Goal: Task Accomplishment & Management: Use online tool/utility

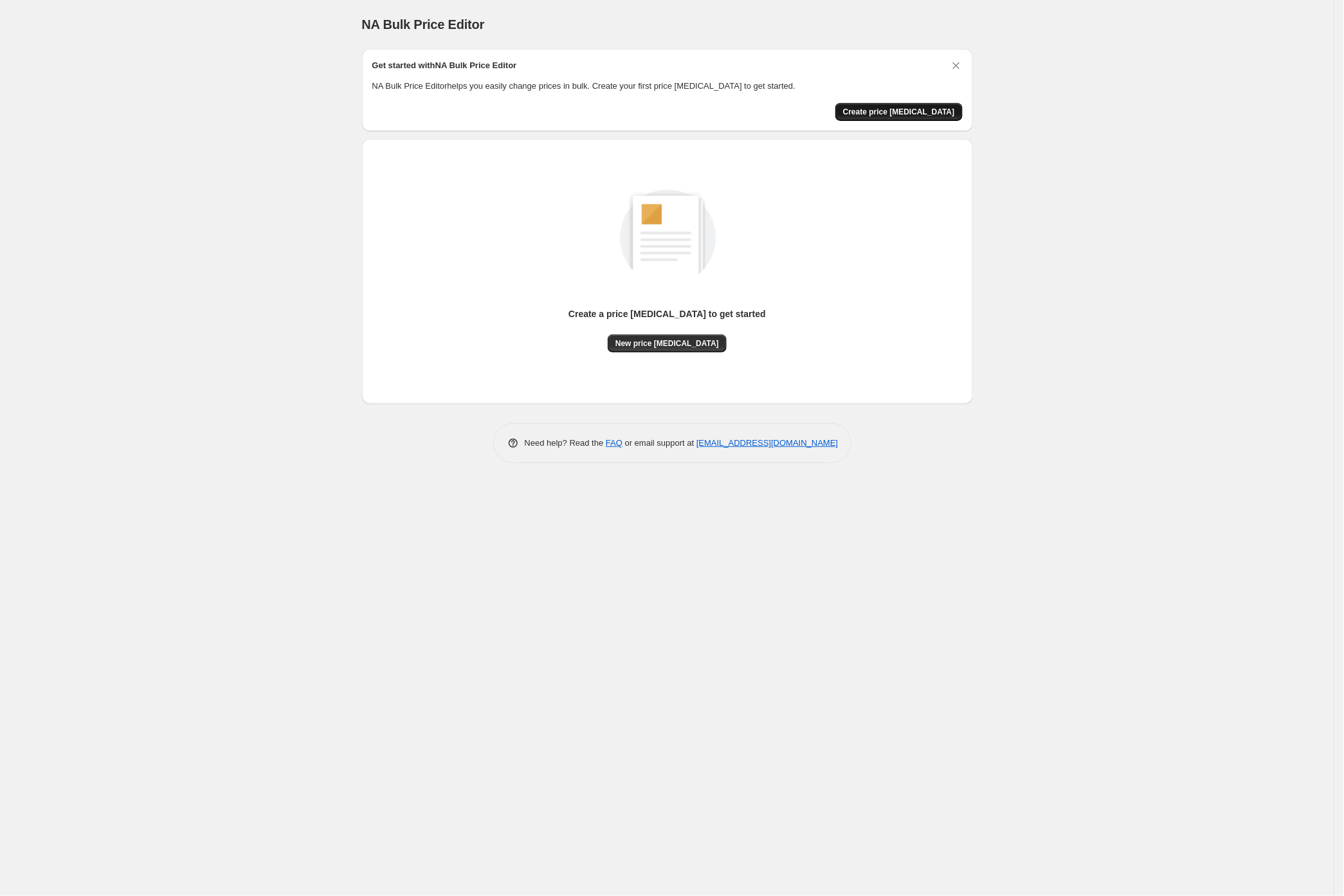
click at [880, 106] on button "Create price change job" at bounding box center [899, 112] width 127 height 18
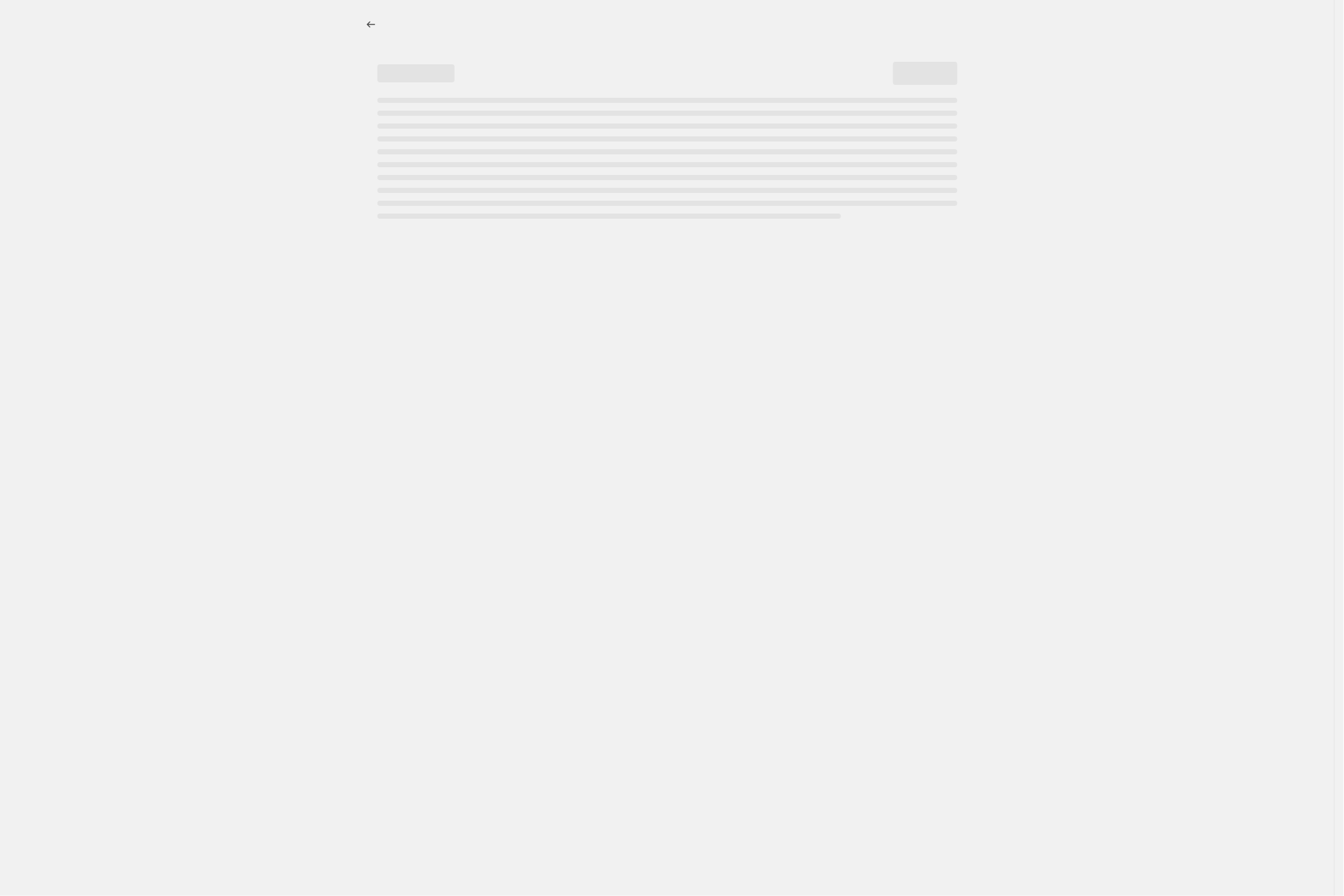
select select "percentage"
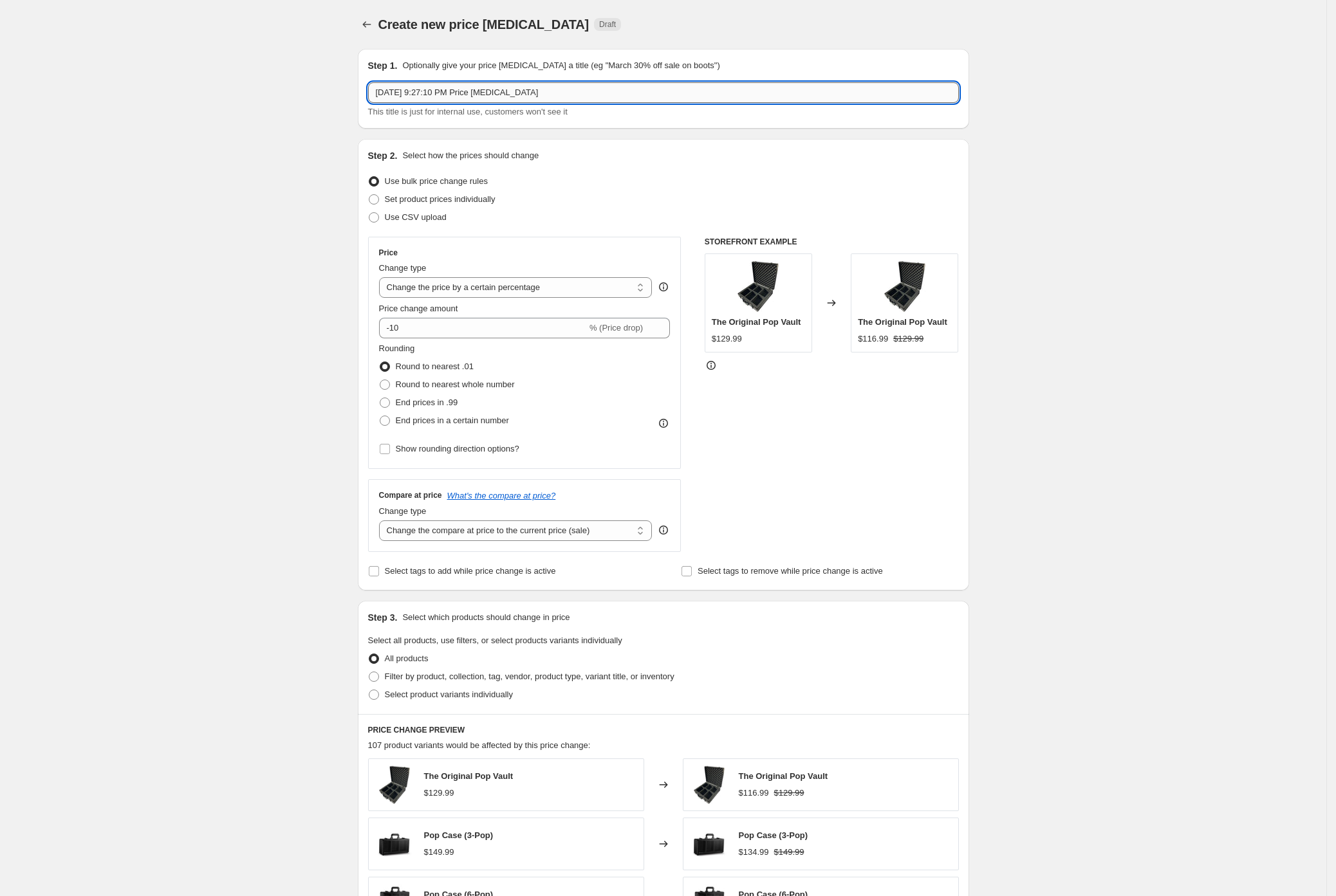
click at [474, 95] on input "Aug 30, 2025 at 9:27:10 PM Price change job" at bounding box center [663, 92] width 591 height 21
drag, startPoint x: 536, startPoint y: 88, endPoint x: 371, endPoint y: 86, distance: 165.0
click at [371, 86] on div "Step 1. Optionally give your price change job a title (eg "March 30% off sale o…" at bounding box center [663, 88] width 611 height 80
type input "Block Party '25 - 15% OFF"
click at [261, 163] on div "Create new price change job. This page is ready Create new price change job Dra…" at bounding box center [663, 643] width 1327 height 1286
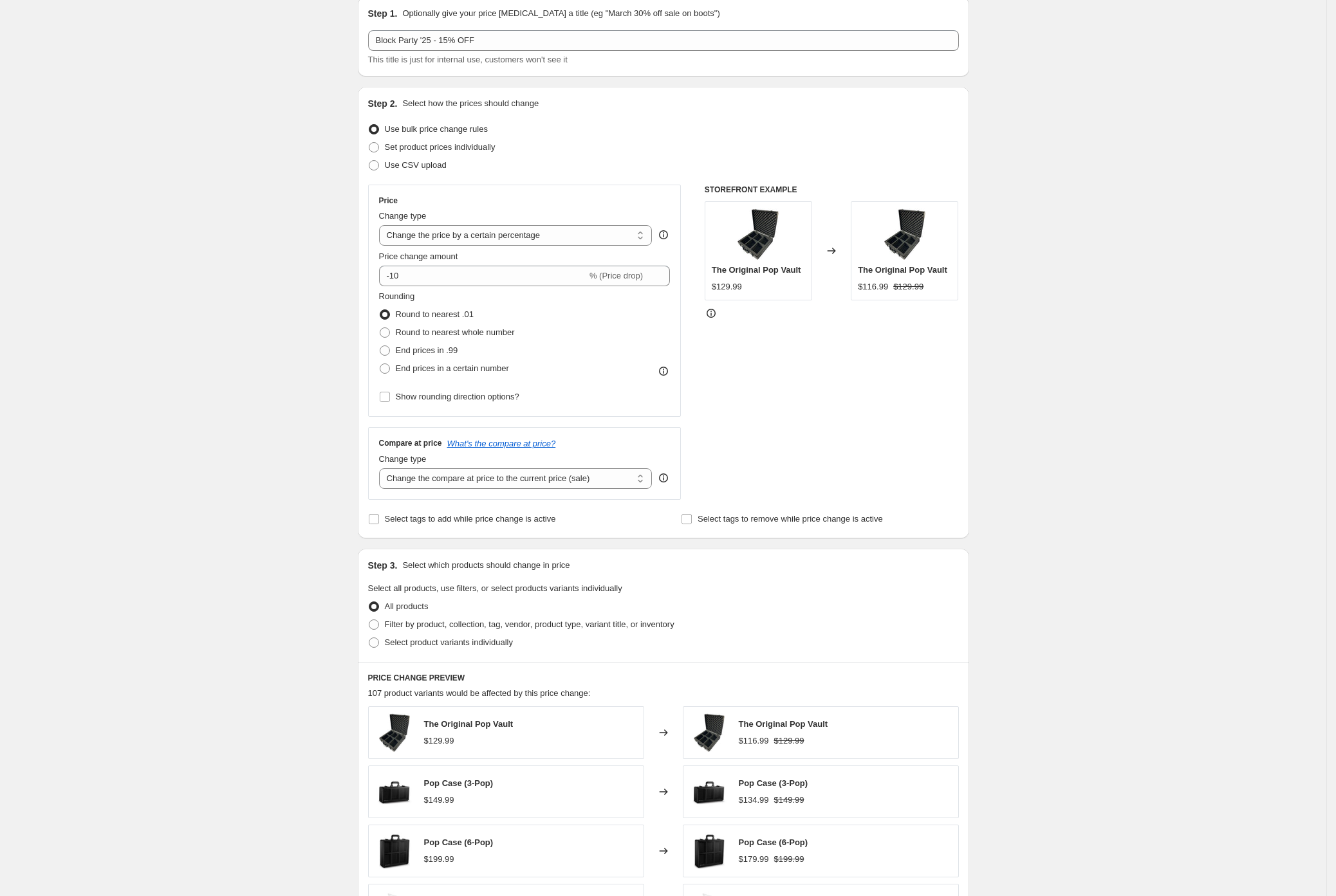
scroll to position [56, 0]
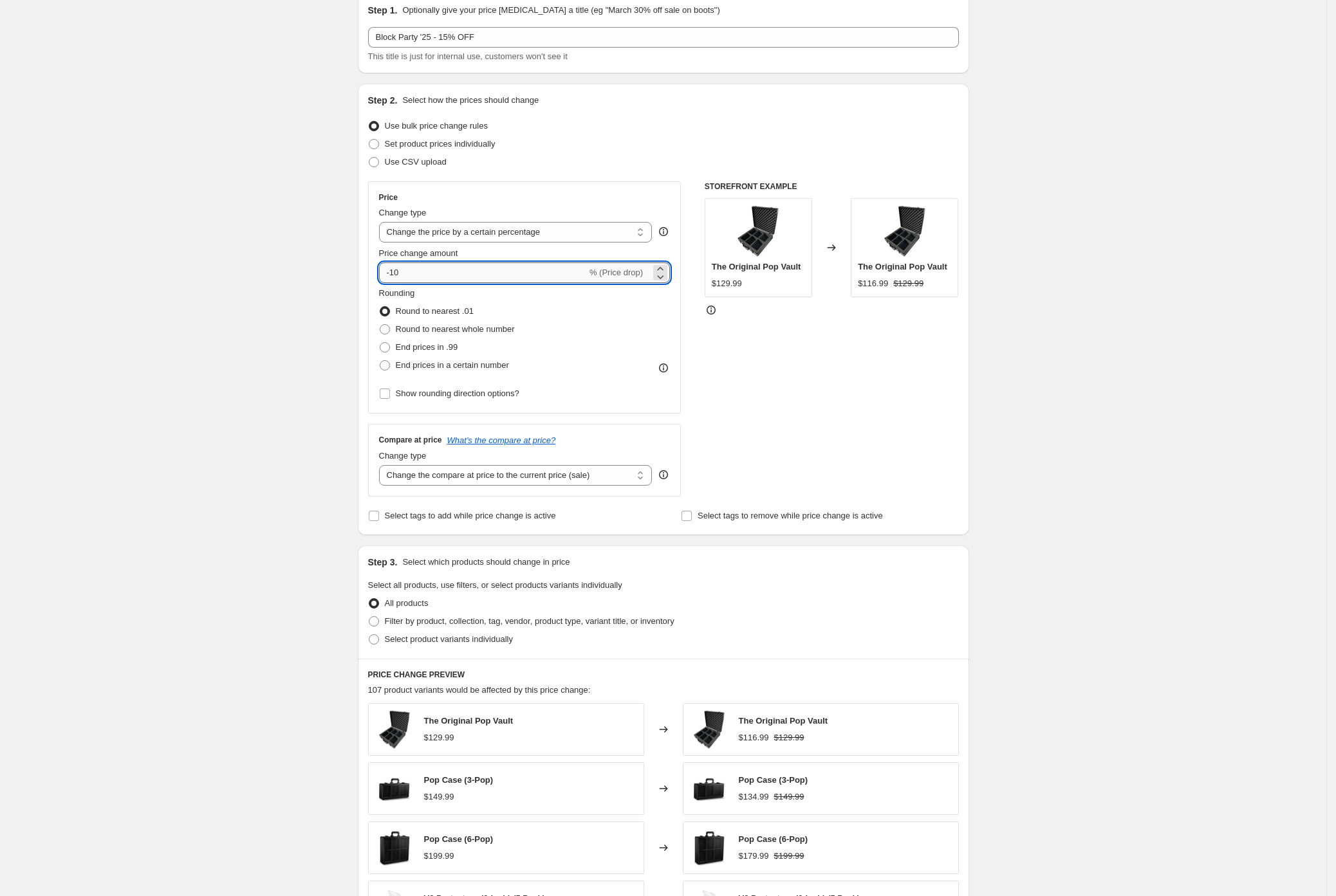
click at [425, 275] on input "-10" at bounding box center [483, 273] width 208 height 21
click at [291, 307] on div "Create new price change job. This page is ready Create new price change job Dra…" at bounding box center [663, 587] width 1327 height 1286
click at [440, 274] on input "-15" at bounding box center [483, 273] width 208 height 21
click at [343, 295] on div "Create new price change job. This page is ready Create new price change job Dra…" at bounding box center [663, 587] width 1327 height 1286
click at [433, 280] on input "-10" at bounding box center [483, 273] width 208 height 21
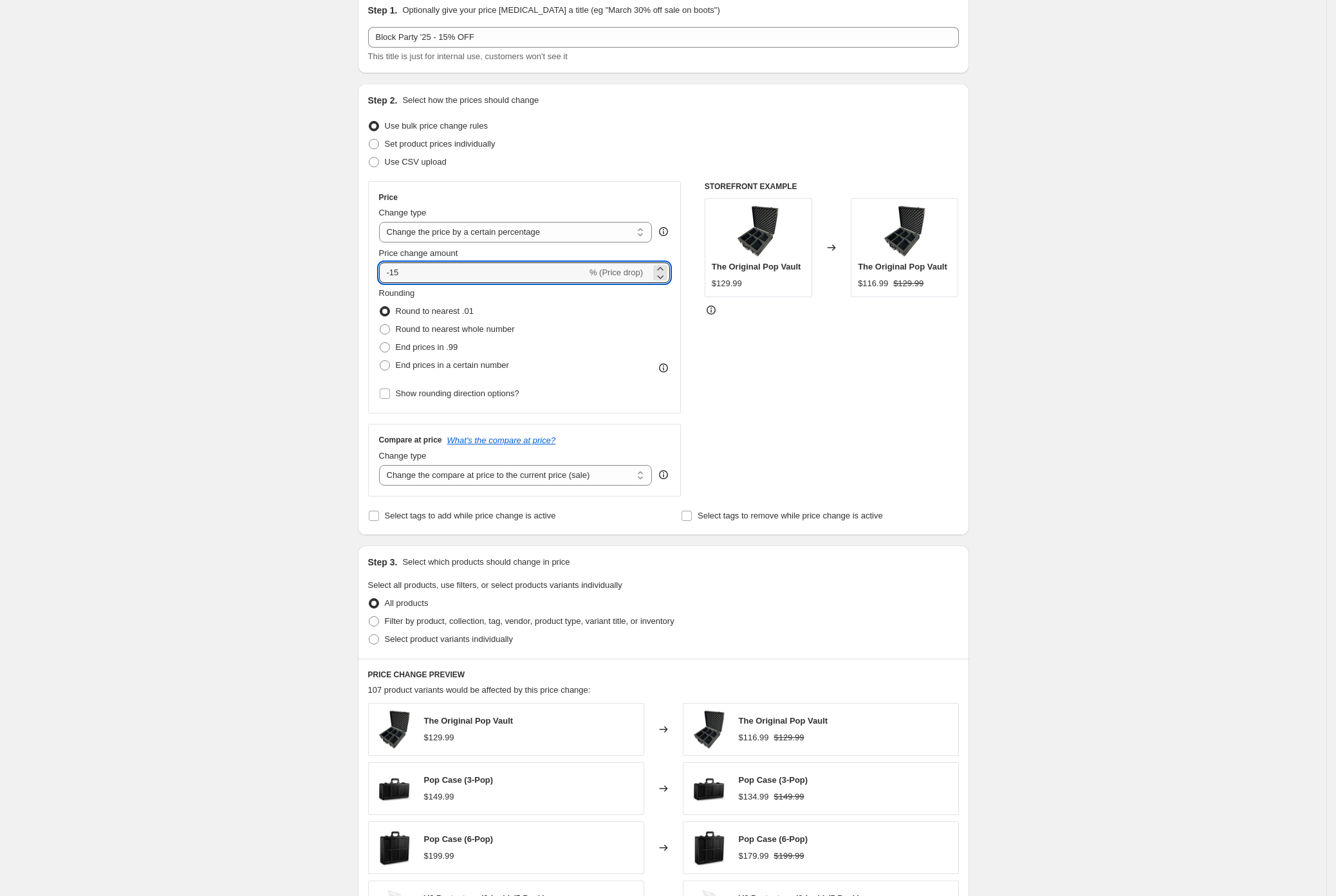
type input "-15"
click at [302, 313] on div "Create new price change job. This page is ready Create new price change job Dra…" at bounding box center [663, 587] width 1327 height 1286
click at [390, 347] on span at bounding box center [385, 347] width 10 height 10
click at [381, 343] on input "End prices in .99" at bounding box center [380, 342] width 1 height 1
radio input "true"
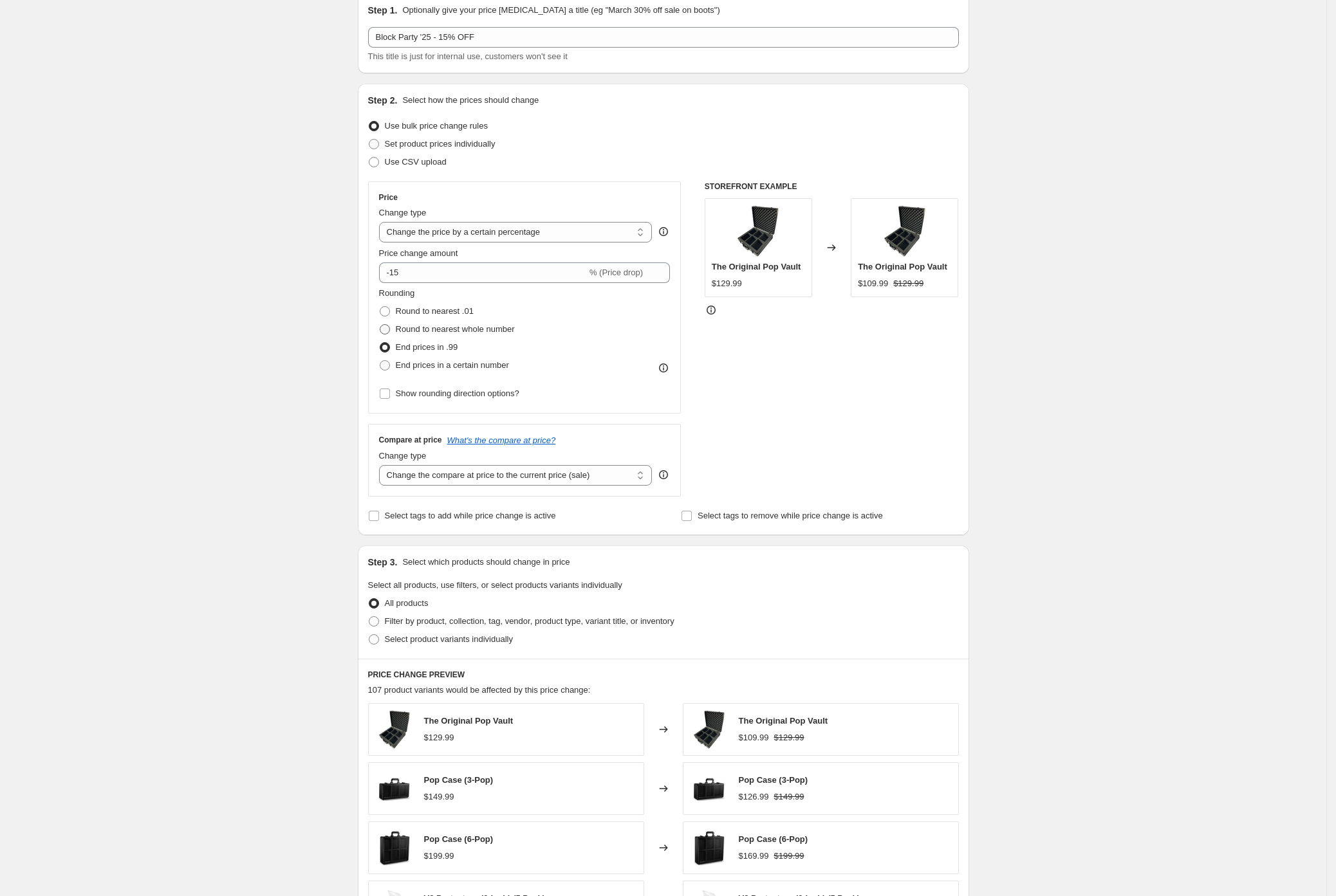
click at [390, 327] on span at bounding box center [385, 329] width 10 height 10
click at [381, 325] on input "Round to nearest whole number" at bounding box center [380, 324] width 1 height 1
radio input "true"
click at [390, 309] on span at bounding box center [385, 311] width 10 height 10
click at [381, 307] on input "Round to nearest .01" at bounding box center [380, 306] width 1 height 1
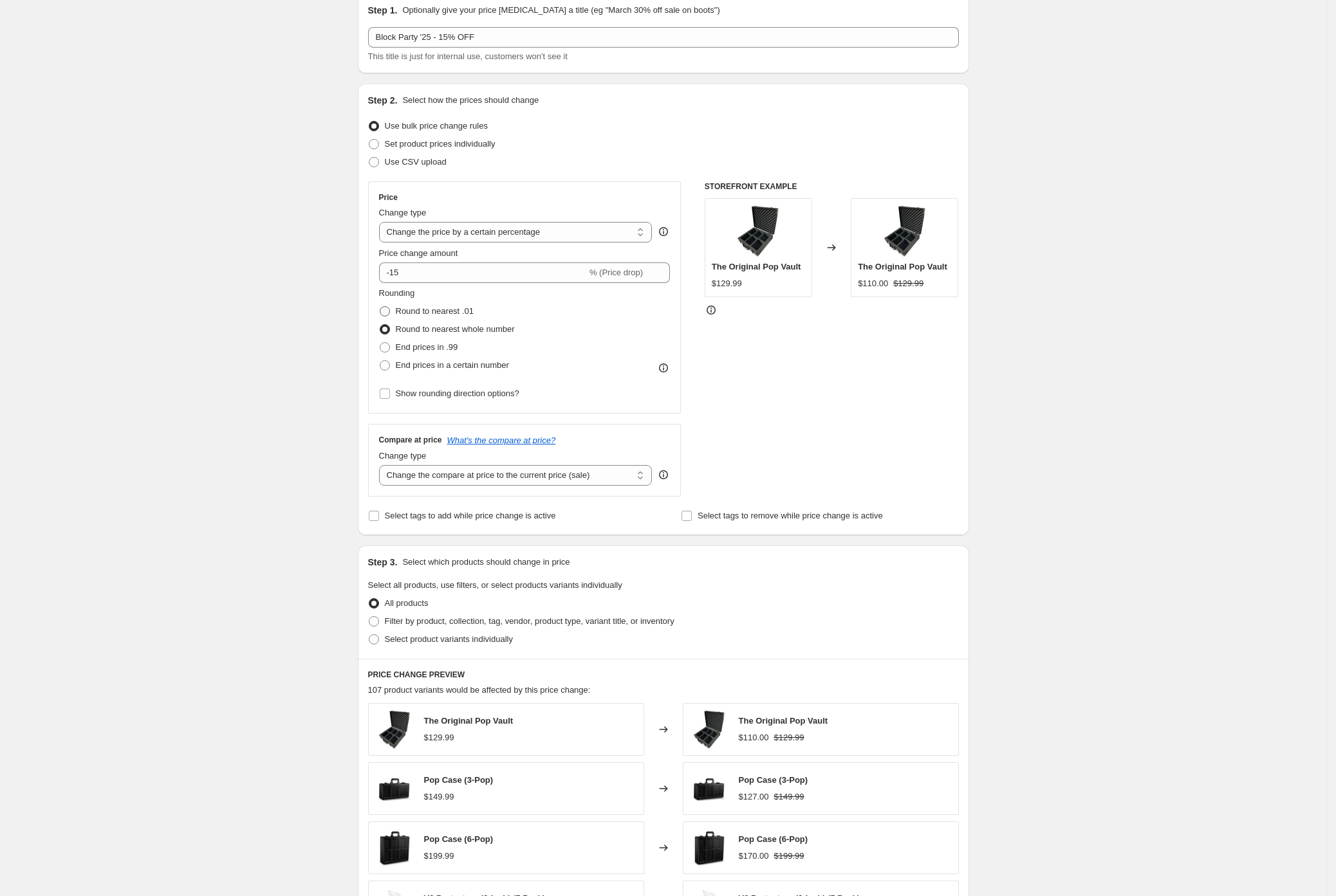
radio input "true"
click at [390, 329] on span at bounding box center [385, 329] width 10 height 10
click at [381, 325] on input "Round to nearest whole number" at bounding box center [380, 324] width 1 height 1
radio input "true"
click at [390, 348] on span at bounding box center [385, 347] width 10 height 10
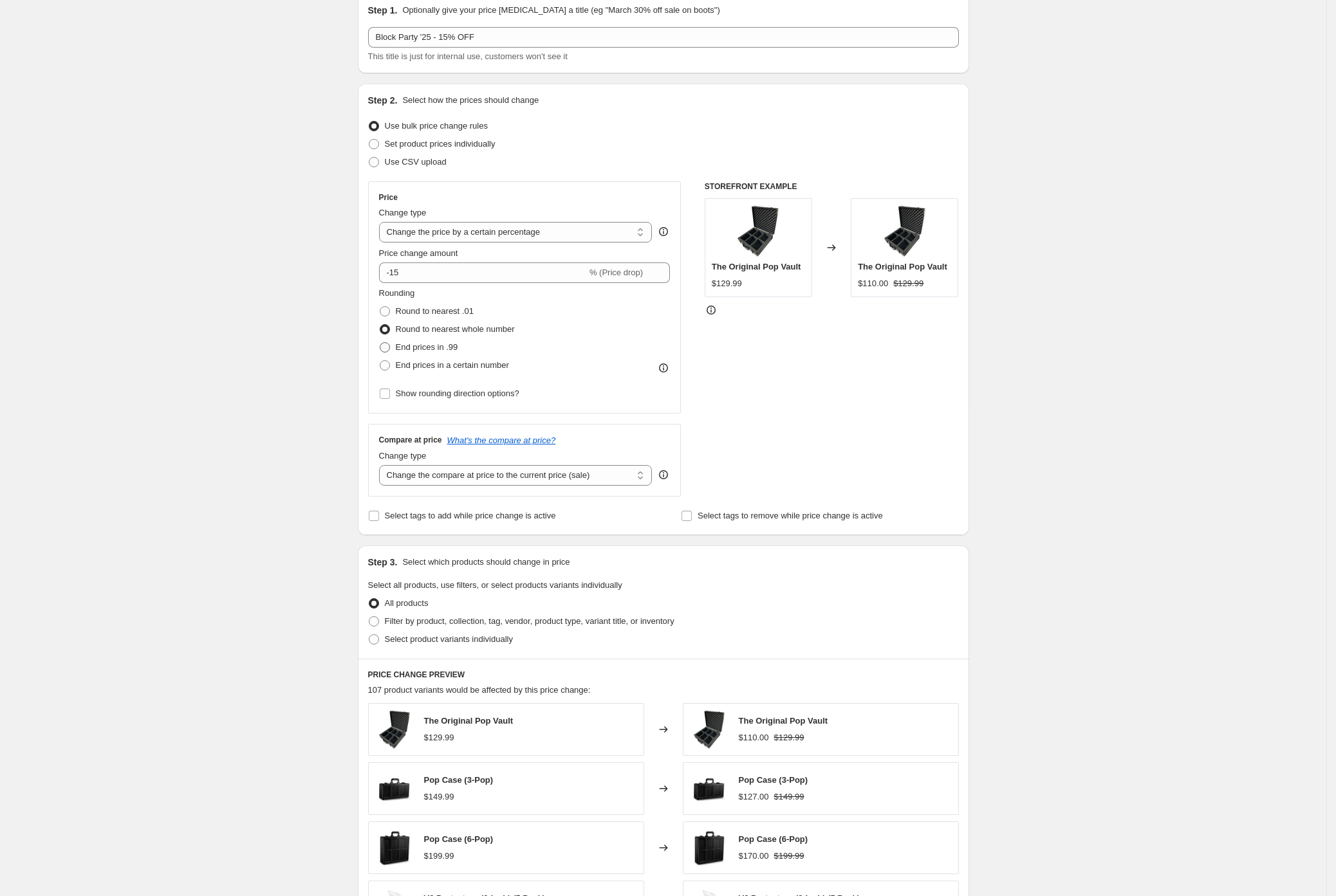
click at [381, 343] on input "End prices in .99" at bounding box center [380, 342] width 1 height 1
radio input "true"
click at [389, 327] on span at bounding box center [385, 329] width 10 height 10
click at [381, 325] on input "Round to nearest whole number" at bounding box center [380, 324] width 1 height 1
radio input "true"
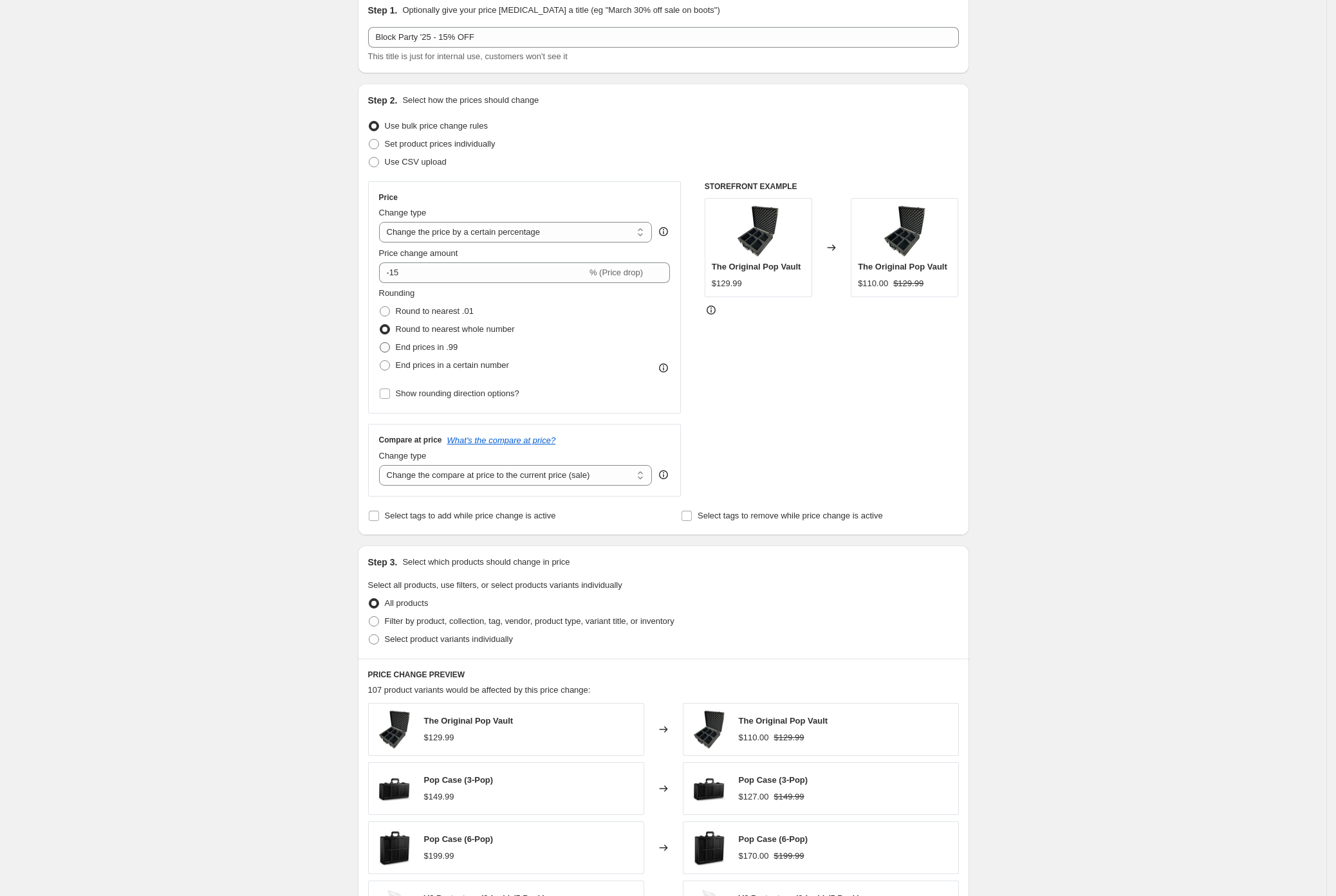
click at [389, 346] on span at bounding box center [385, 347] width 10 height 10
click at [381, 343] on input "End prices in .99" at bounding box center [380, 342] width 1 height 1
radio input "true"
click at [390, 310] on span at bounding box center [385, 311] width 10 height 10
click at [381, 307] on input "Round to nearest .01" at bounding box center [380, 306] width 1 height 1
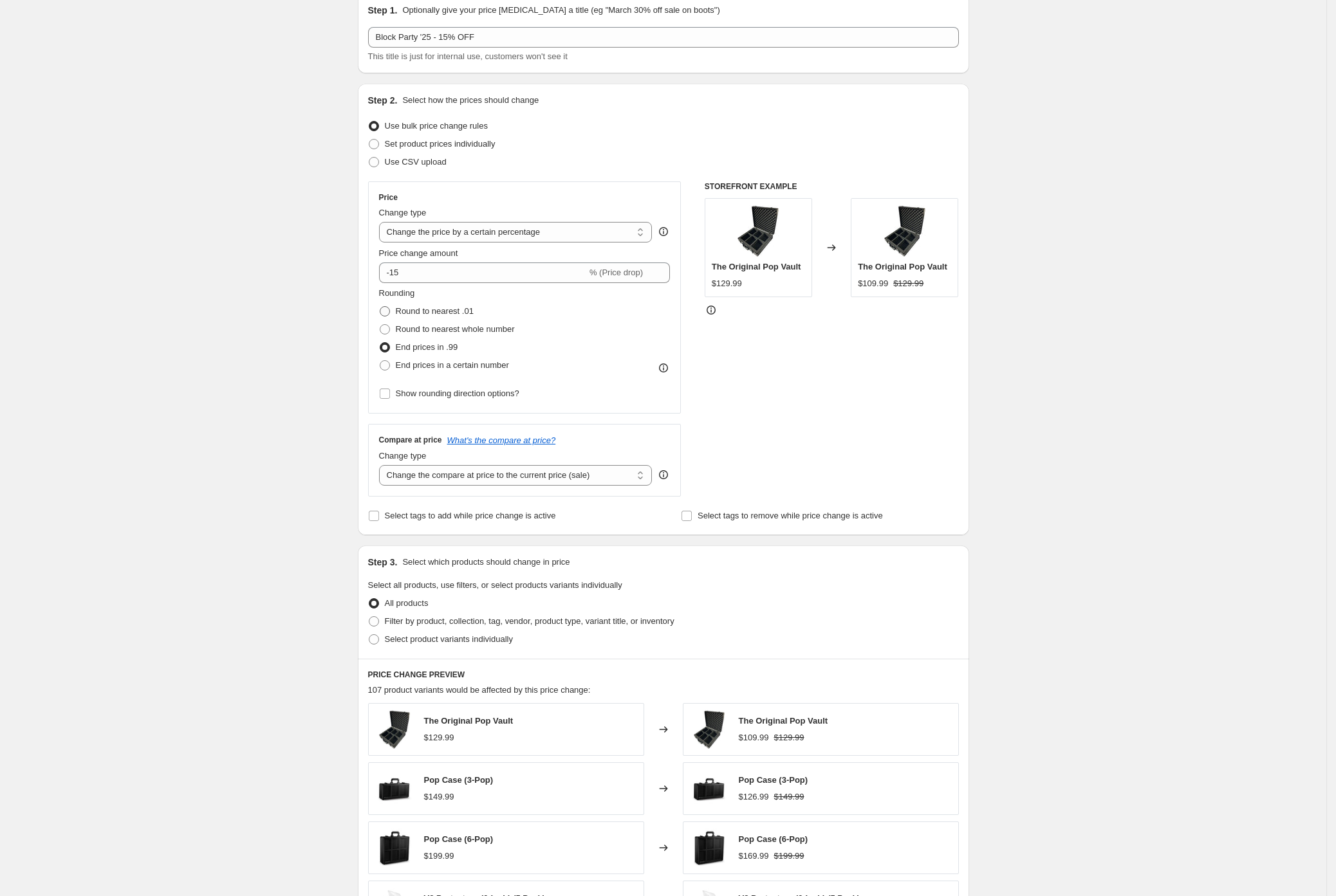
radio input "true"
click at [392, 335] on label "Round to nearest whole number" at bounding box center [447, 329] width 136 height 18
click at [381, 325] on input "Round to nearest whole number" at bounding box center [380, 324] width 1 height 1
radio input "true"
click at [308, 402] on div "Create new price change job. This page is ready Create new price change job Dra…" at bounding box center [663, 587] width 1327 height 1286
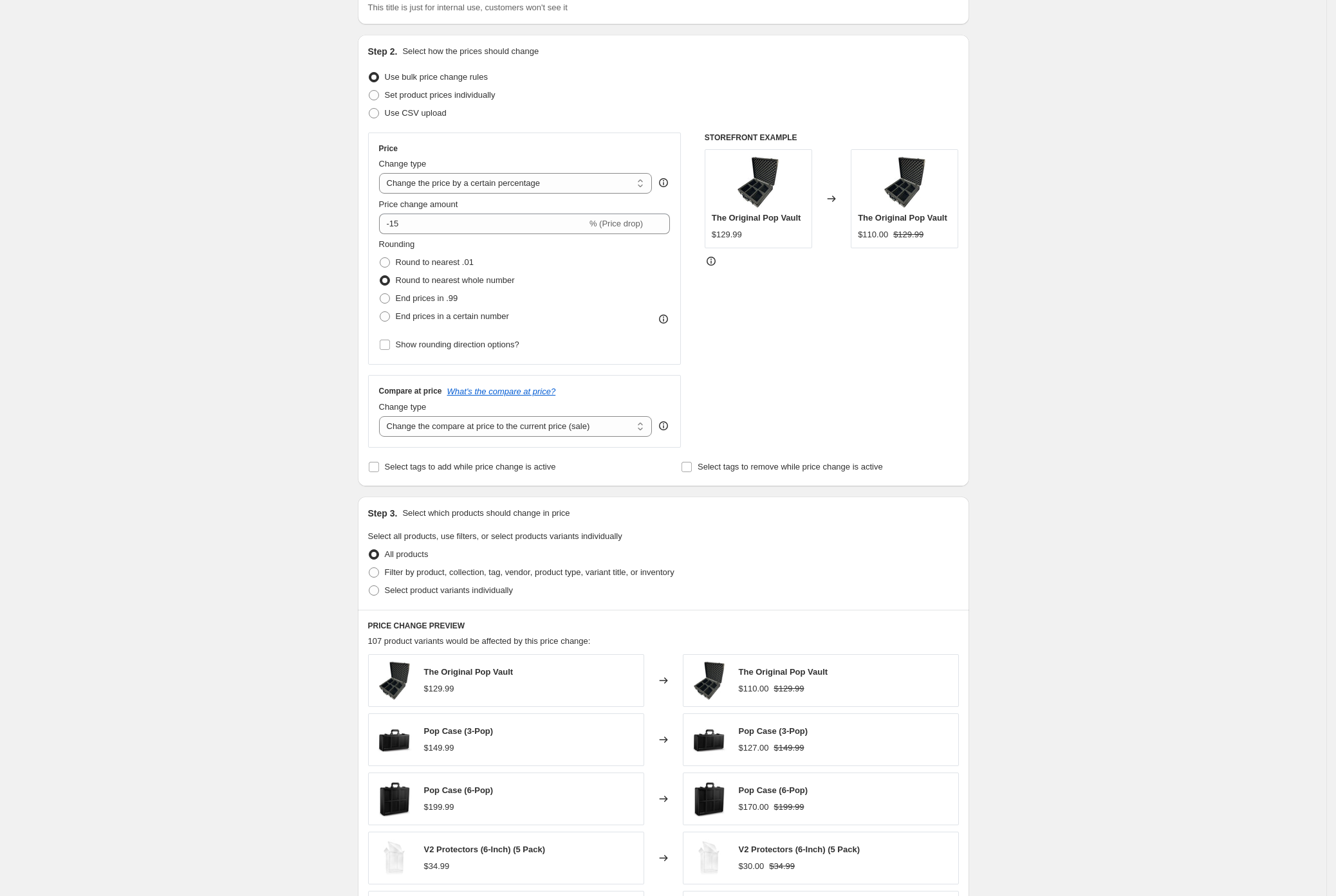
scroll to position [129, 0]
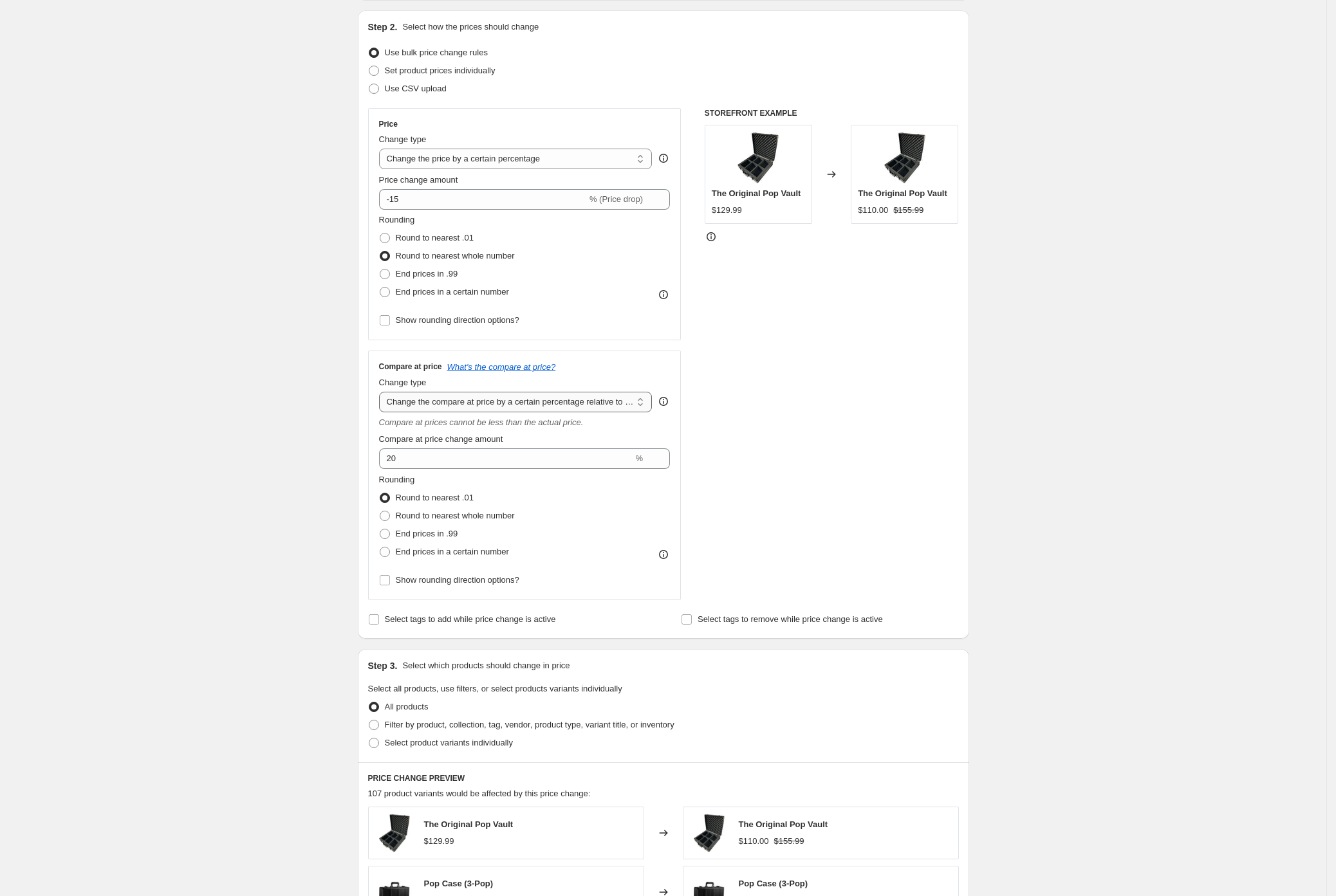
select select "bp"
type input "12.00"
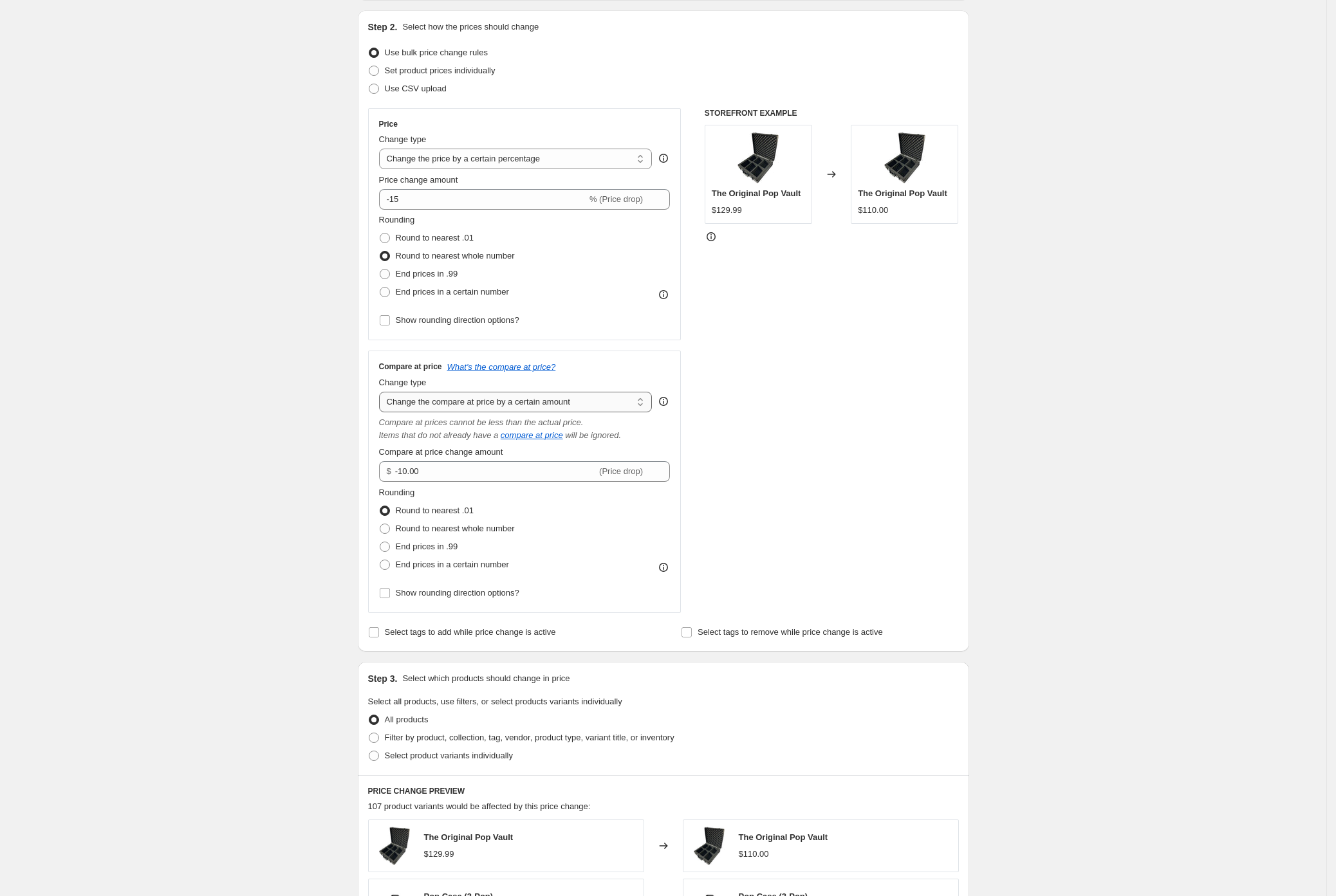
select select "bp"
type input "12.00"
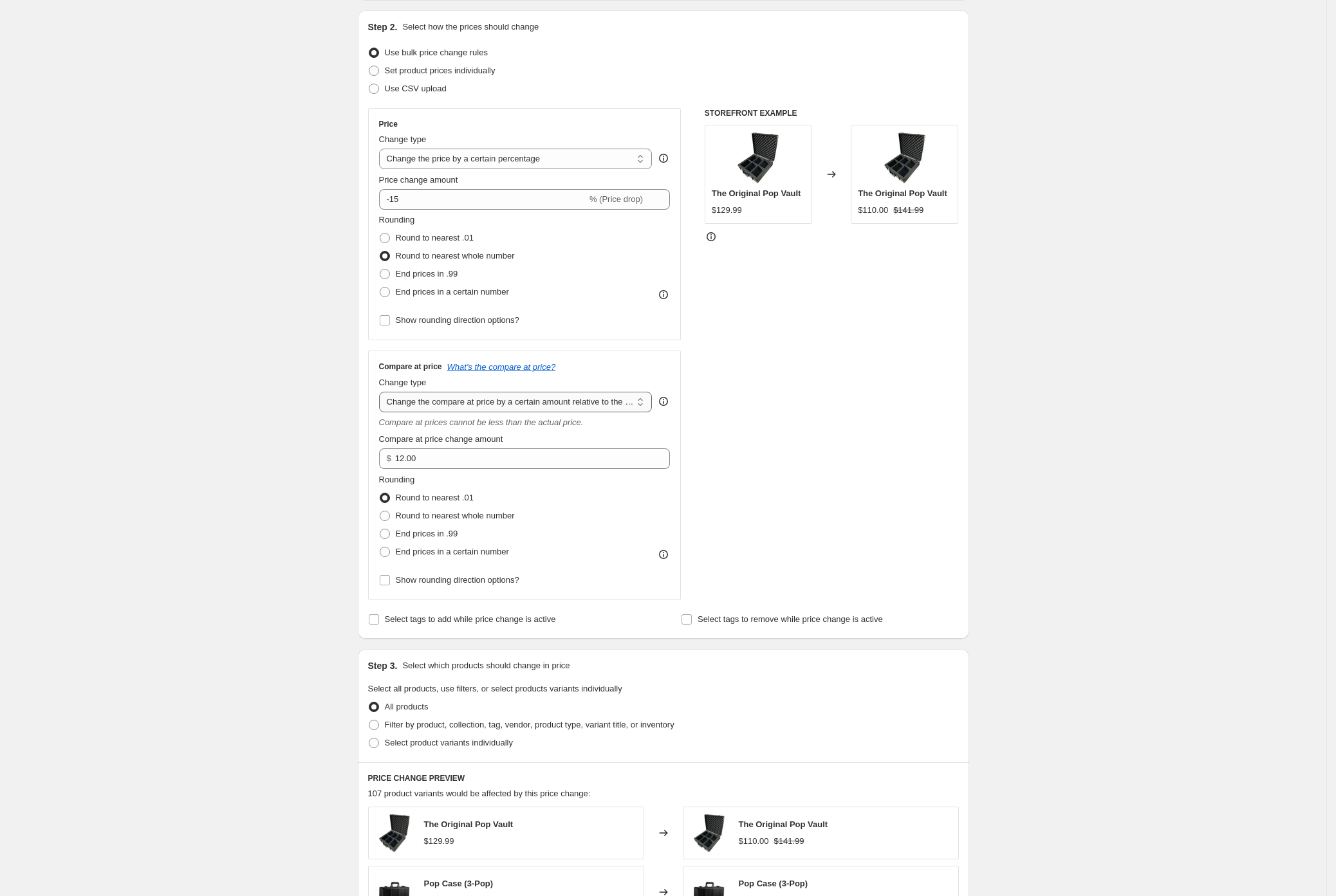
select select "pp"
type input "20"
select select "ep"
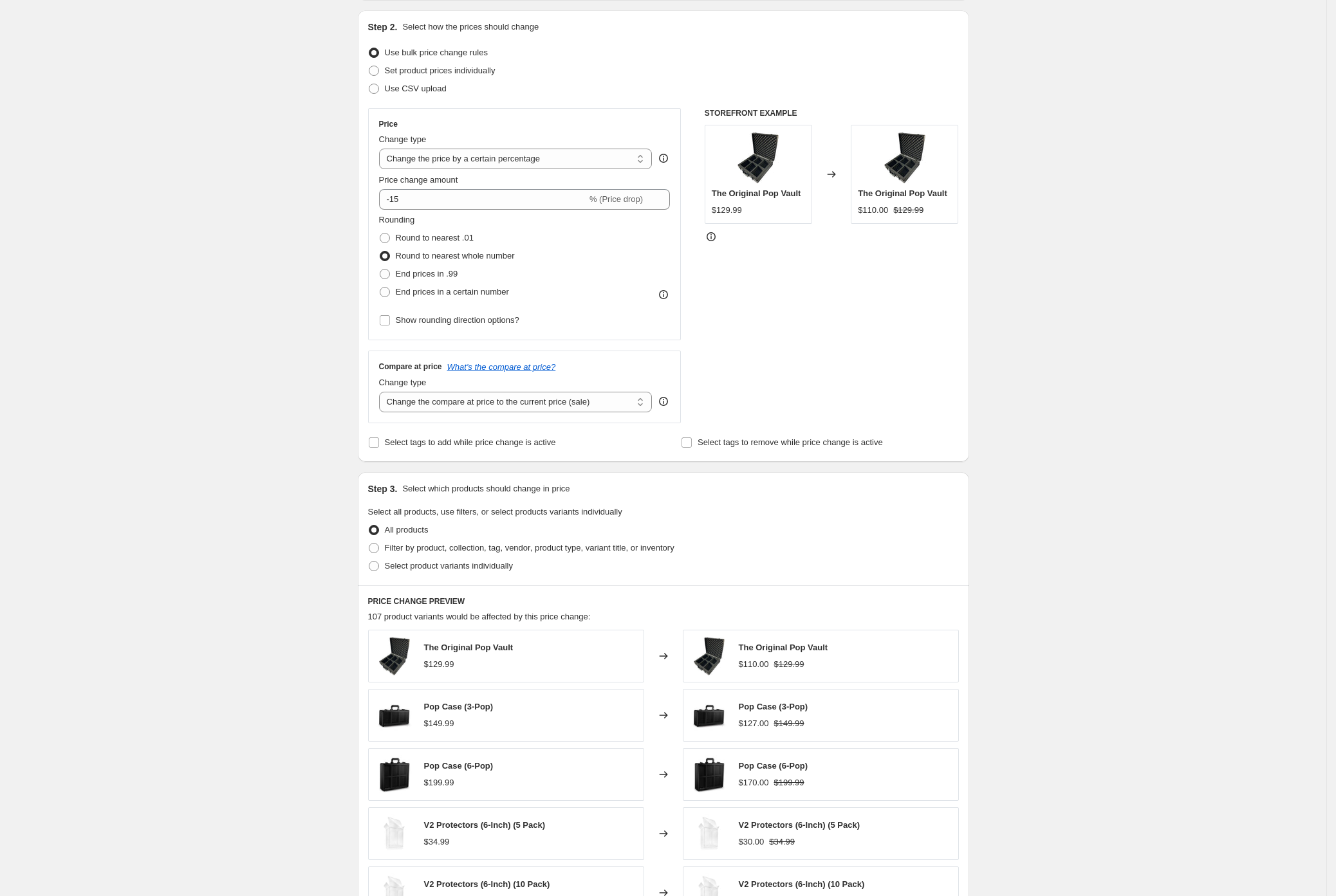
click at [318, 362] on div "Create new price change job. This page is ready Create new price change job Dra…" at bounding box center [663, 514] width 1327 height 1286
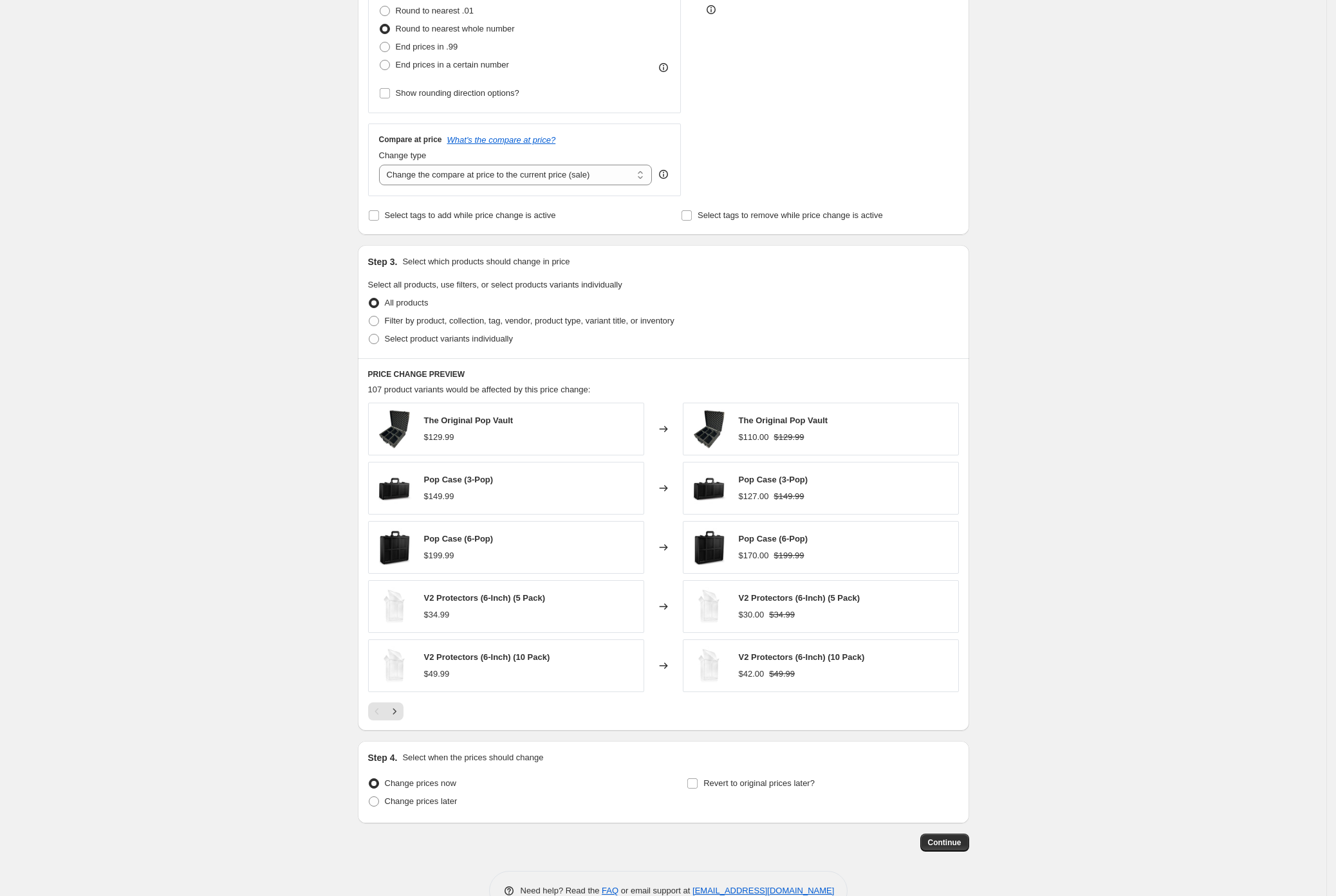
scroll to position [296, 0]
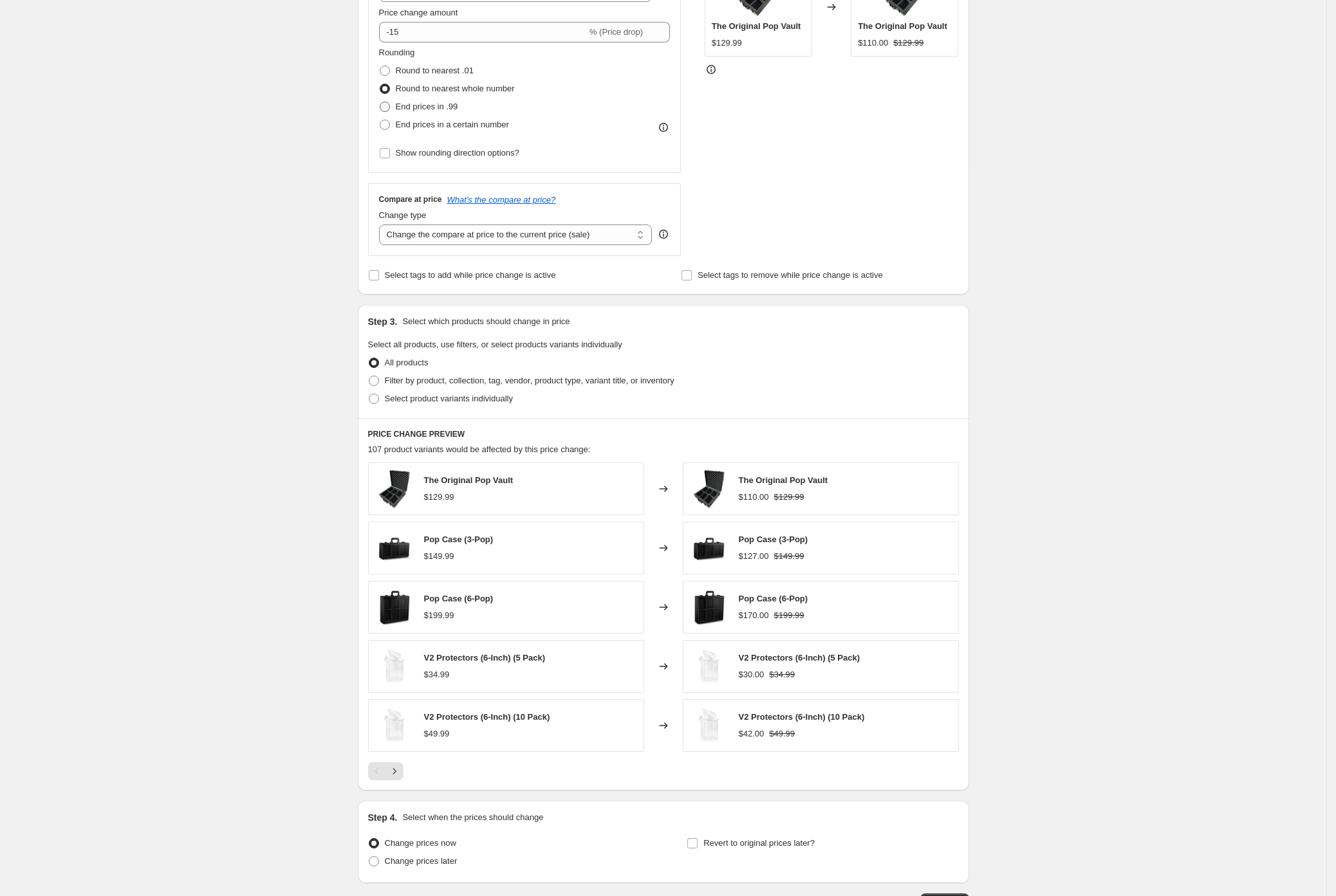
click at [423, 106] on span "End prices in .99" at bounding box center [427, 106] width 62 height 9
click at [381, 102] on input "End prices in .99" at bounding box center [380, 102] width 1 height 1
radio input "true"
click at [418, 72] on span "Round to nearest .01" at bounding box center [435, 70] width 78 height 9
click at [381, 66] on input "Round to nearest .01" at bounding box center [380, 66] width 1 height 1
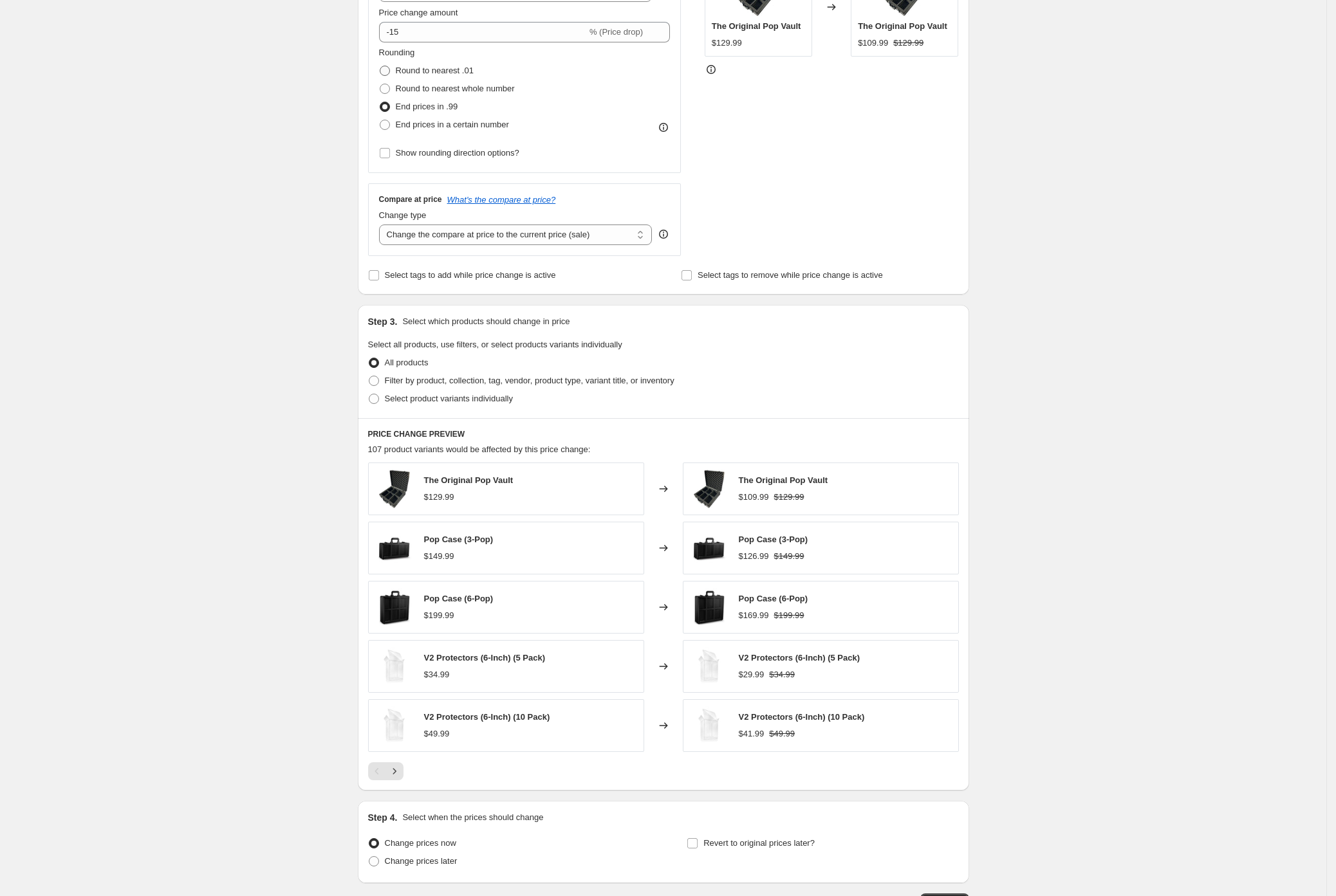
radio input "true"
click at [407, 124] on span "End prices in a certain number" at bounding box center [452, 125] width 113 height 9
click at [381, 121] on input "End prices in a certain number" at bounding box center [380, 120] width 1 height 1
radio input "true"
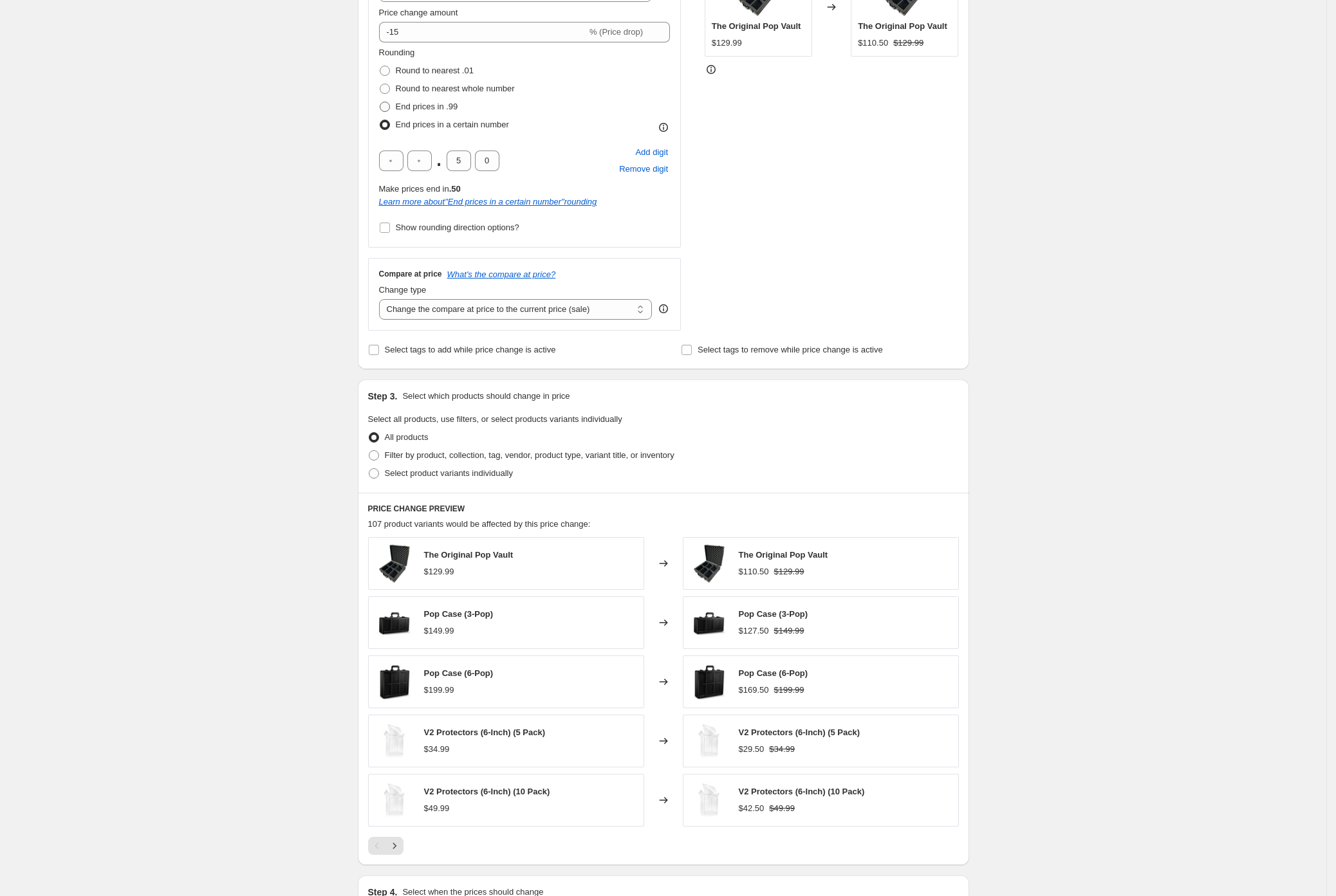
click at [410, 103] on span "End prices in .99" at bounding box center [427, 106] width 62 height 9
click at [381, 102] on input "End prices in .99" at bounding box center [380, 102] width 1 height 1
radio input "true"
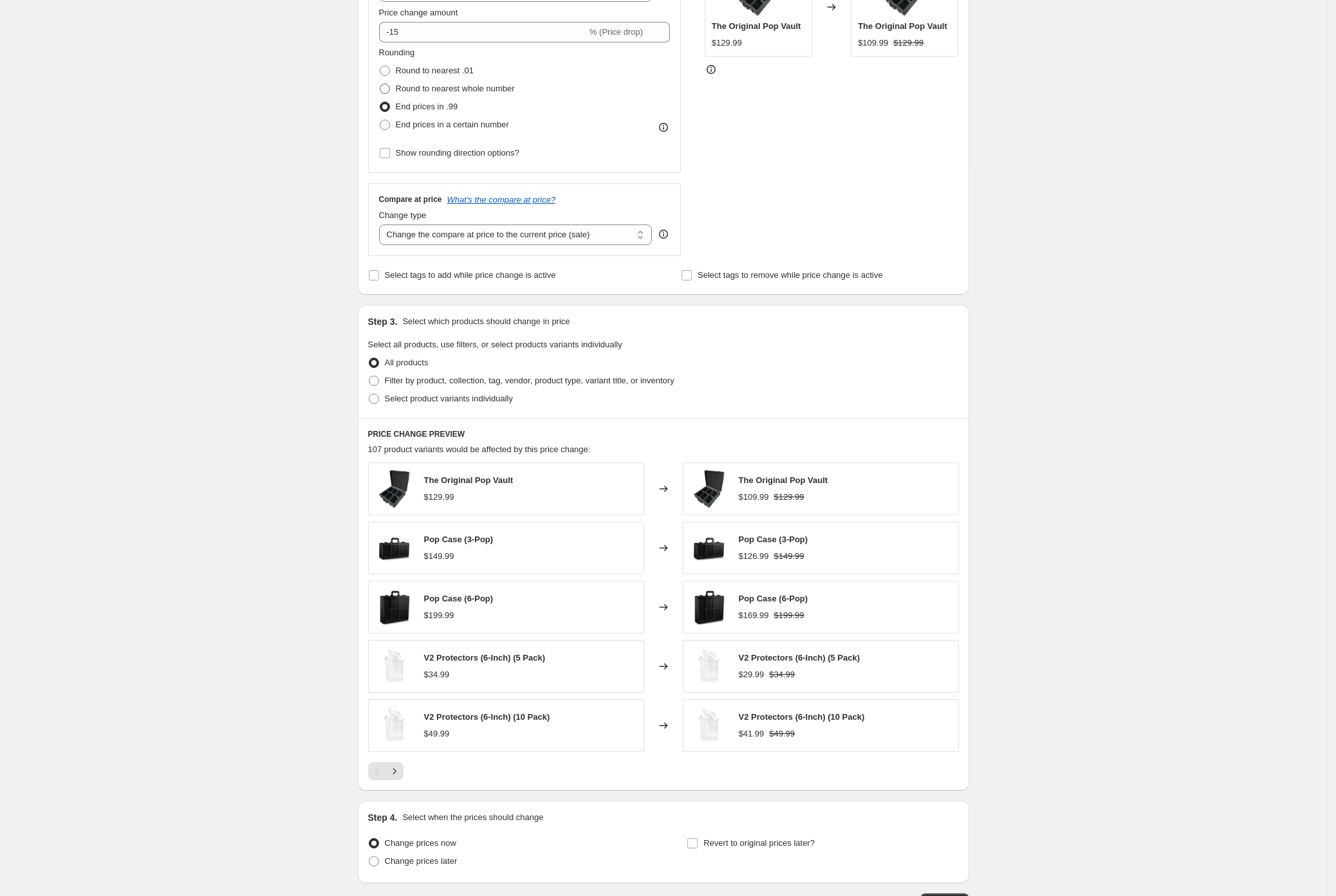
click at [417, 88] on span "Round to nearest whole number" at bounding box center [456, 88] width 119 height 9
click at [381, 84] on input "Round to nearest whole number" at bounding box center [380, 84] width 1 height 1
radio input "true"
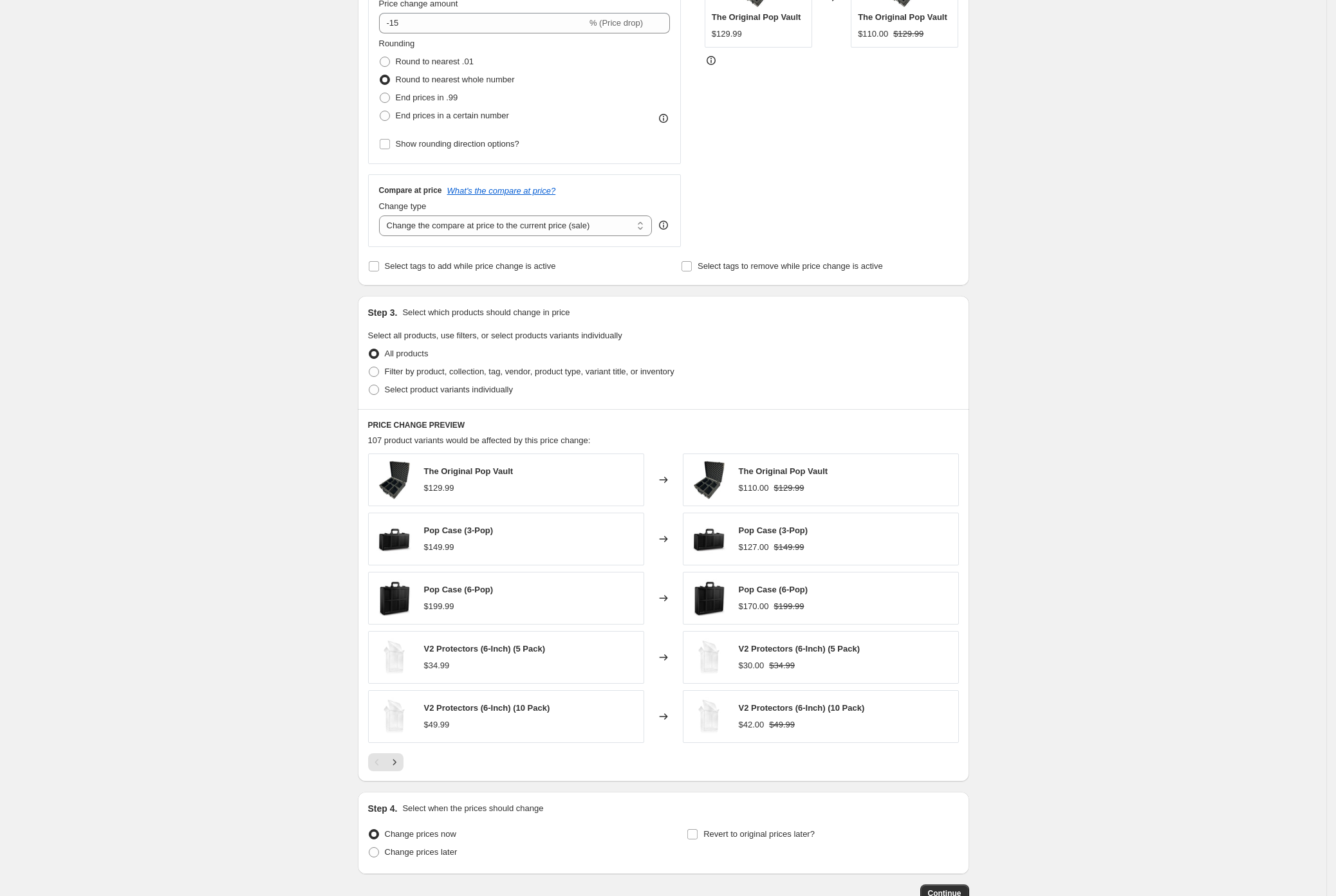
scroll to position [288, 0]
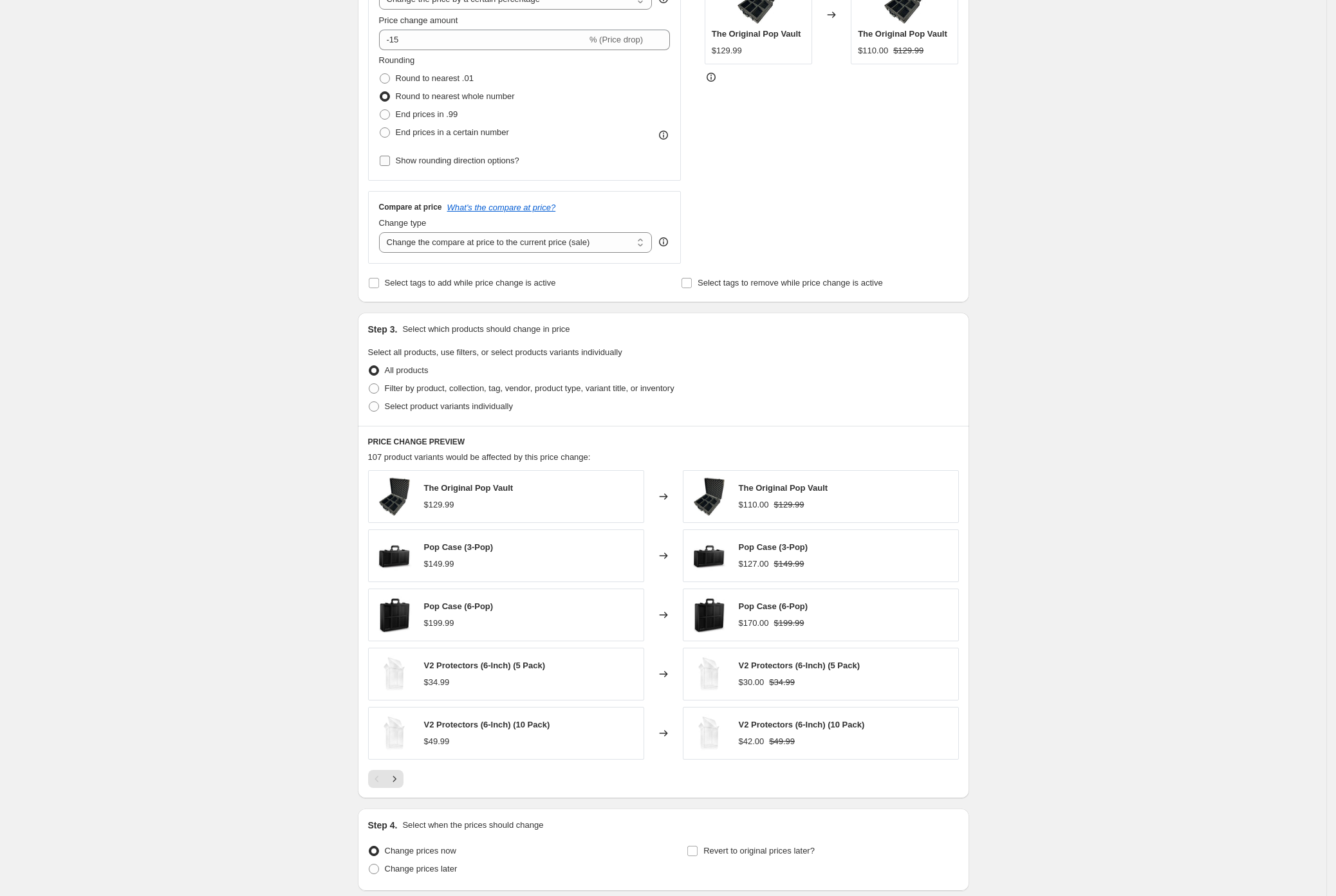
click at [389, 157] on input "Show rounding direction options?" at bounding box center [385, 160] width 10 height 10
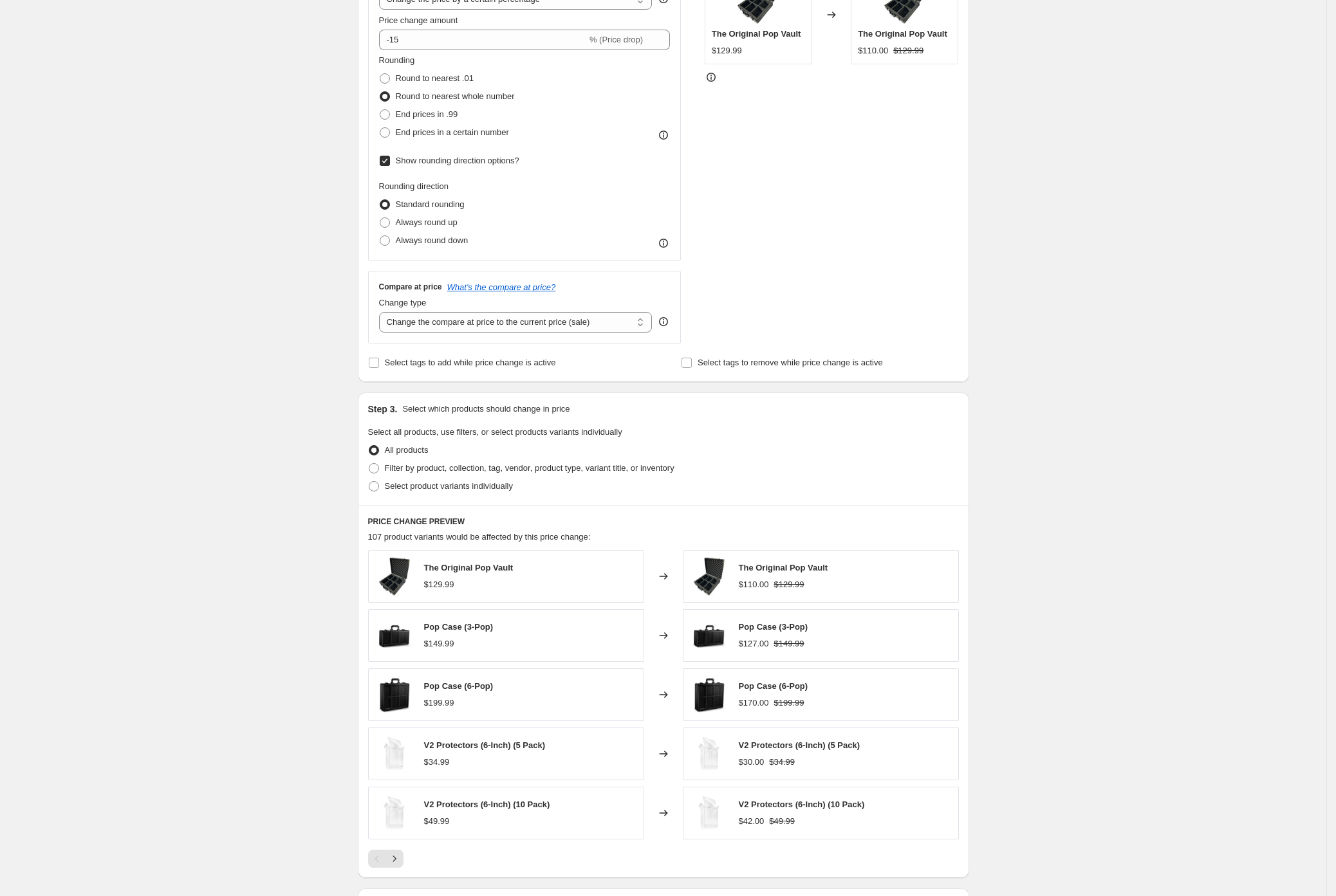
click at [390, 161] on input "Show rounding direction options?" at bounding box center [385, 160] width 10 height 10
checkbox input "false"
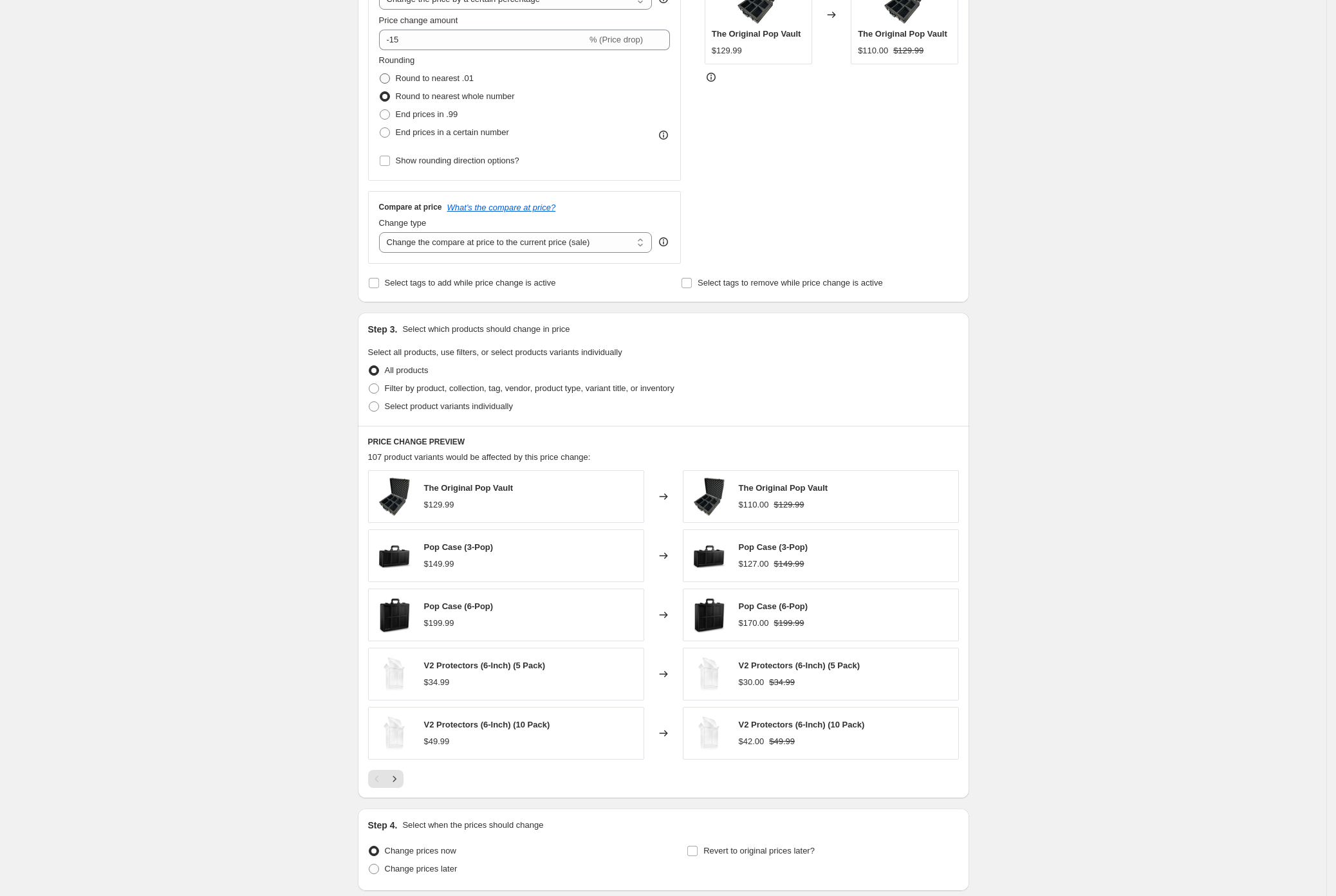
click at [389, 77] on span at bounding box center [385, 78] width 10 height 10
click at [381, 74] on input "Round to nearest .01" at bounding box center [380, 73] width 1 height 1
radio input "true"
click at [387, 100] on span at bounding box center [385, 96] width 10 height 10
click at [381, 92] on input "Round to nearest whole number" at bounding box center [380, 91] width 1 height 1
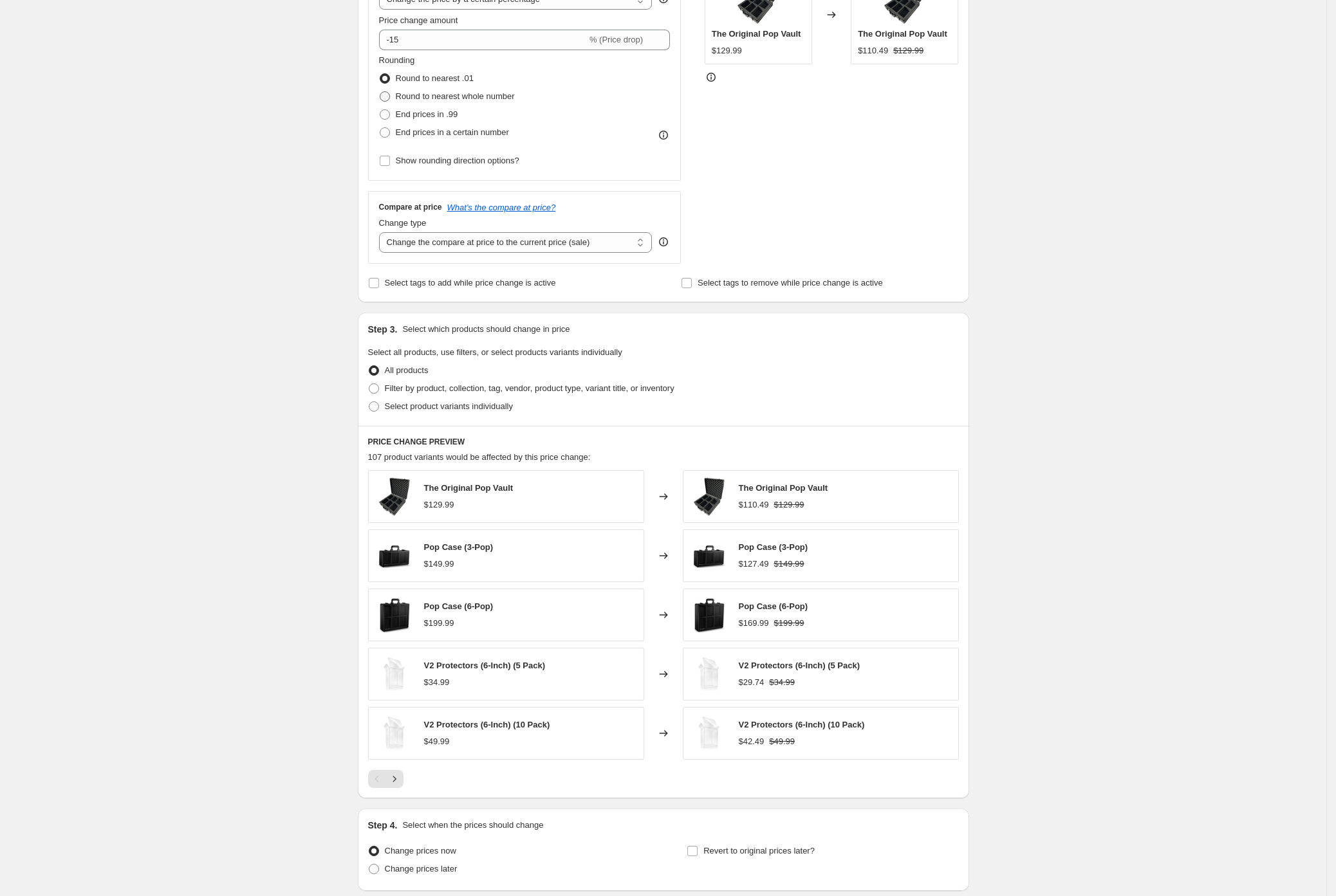
radio input "true"
click at [387, 78] on span at bounding box center [385, 78] width 10 height 10
click at [381, 74] on input "Round to nearest .01" at bounding box center [380, 73] width 1 height 1
radio input "true"
click at [802, 188] on div "STOREFRONT EXAMPLE The Original Pop Vault $129.99 Changed to The Original Pop V…" at bounding box center [831, 106] width 254 height 315
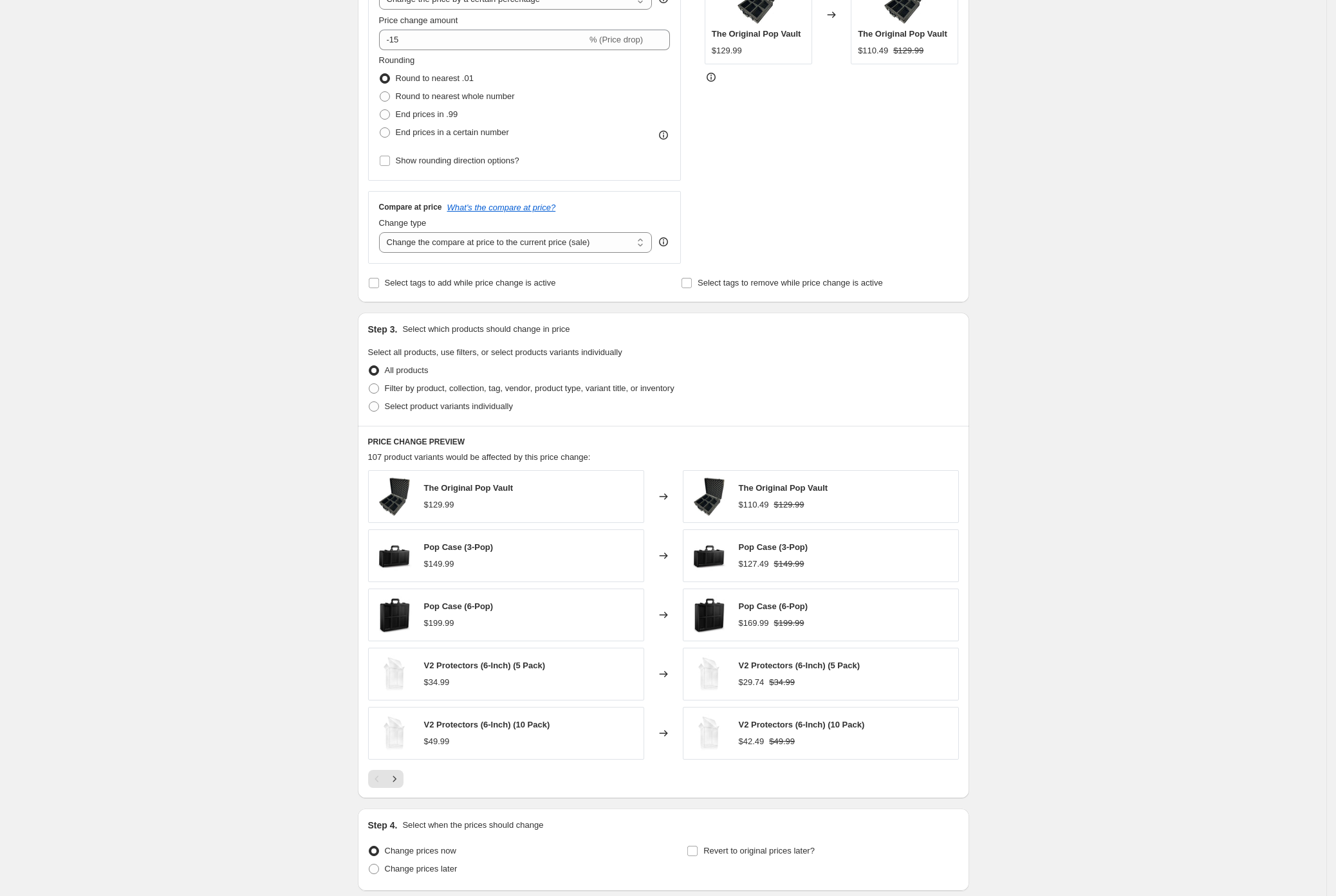
scroll to position [285, 0]
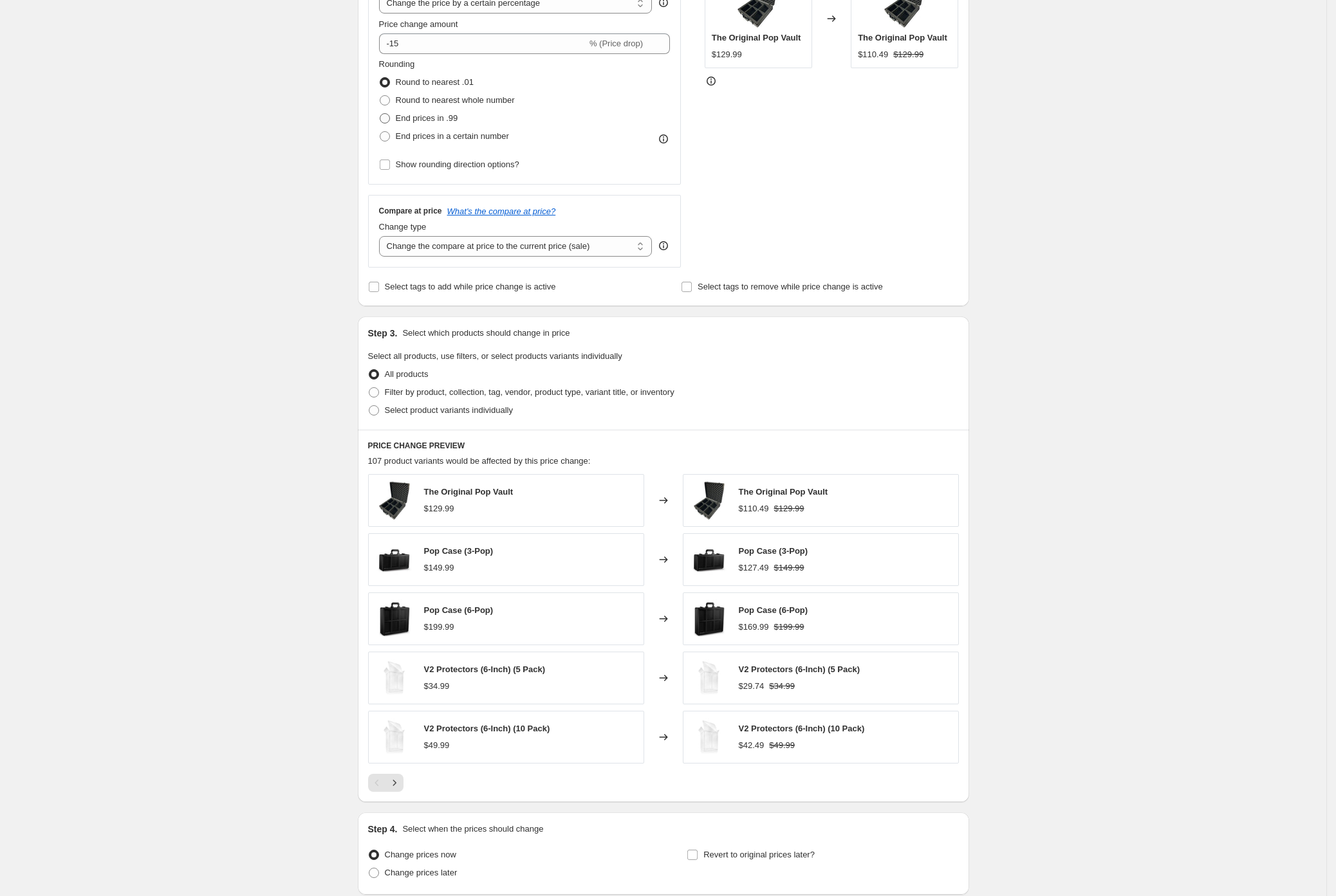
click at [420, 117] on span "End prices in .99" at bounding box center [427, 118] width 62 height 9
click at [381, 114] on input "End prices in .99" at bounding box center [380, 113] width 1 height 1
radio input "true"
click at [423, 96] on span "Round to nearest whole number" at bounding box center [456, 100] width 119 height 9
click at [381, 96] on input "Round to nearest whole number" at bounding box center [380, 95] width 1 height 1
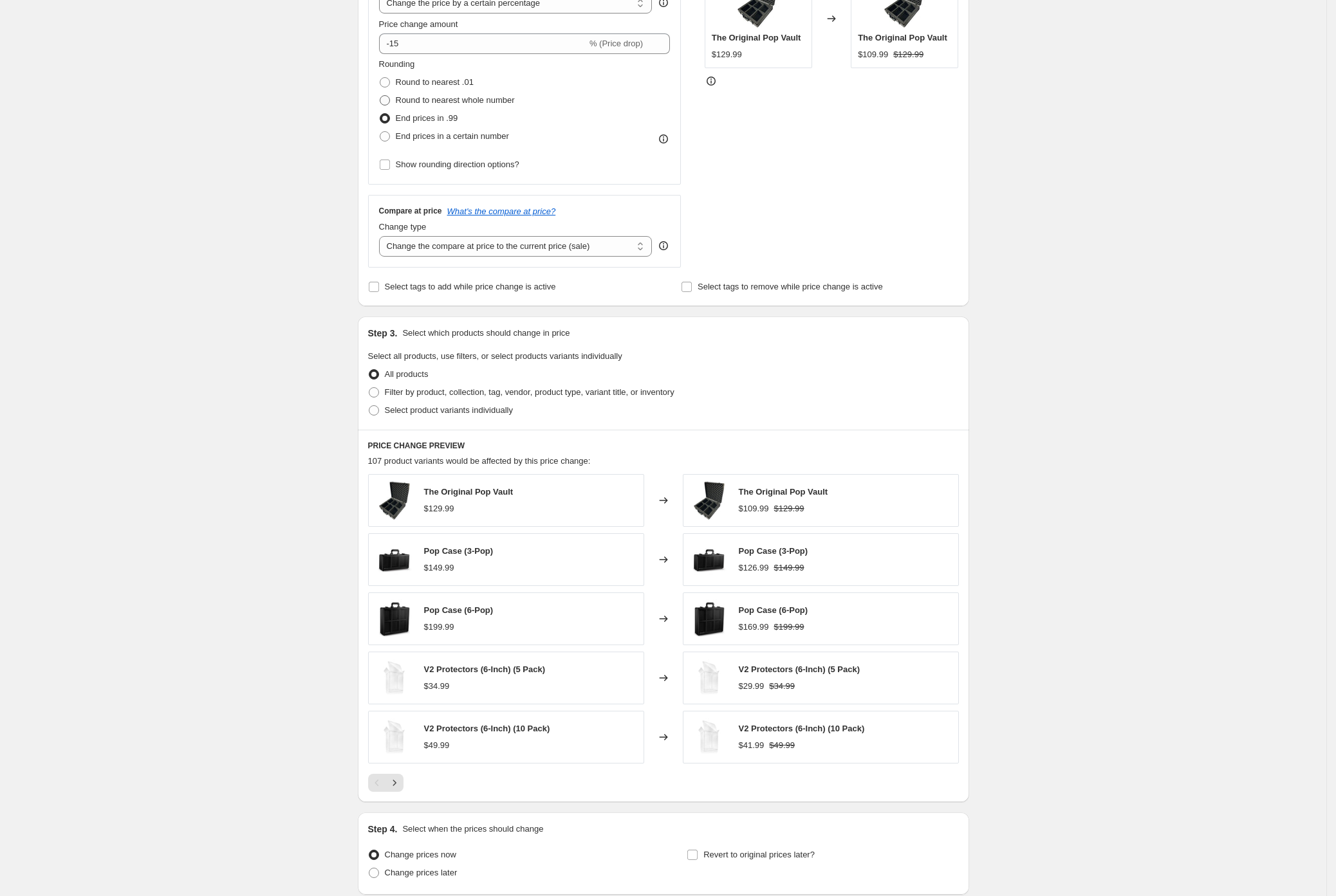
radio input "true"
click at [415, 118] on span "End prices in .99" at bounding box center [427, 118] width 62 height 9
click at [381, 114] on input "End prices in .99" at bounding box center [380, 113] width 1 height 1
radio input "true"
click at [417, 106] on span "Round to nearest whole number" at bounding box center [456, 100] width 119 height 13
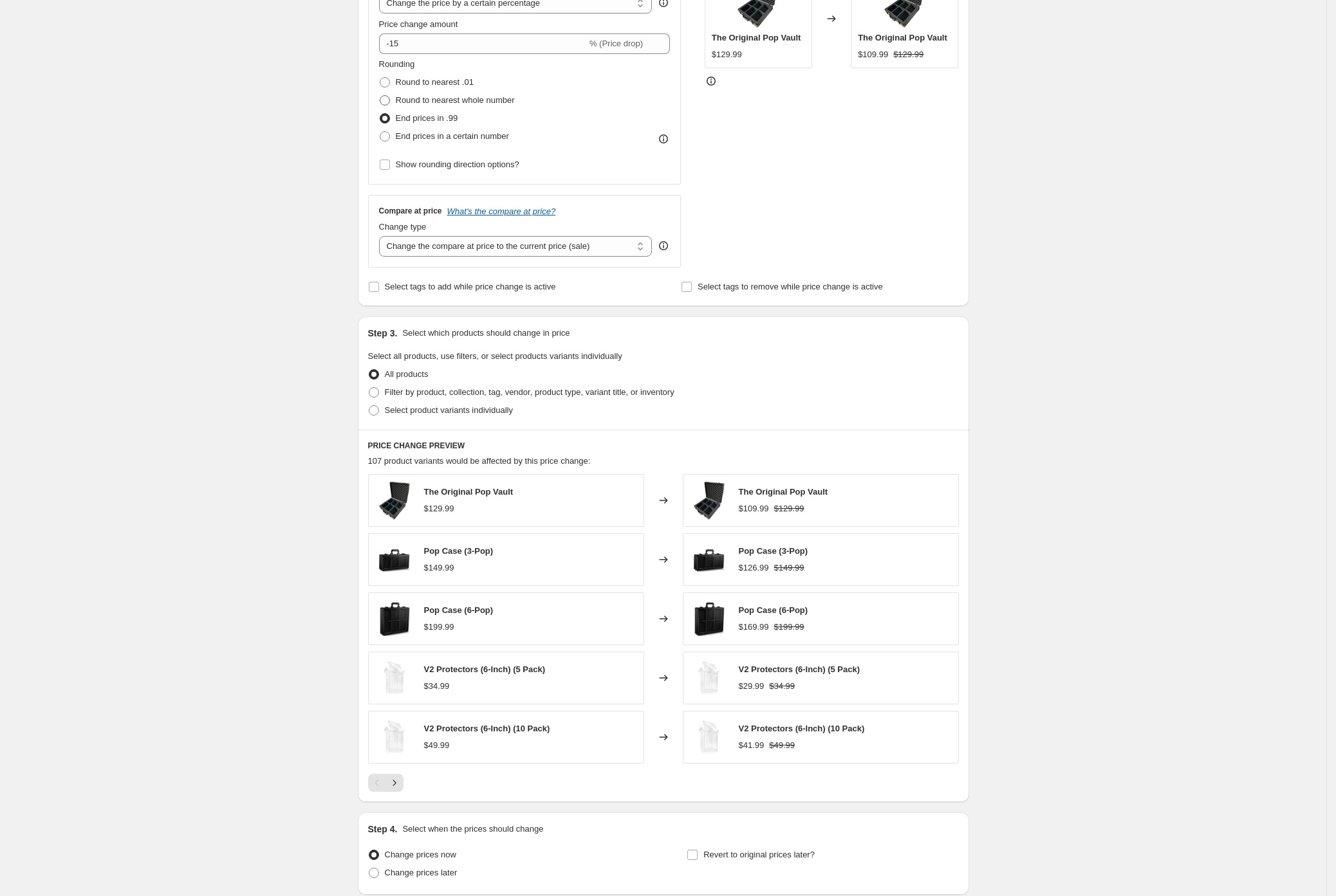
click at [381, 96] on input "Round to nearest whole number" at bounding box center [380, 95] width 1 height 1
radio input "true"
click at [417, 117] on span "End prices in .99" at bounding box center [427, 118] width 62 height 9
click at [381, 114] on input "End prices in .99" at bounding box center [380, 113] width 1 height 1
radio input "true"
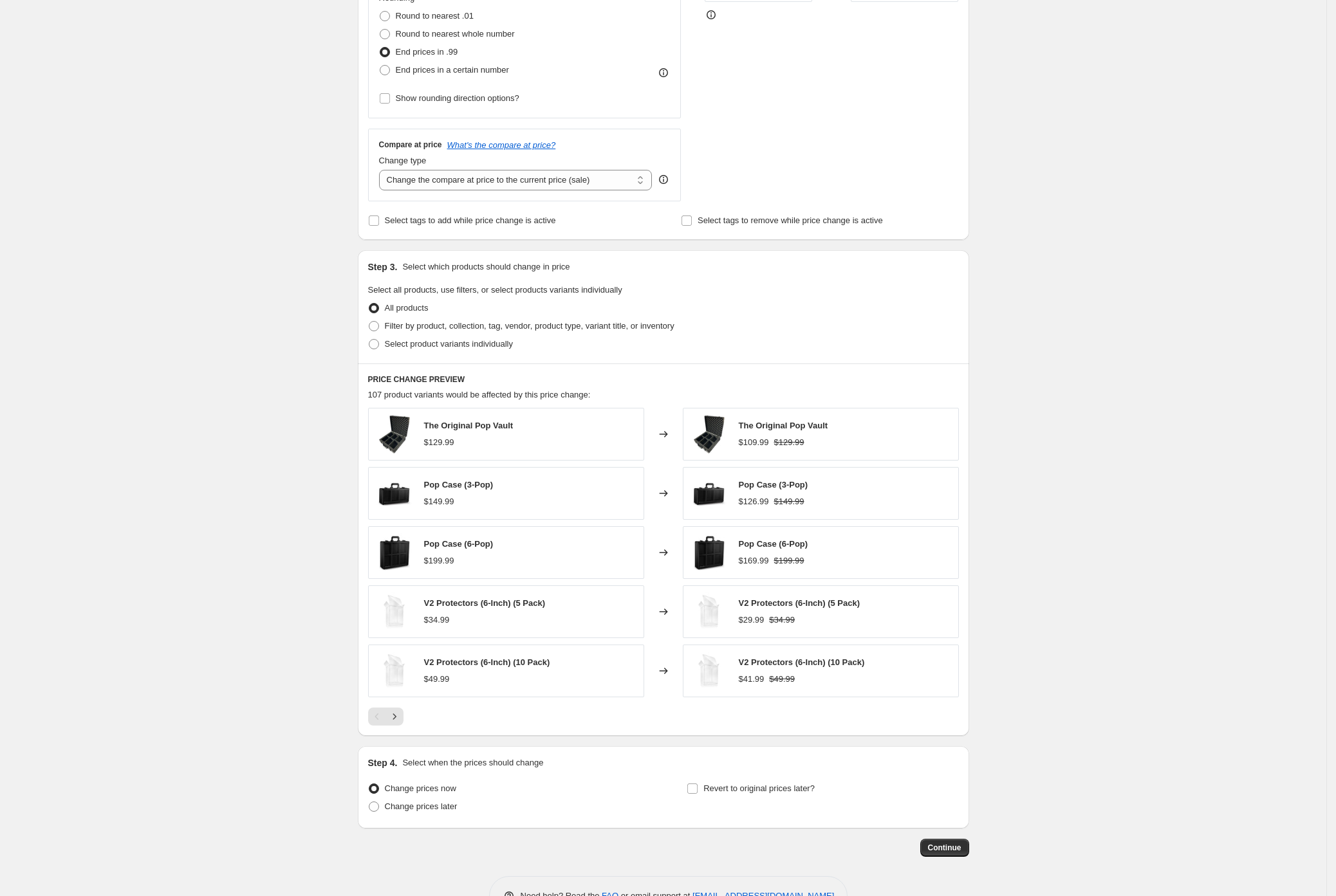
scroll to position [392, 0]
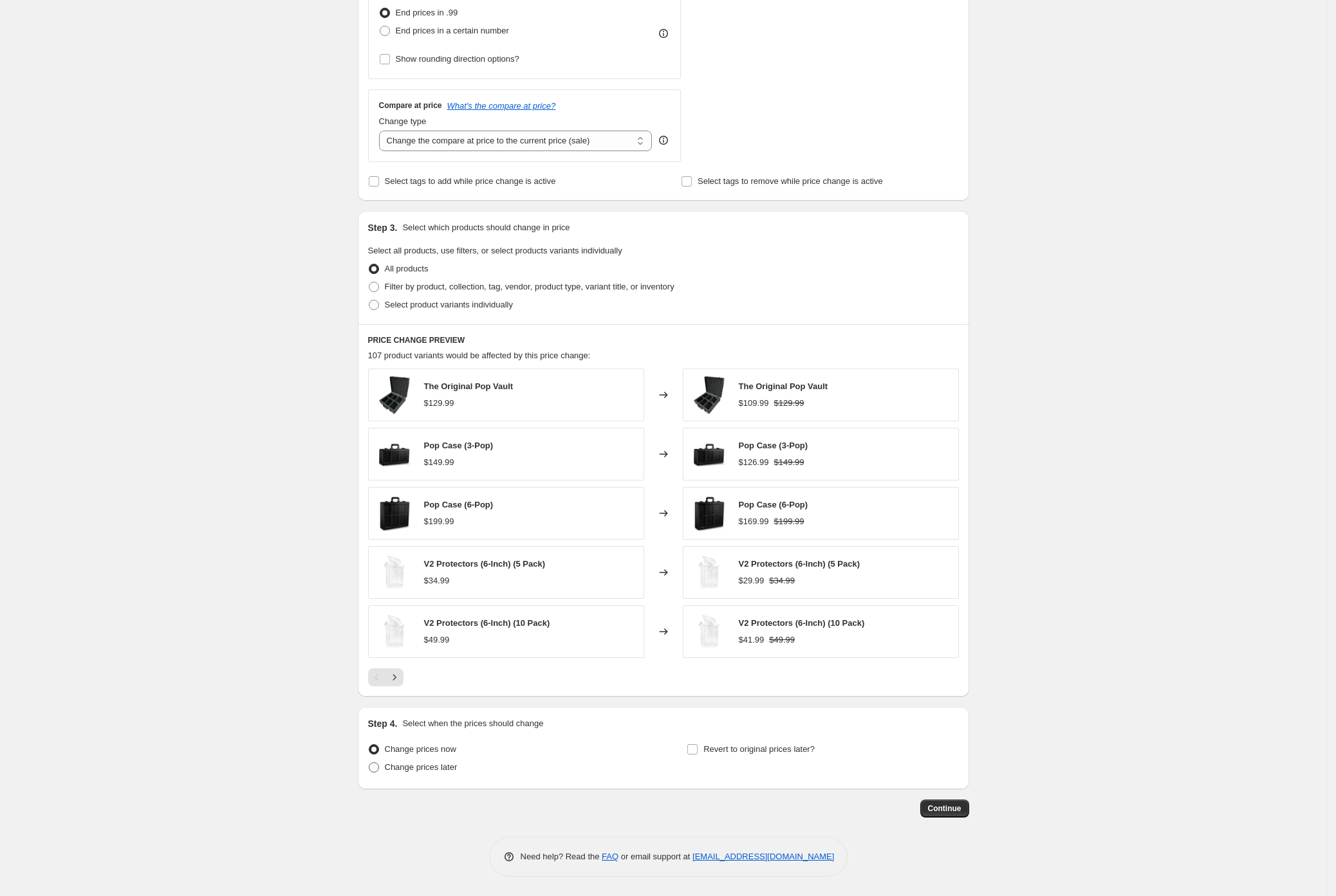
click at [430, 767] on span "Change prices later" at bounding box center [421, 767] width 73 height 9
click at [369, 763] on input "Change prices later" at bounding box center [369, 762] width 1 height 1
radio input "true"
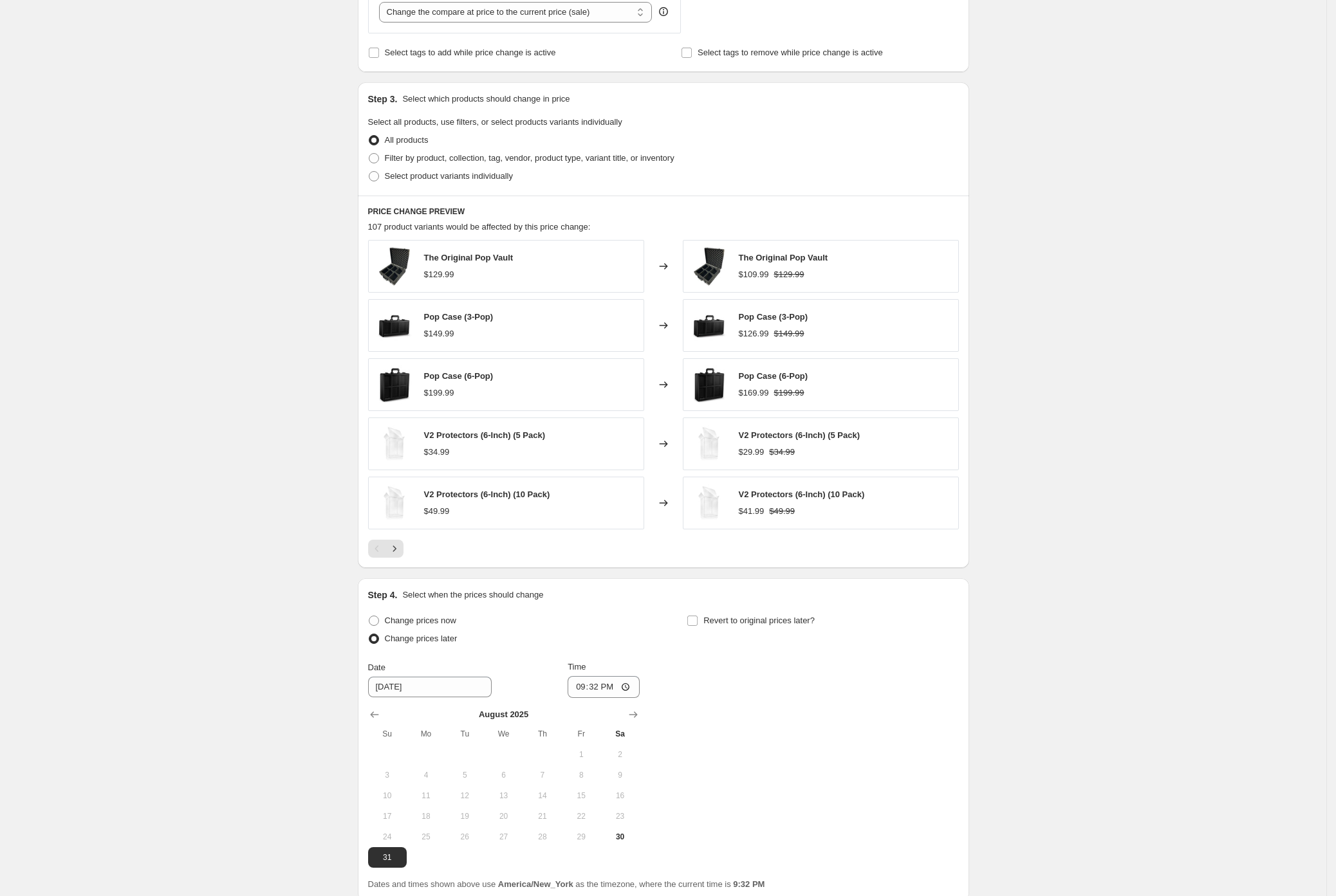
scroll to position [616, 0]
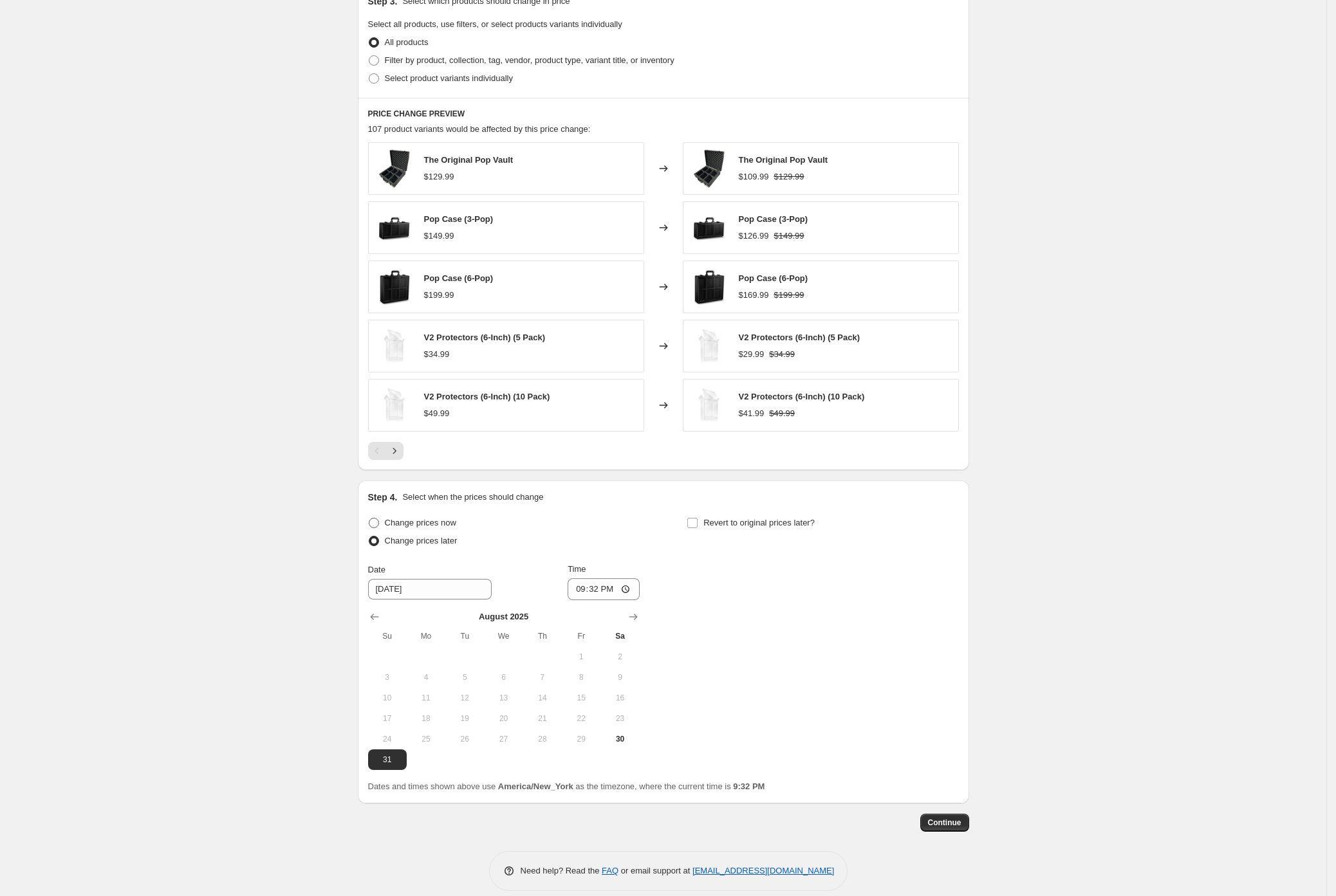
click at [377, 523] on span at bounding box center [373, 522] width 10 height 10
click at [369, 518] on input "Change prices now" at bounding box center [369, 518] width 1 height 1
radio input "true"
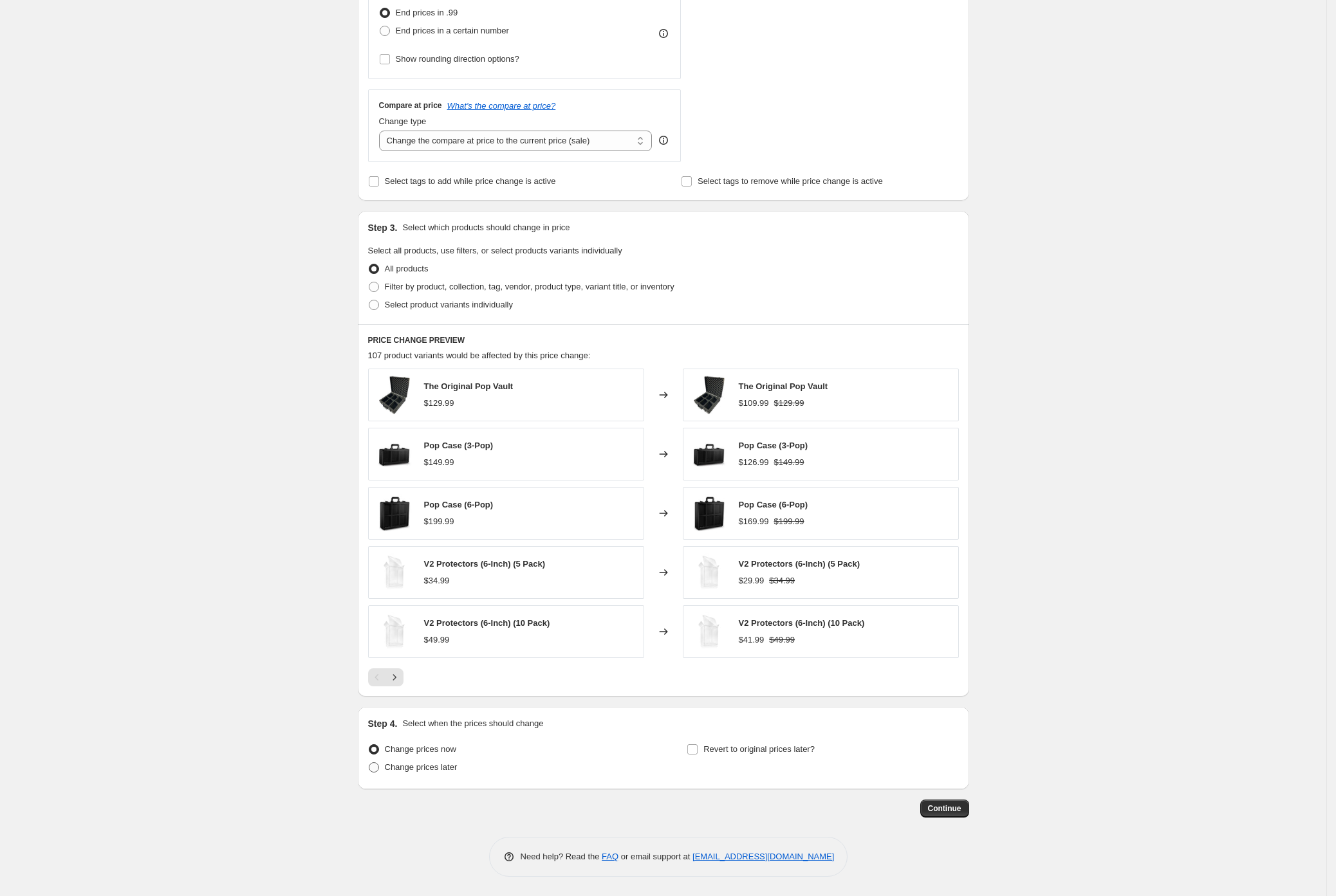
click at [440, 769] on span "Change prices later" at bounding box center [421, 767] width 73 height 9
click at [369, 763] on input "Change prices later" at bounding box center [369, 762] width 1 height 1
radio input "true"
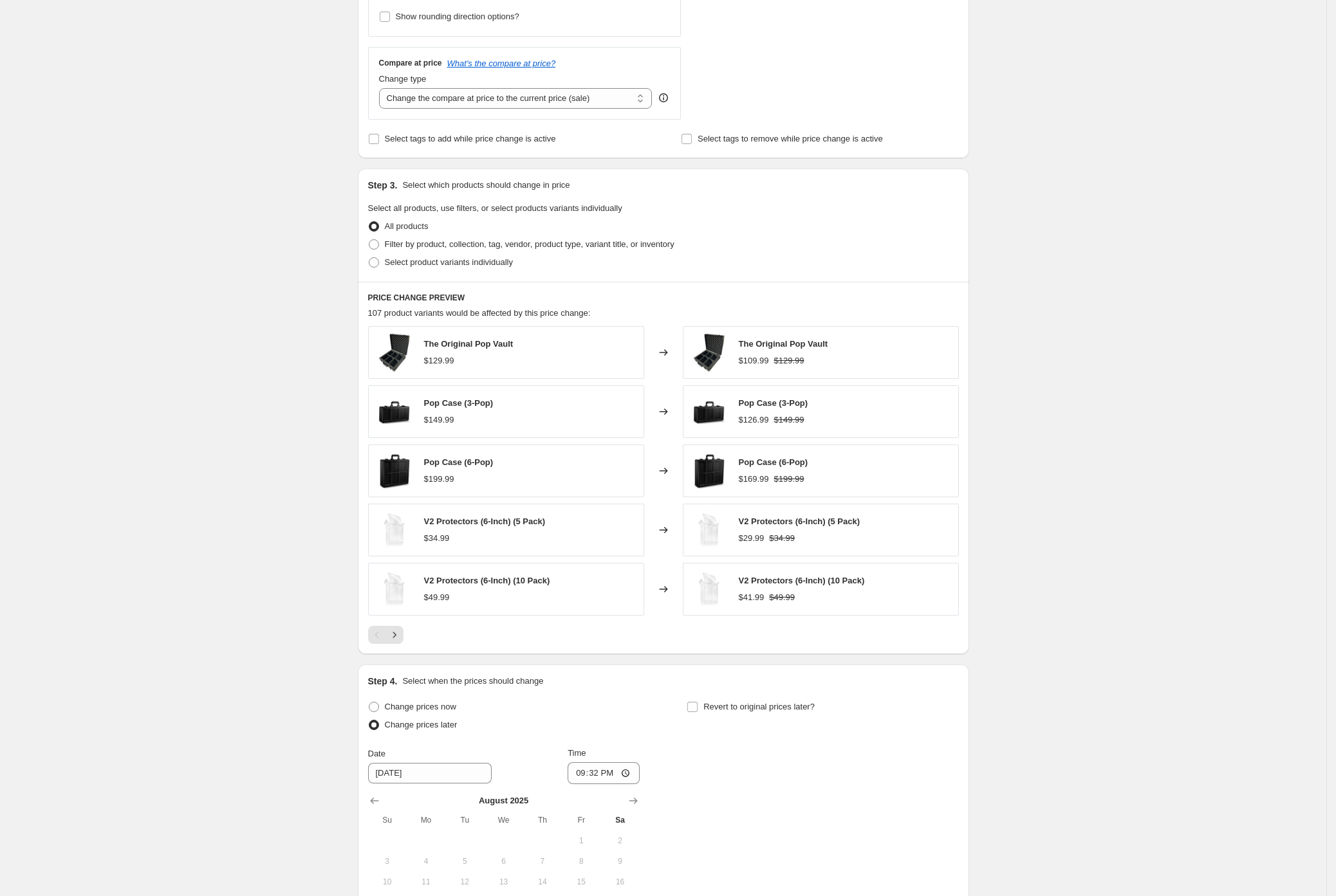
scroll to position [526, 0]
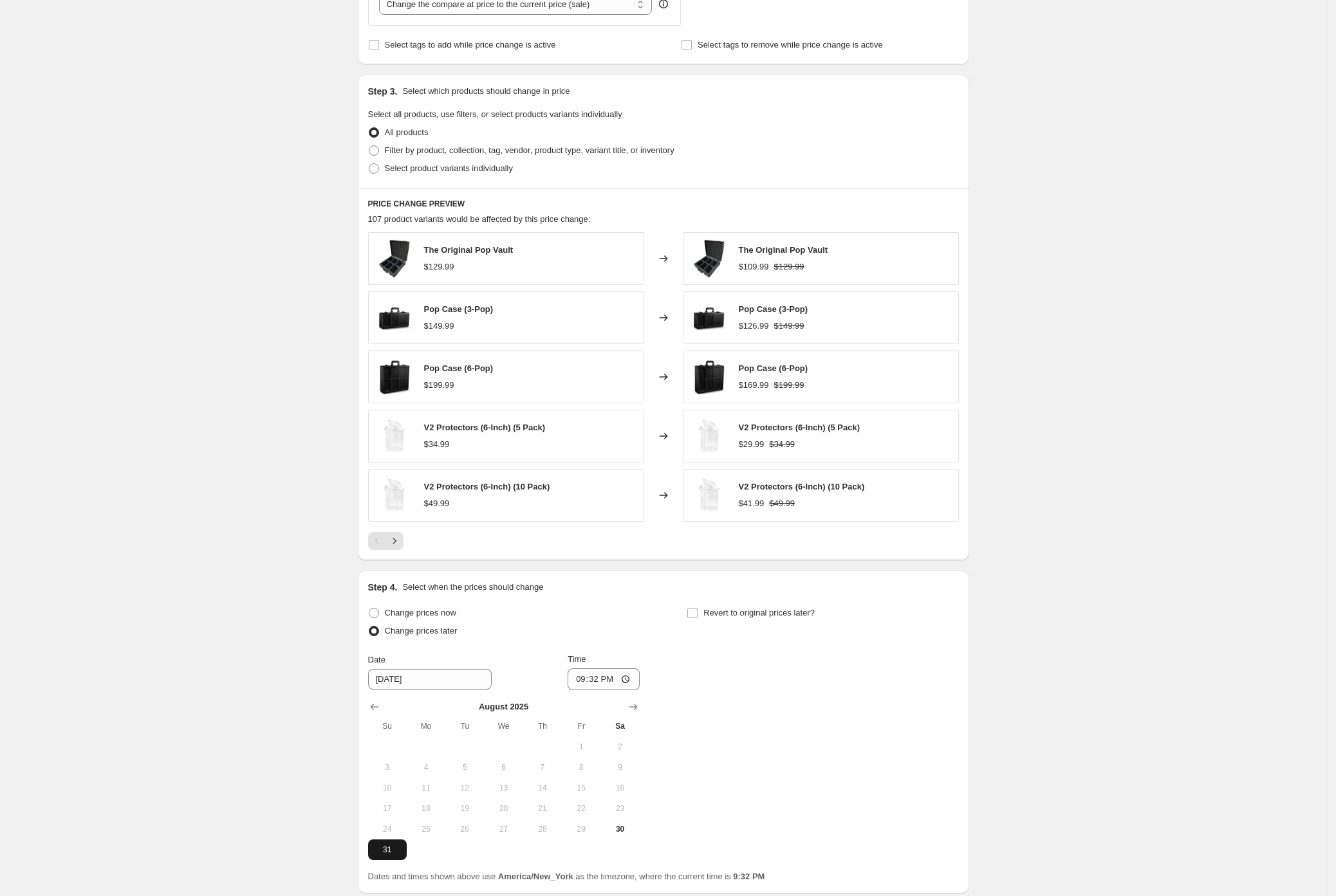
click at [391, 851] on span "31" at bounding box center [387, 849] width 28 height 10
click at [606, 678] on input "21:32" at bounding box center [604, 679] width 72 height 22
click at [613, 680] on input "12:32" at bounding box center [604, 679] width 72 height 22
click at [624, 683] on input "12:00" at bounding box center [604, 679] width 72 height 22
type input "00:00"
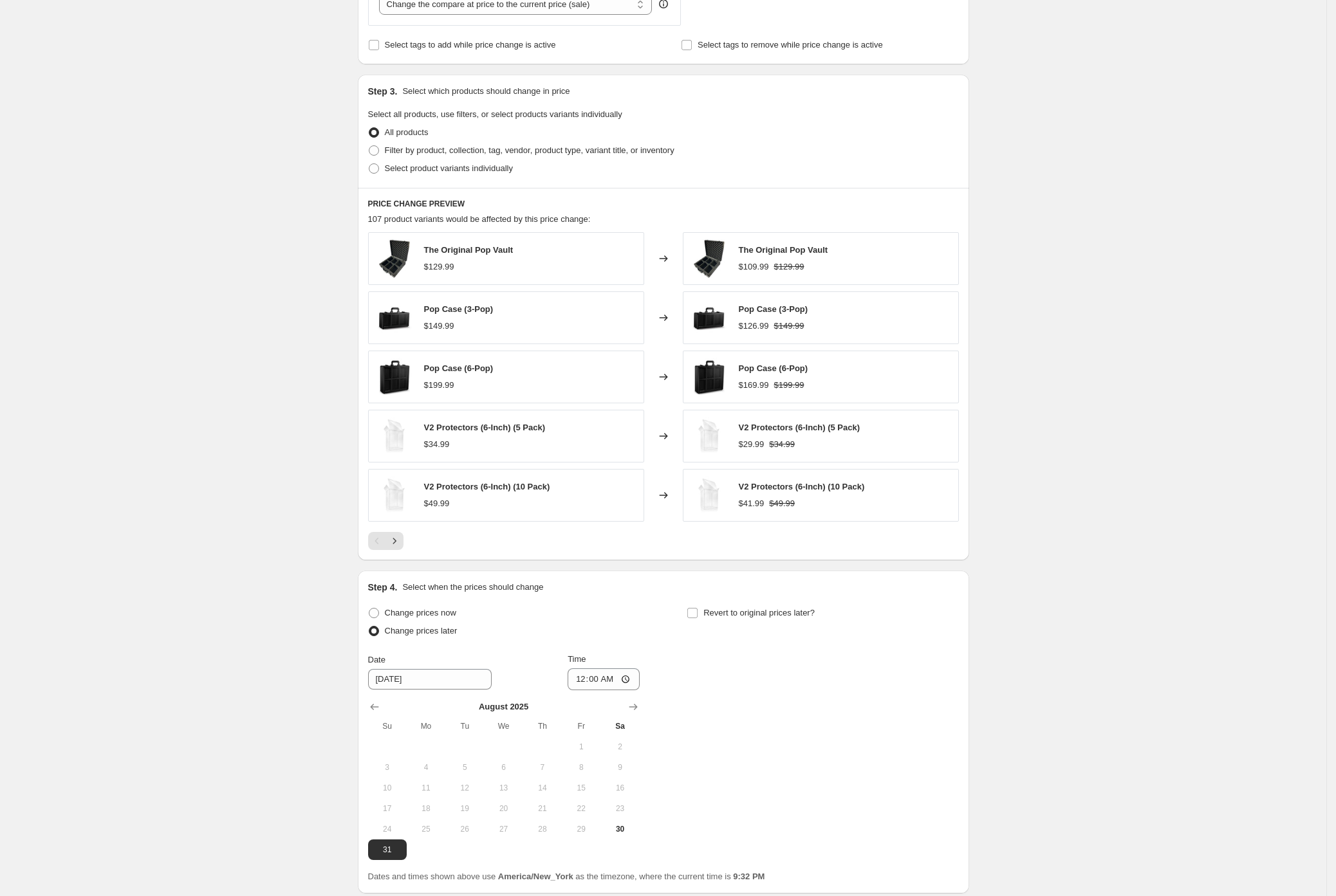
click at [732, 699] on div "Change prices now Change prices later Date 8/31/2025 Time 00:00 August 2025 Su …" at bounding box center [663, 732] width 591 height 256
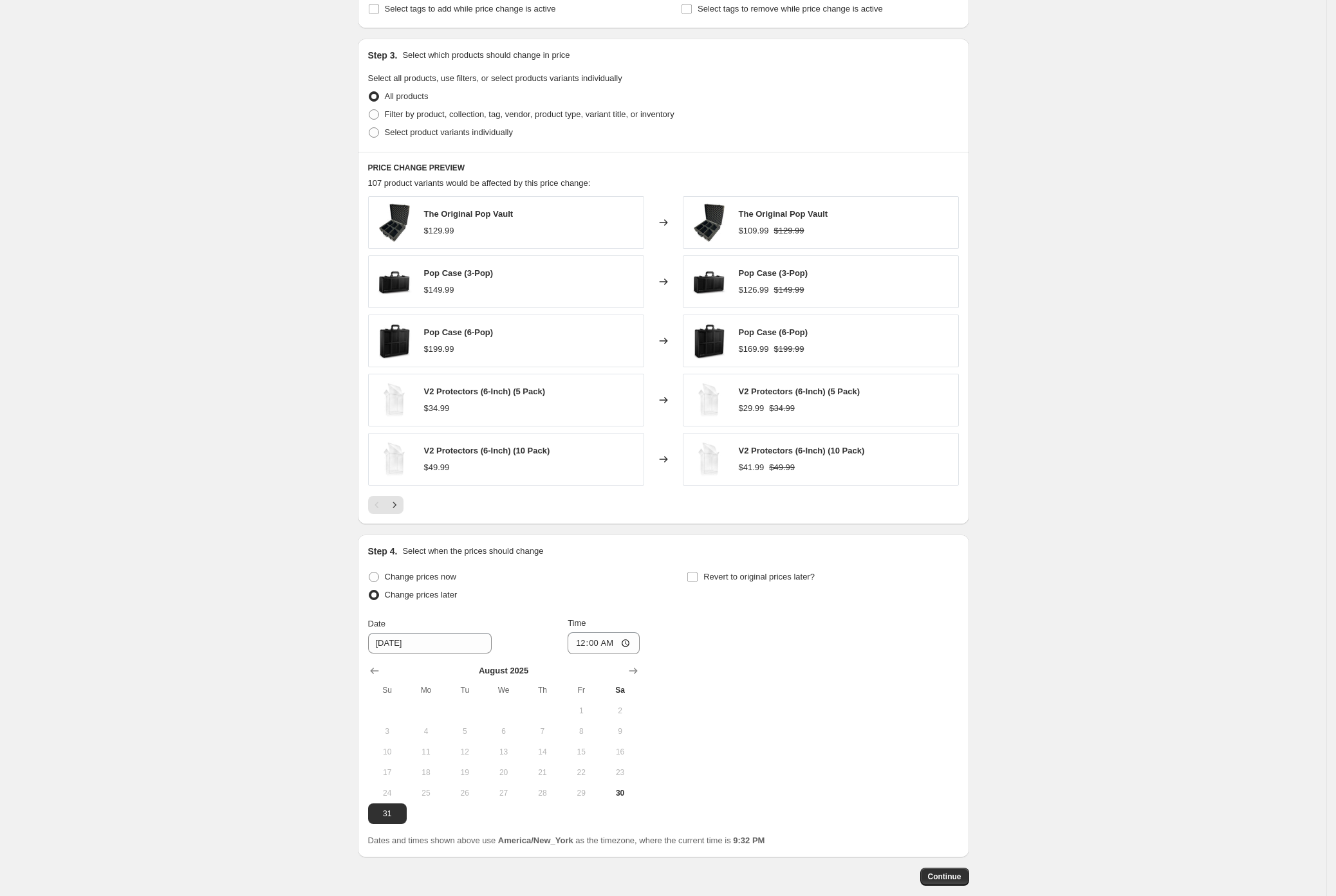
scroll to position [634, 0]
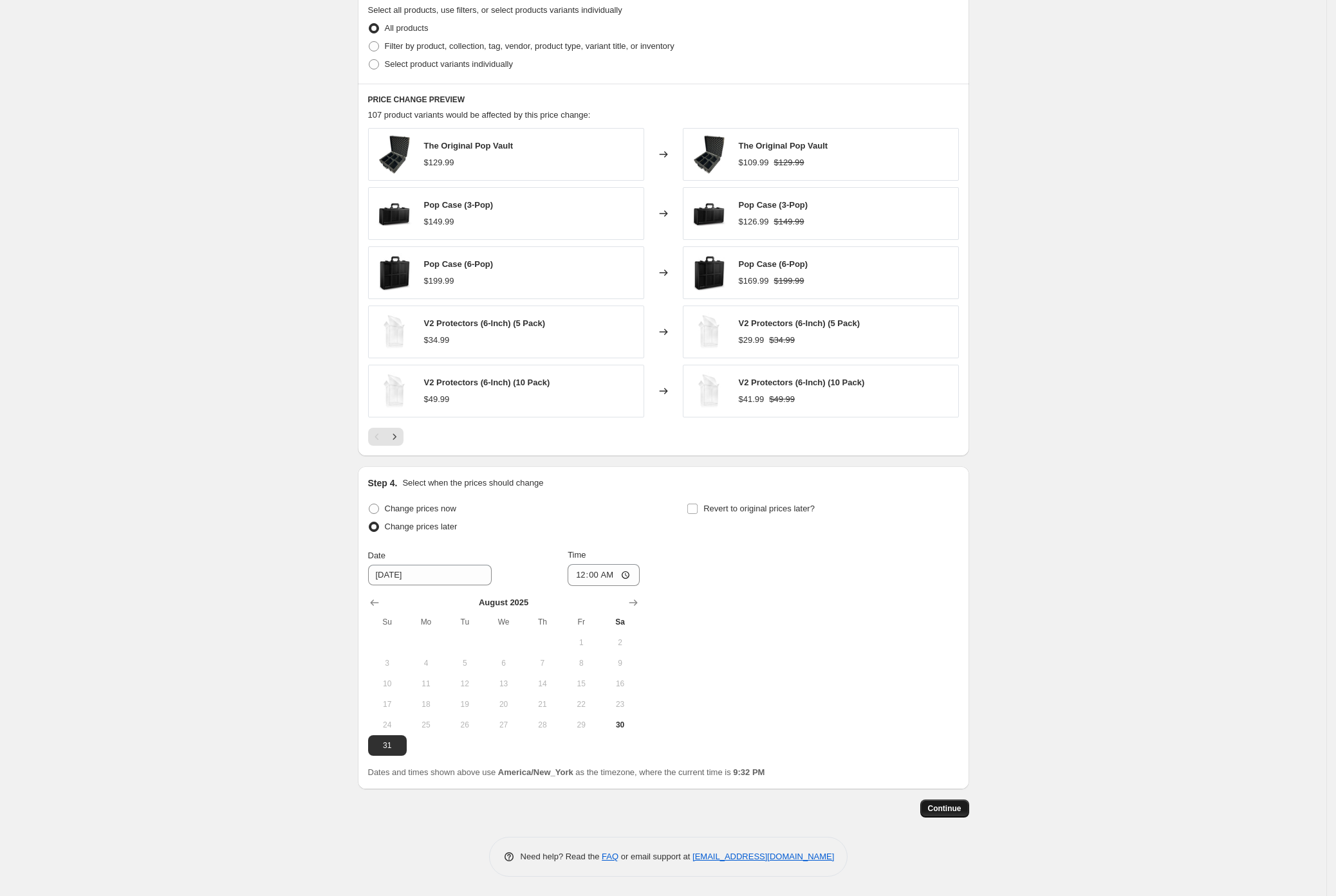
click at [940, 806] on span "Continue" at bounding box center [945, 808] width 34 height 10
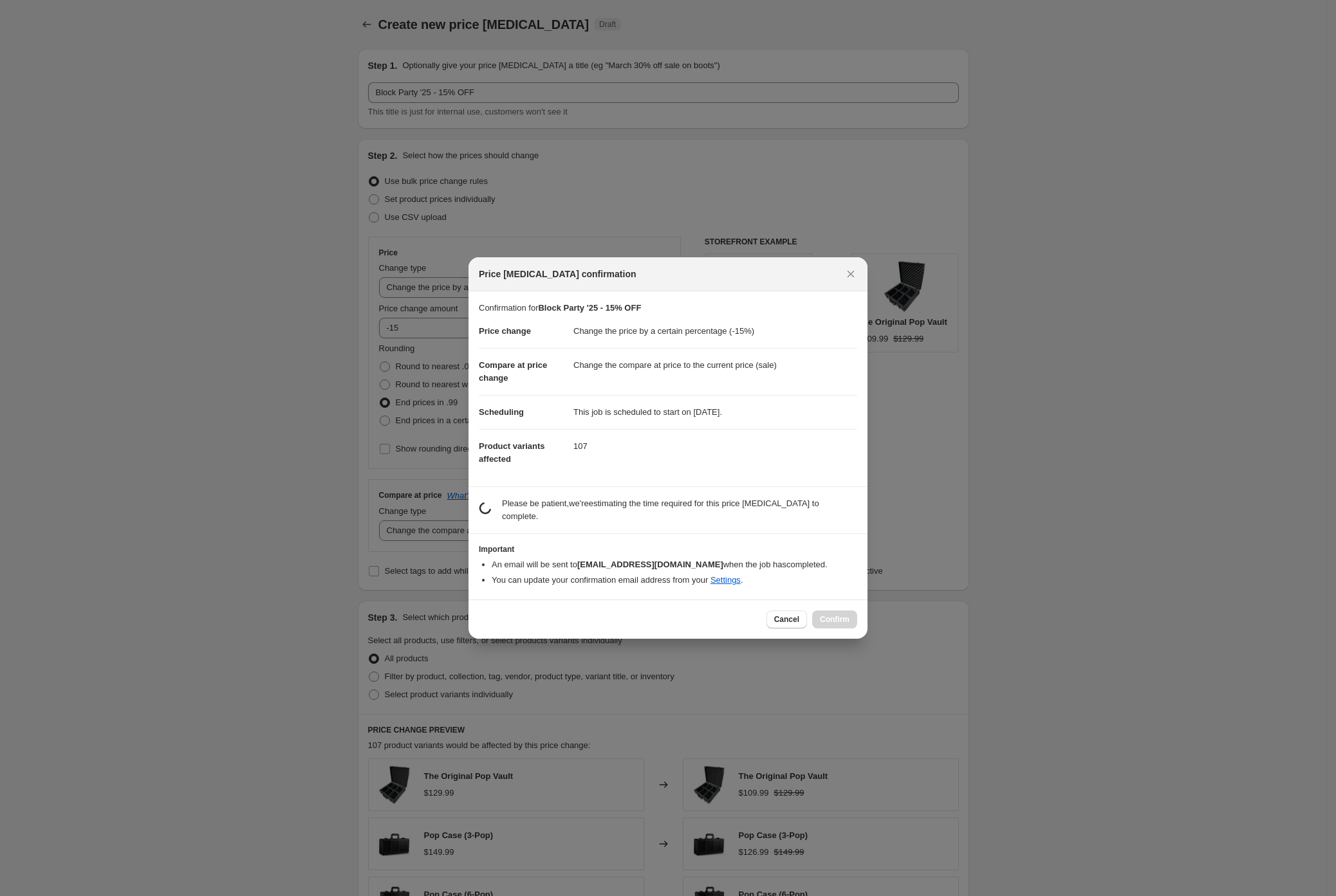
scroll to position [633, 0]
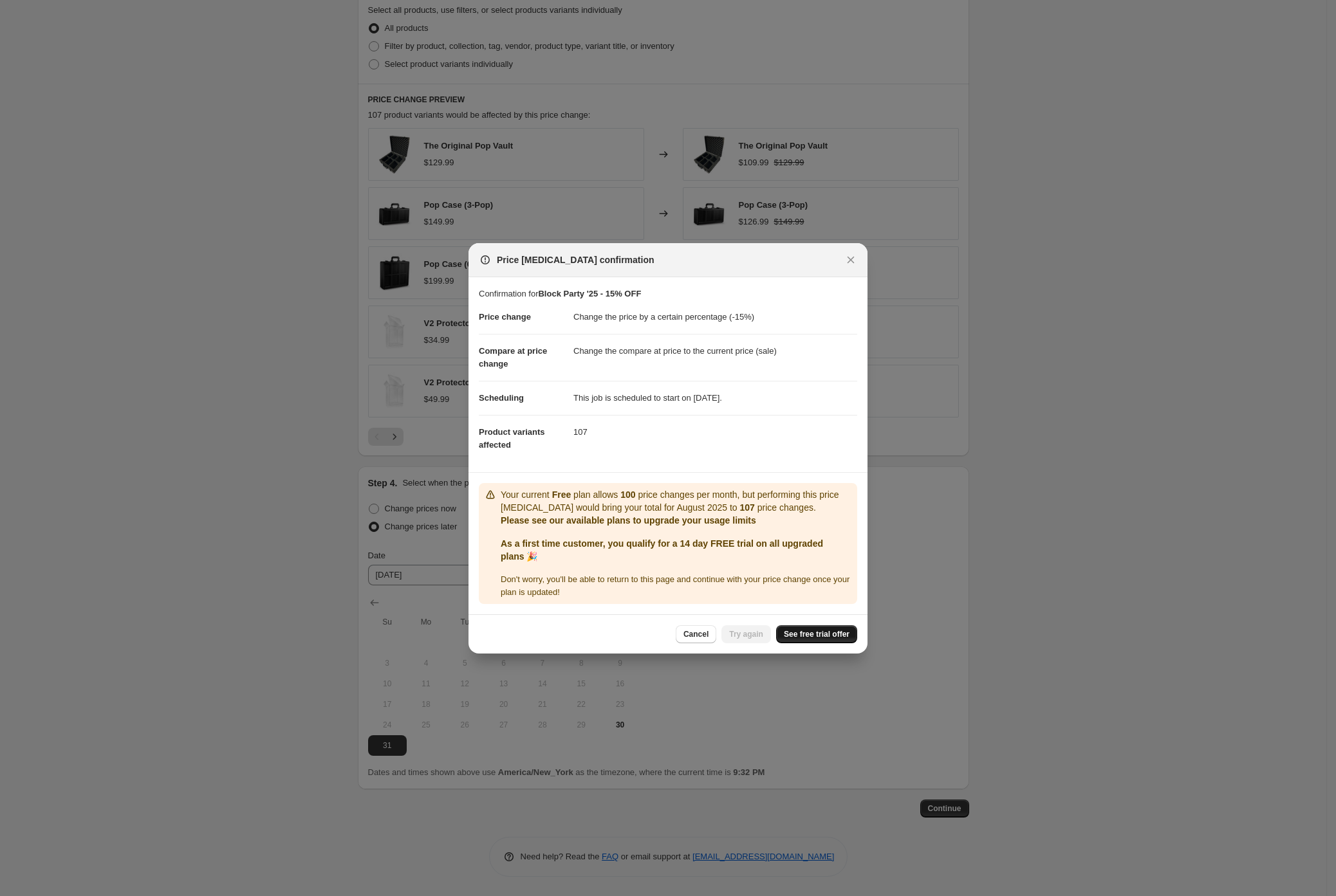
click at [795, 633] on span "See free trial offer" at bounding box center [817, 633] width 66 height 10
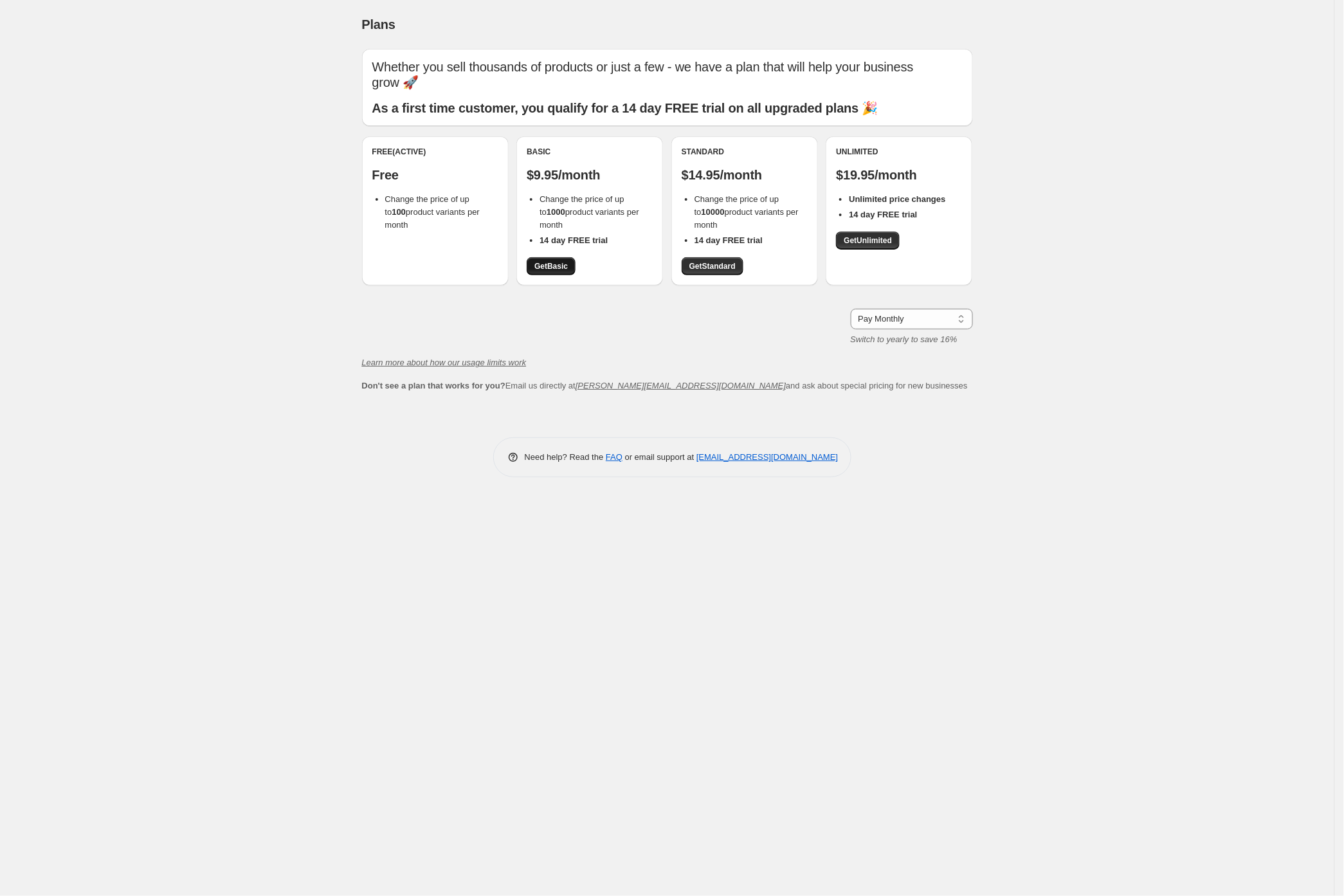
click at [569, 271] on link "Get Basic" at bounding box center [551, 266] width 49 height 18
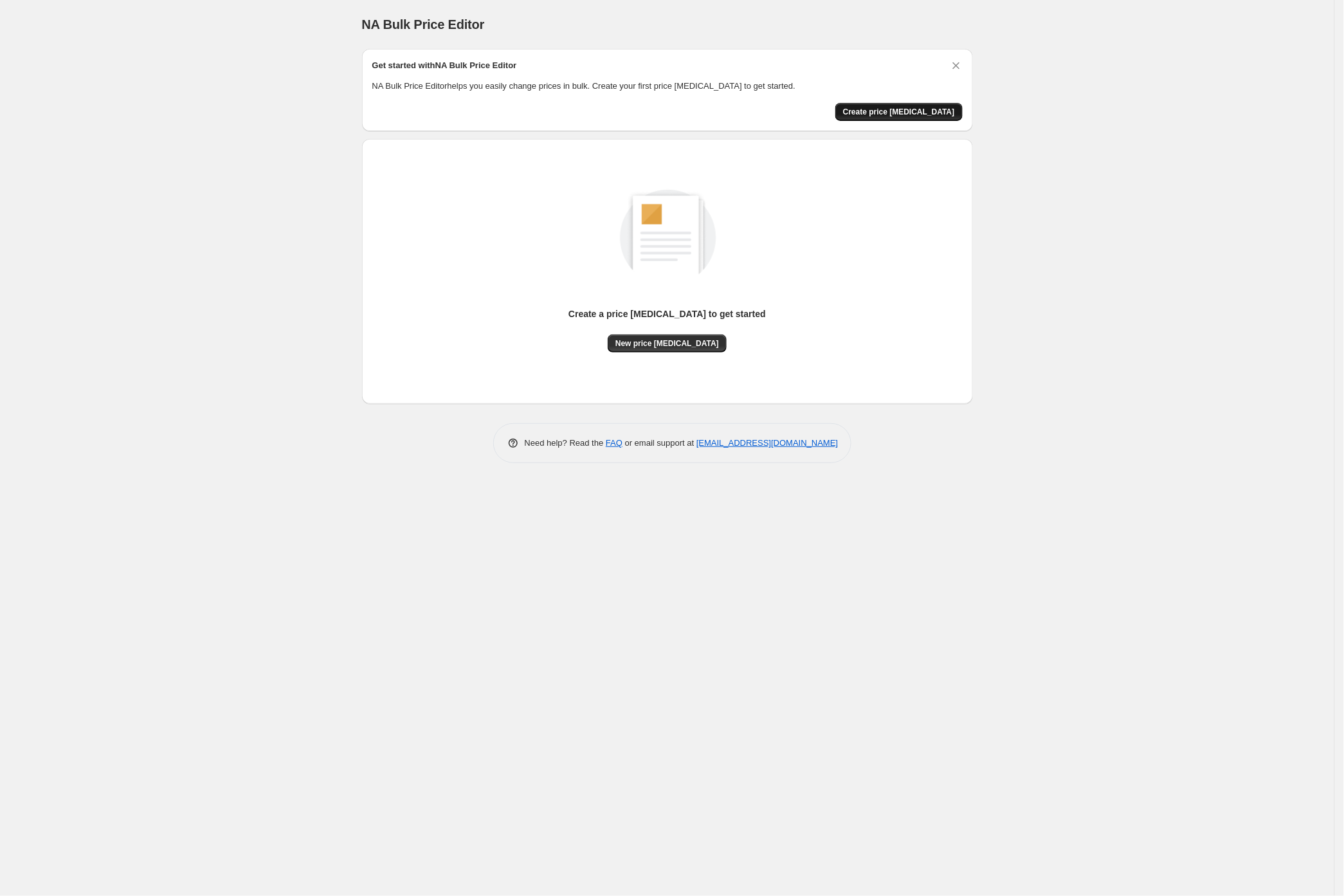
click at [885, 110] on span "Create price [MEDICAL_DATA]" at bounding box center [899, 111] width 112 height 10
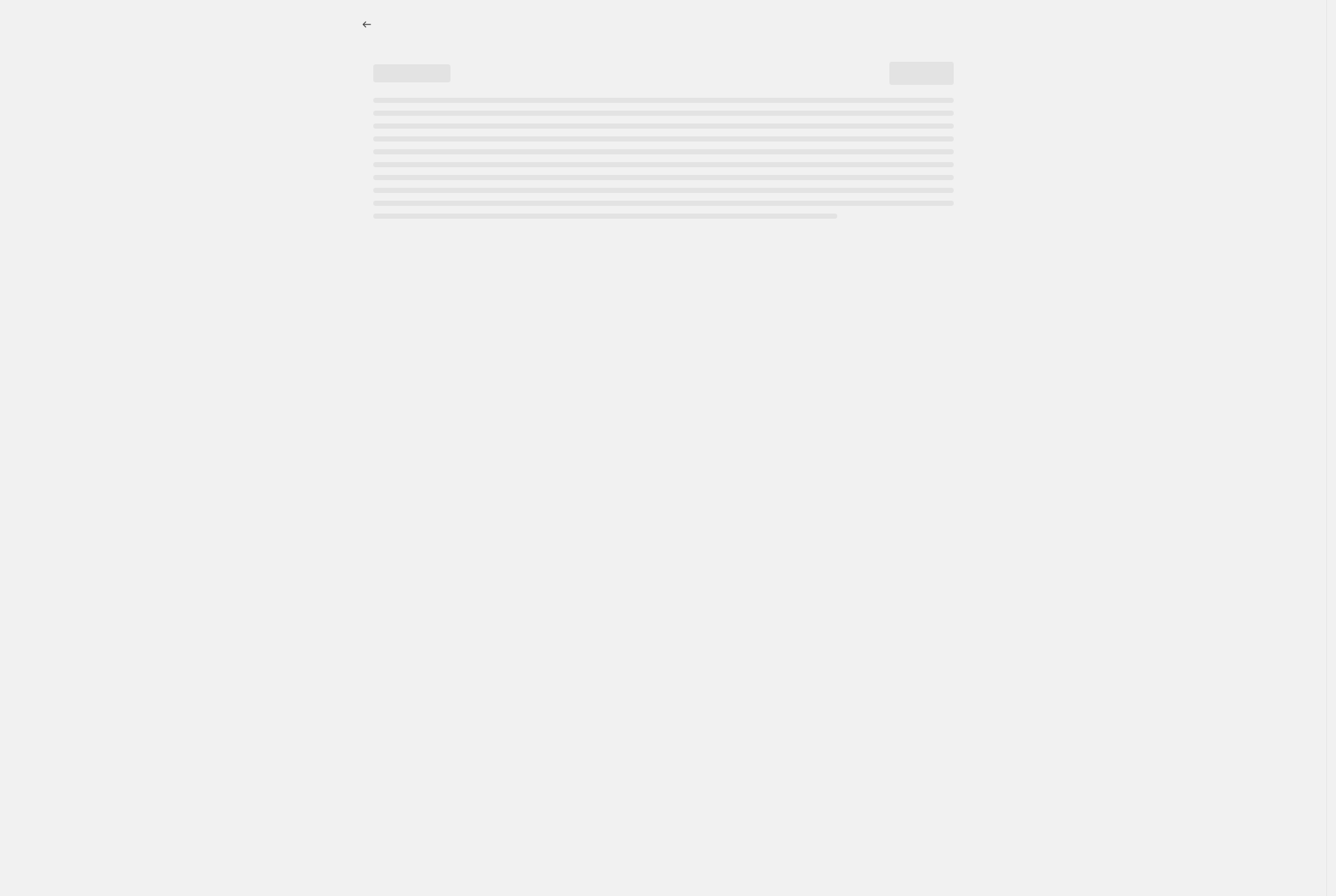
select select "percentage"
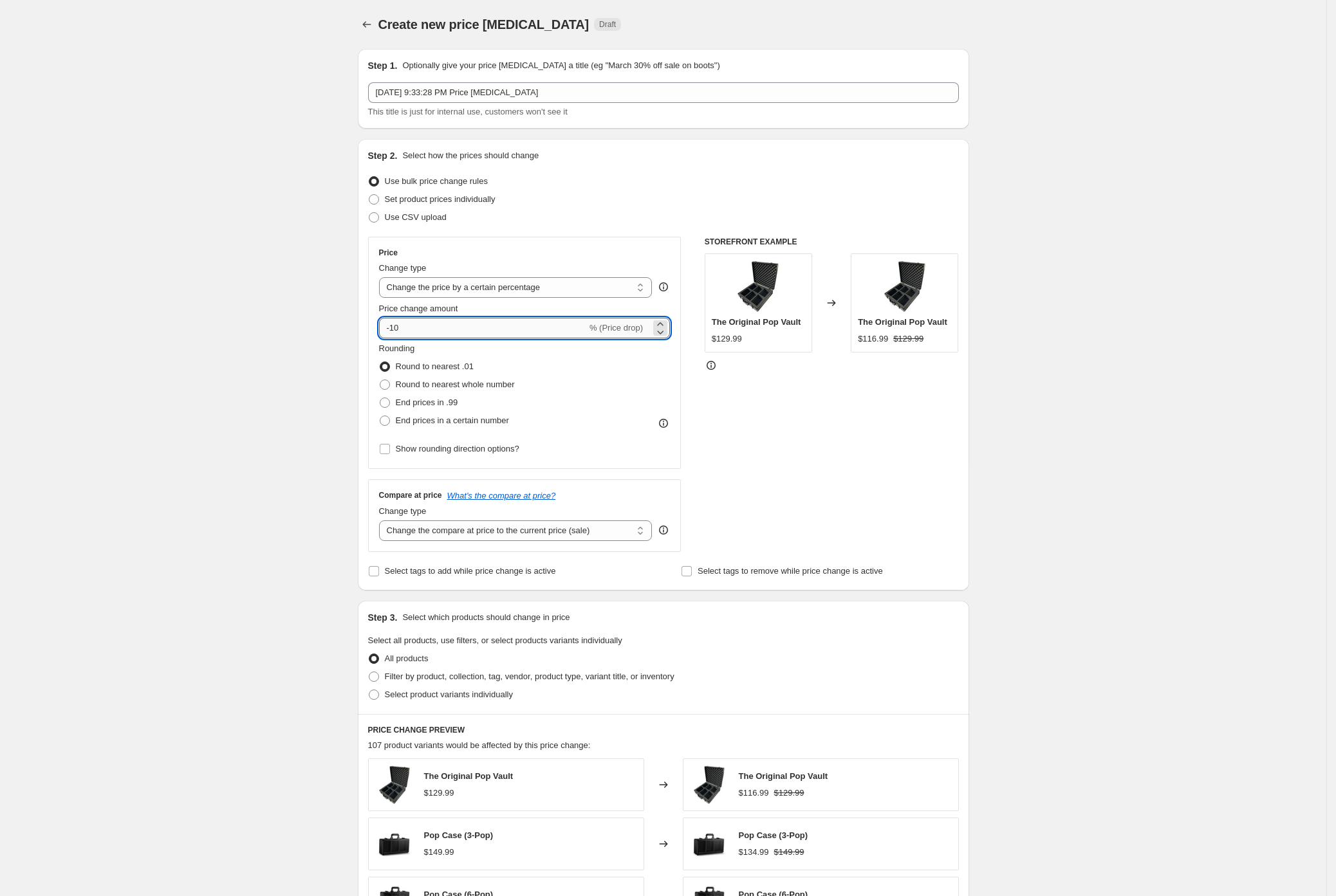
click at [453, 332] on input "-10" at bounding box center [483, 327] width 208 height 21
type input "-15"
click at [289, 394] on div "Create new price change job. This page is ready Create new price change job Dra…" at bounding box center [663, 643] width 1327 height 1286
click at [405, 407] on span "End prices in .99" at bounding box center [427, 402] width 62 height 9
click at [381, 398] on input "End prices in .99" at bounding box center [380, 398] width 1 height 1
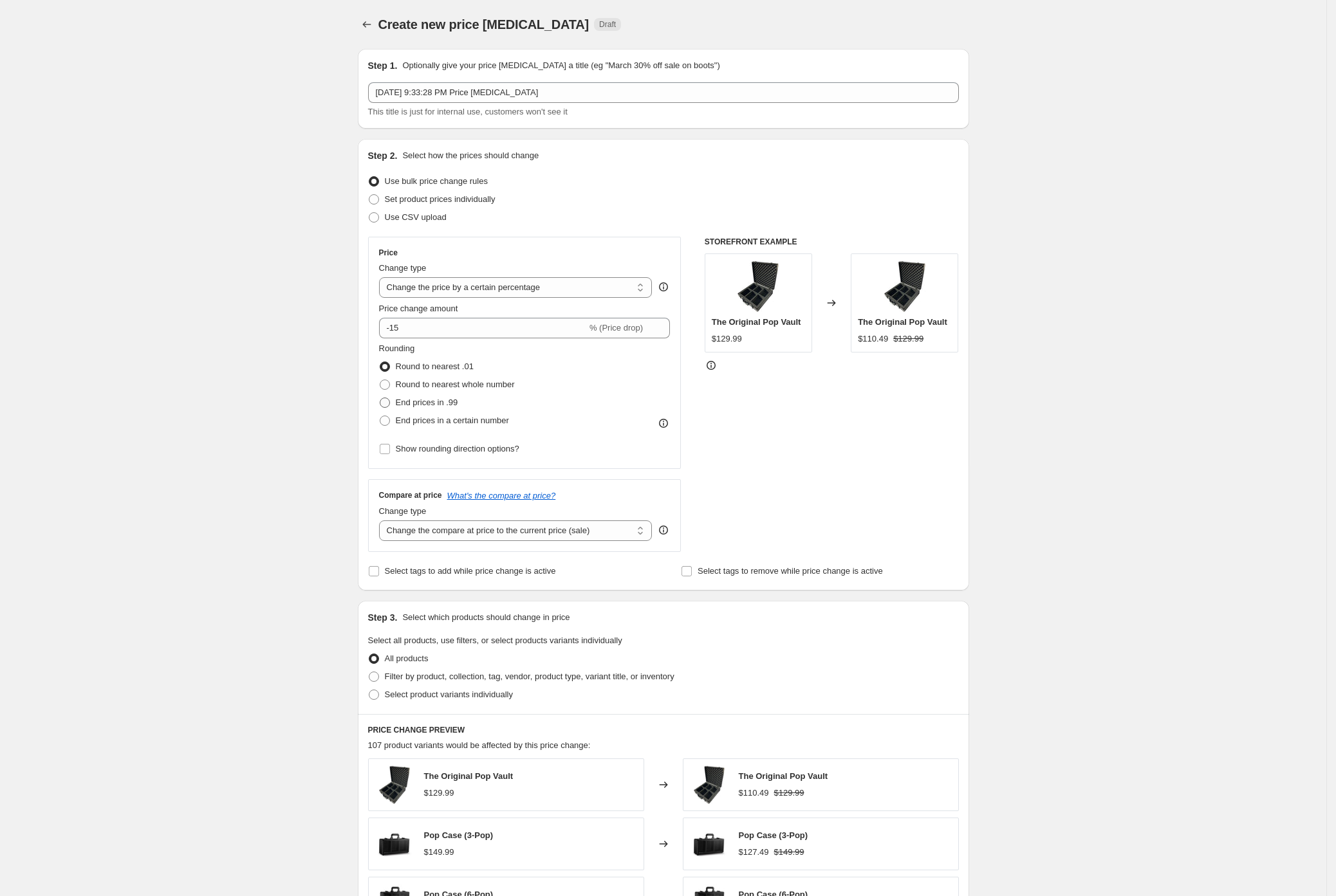
radio input "true"
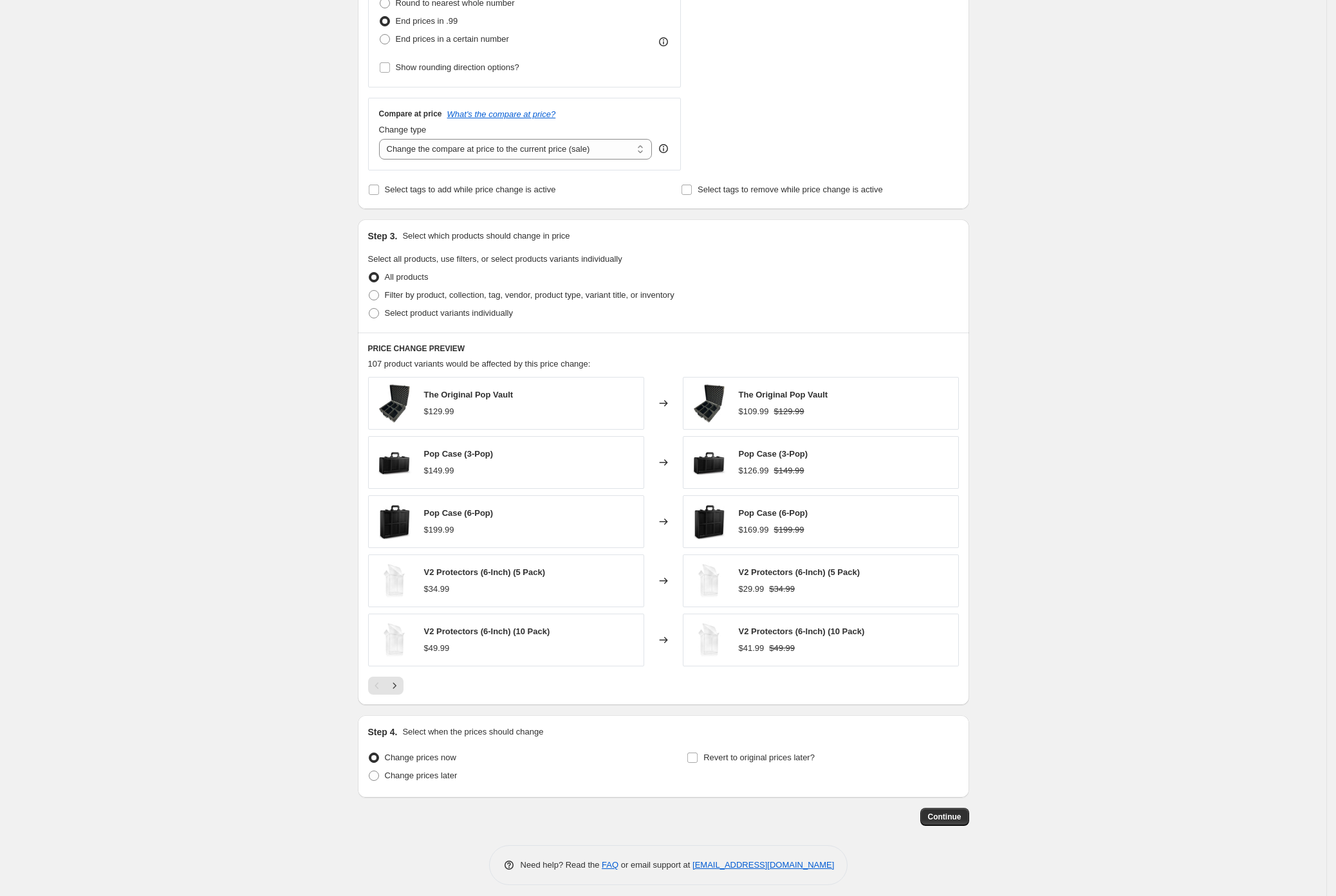
scroll to position [392, 0]
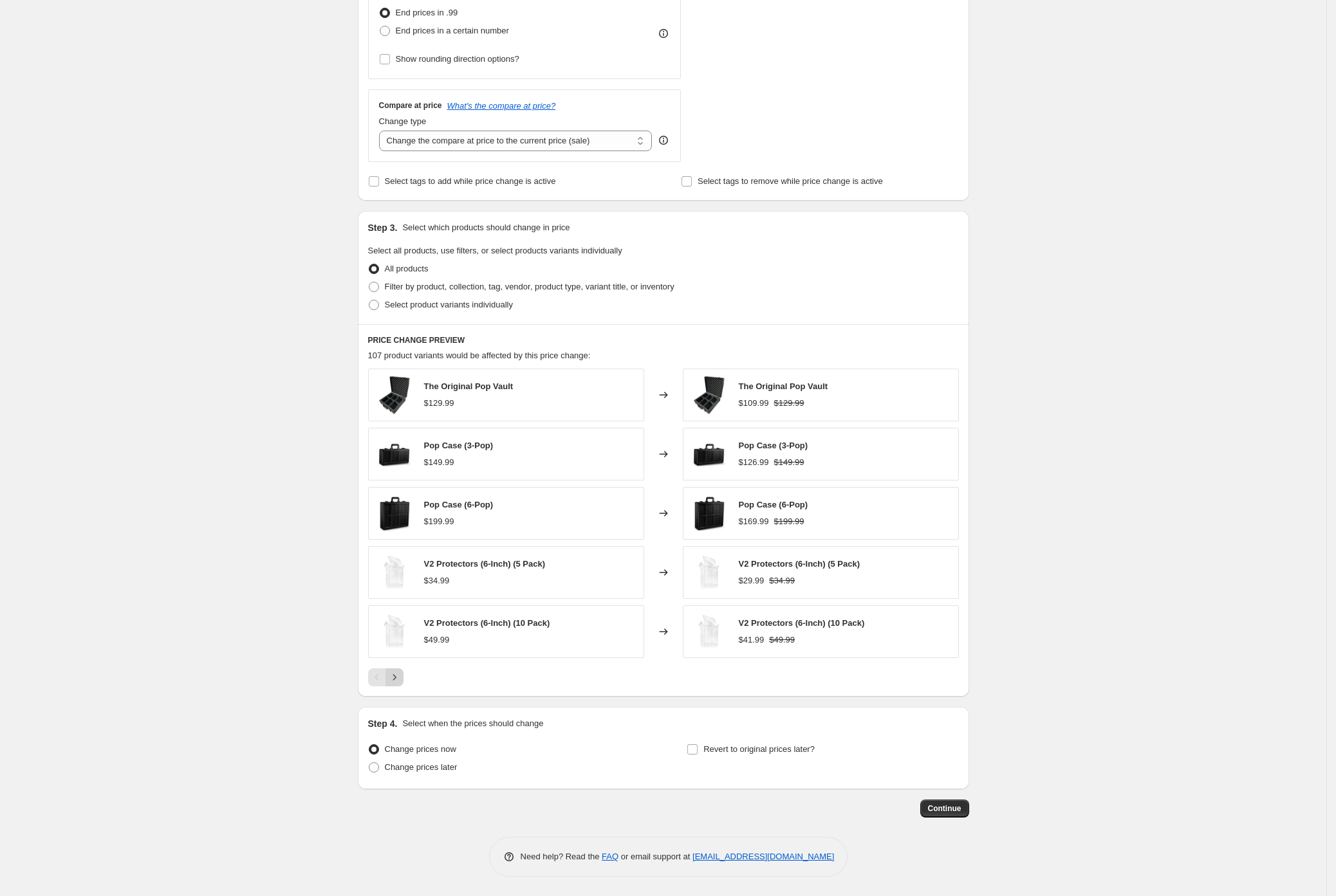
click at [400, 676] on icon "Next" at bounding box center [394, 677] width 13 height 13
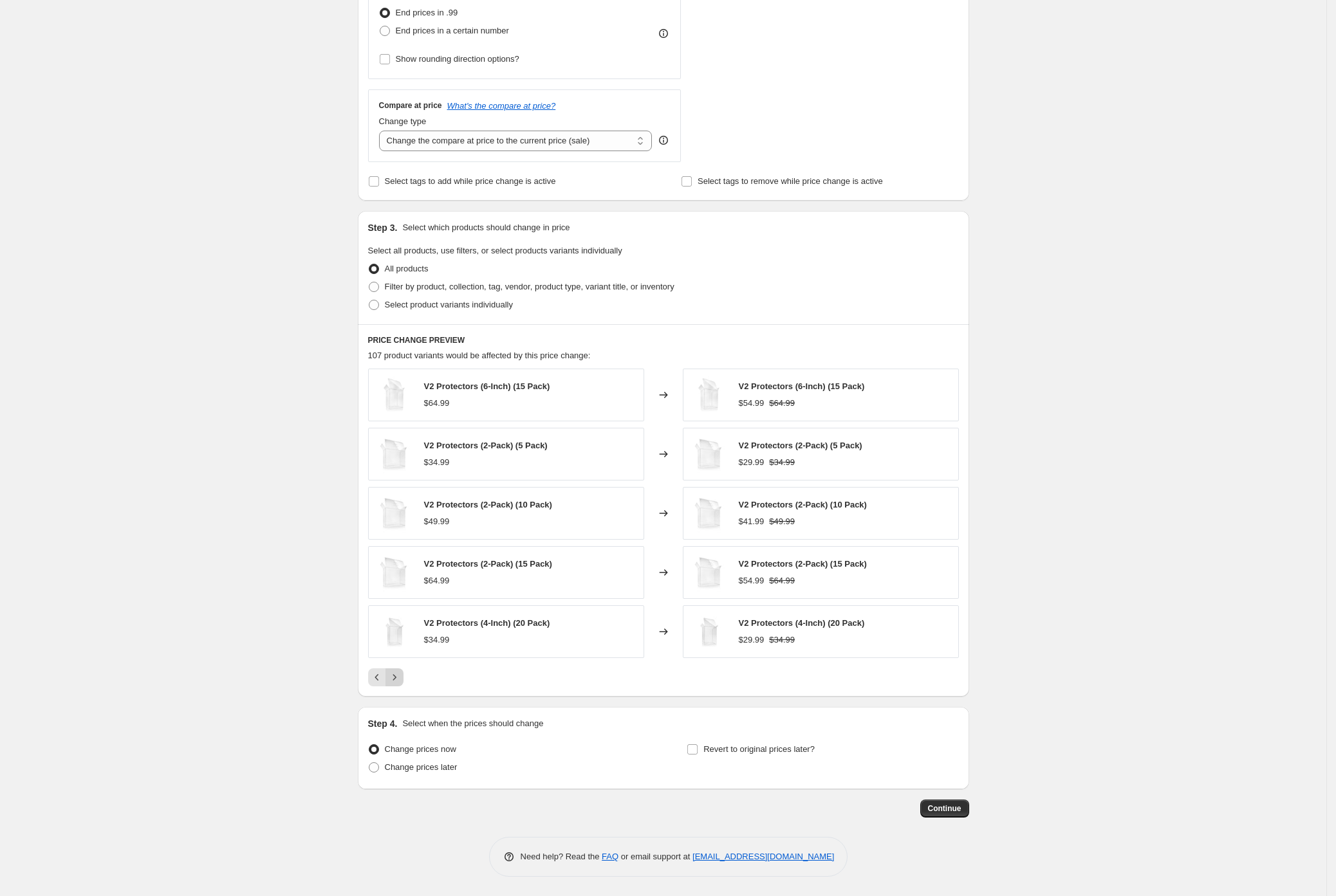
click at [399, 680] on icon "Next" at bounding box center [394, 677] width 13 height 13
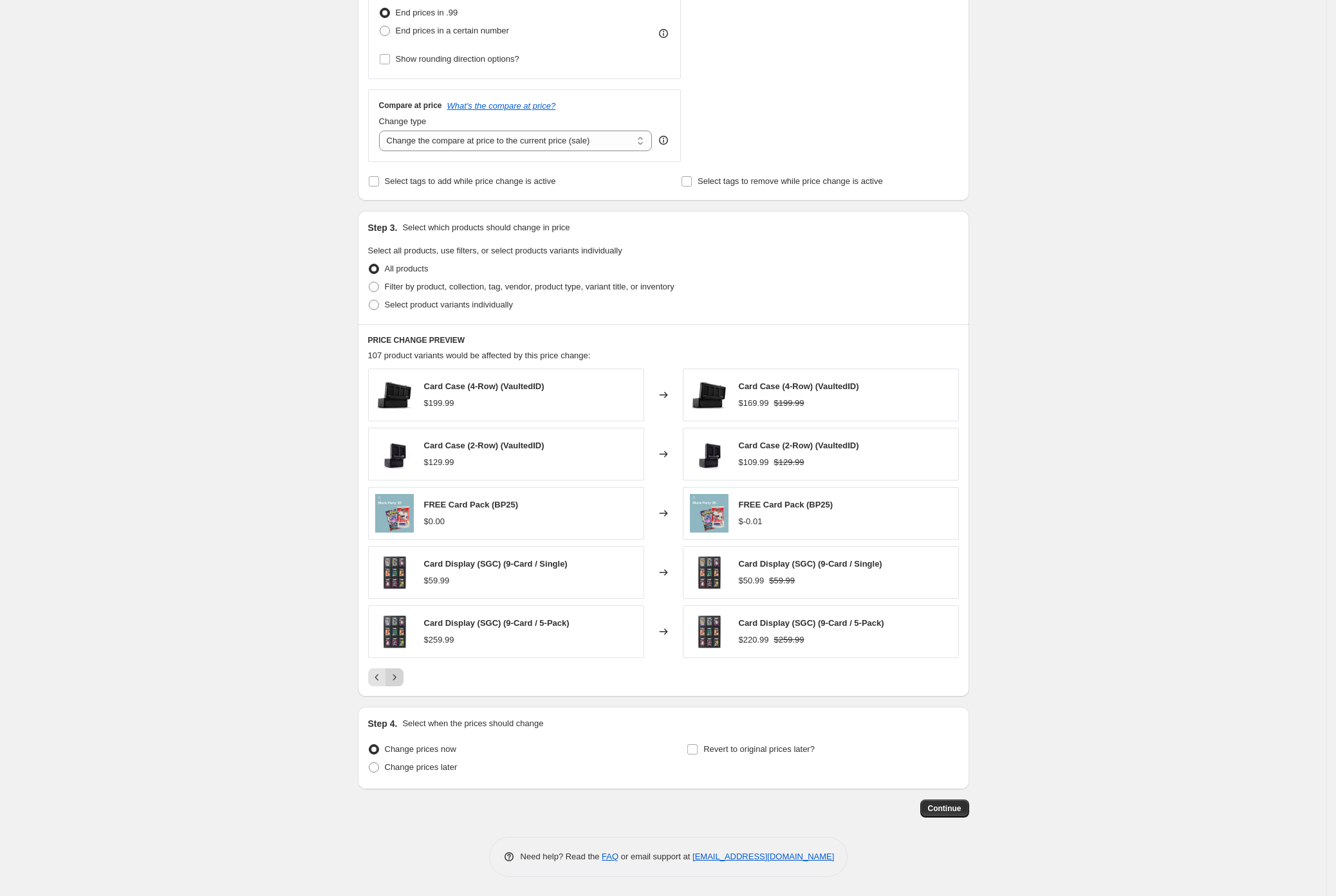
click at [399, 680] on icon "Next" at bounding box center [394, 677] width 13 height 13
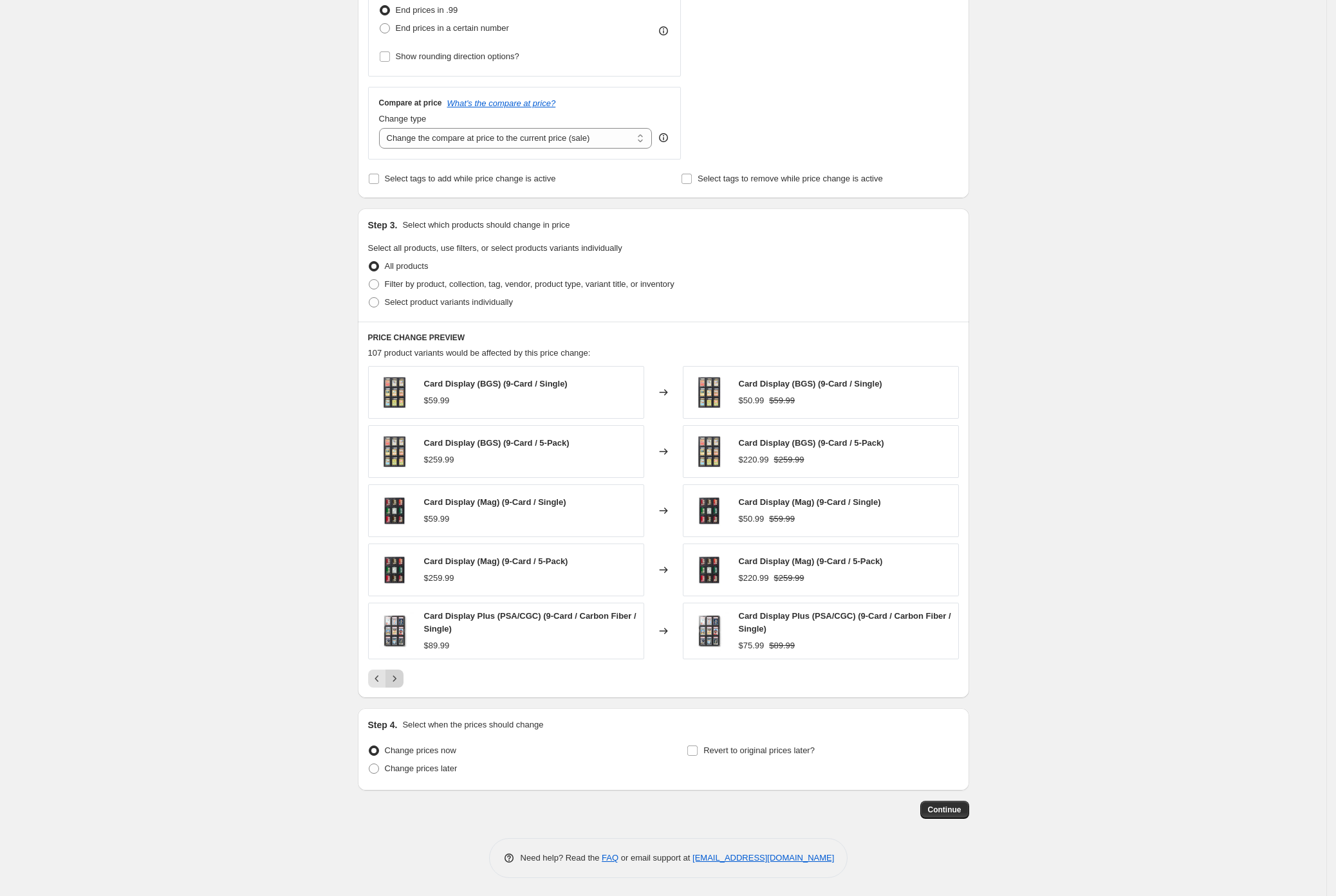
click at [399, 680] on icon "Next" at bounding box center [394, 678] width 13 height 13
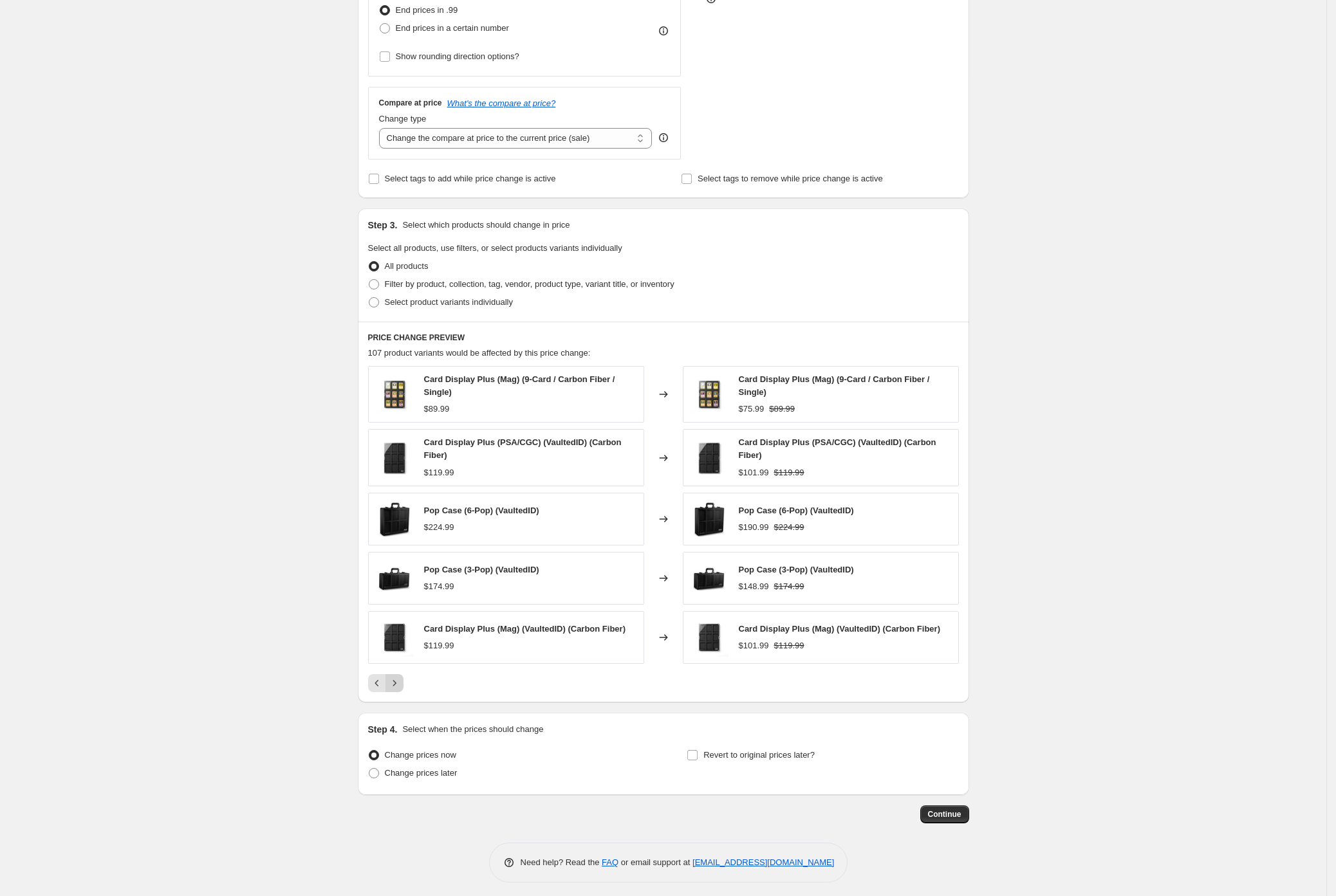
click at [399, 680] on button "Next" at bounding box center [394, 683] width 18 height 18
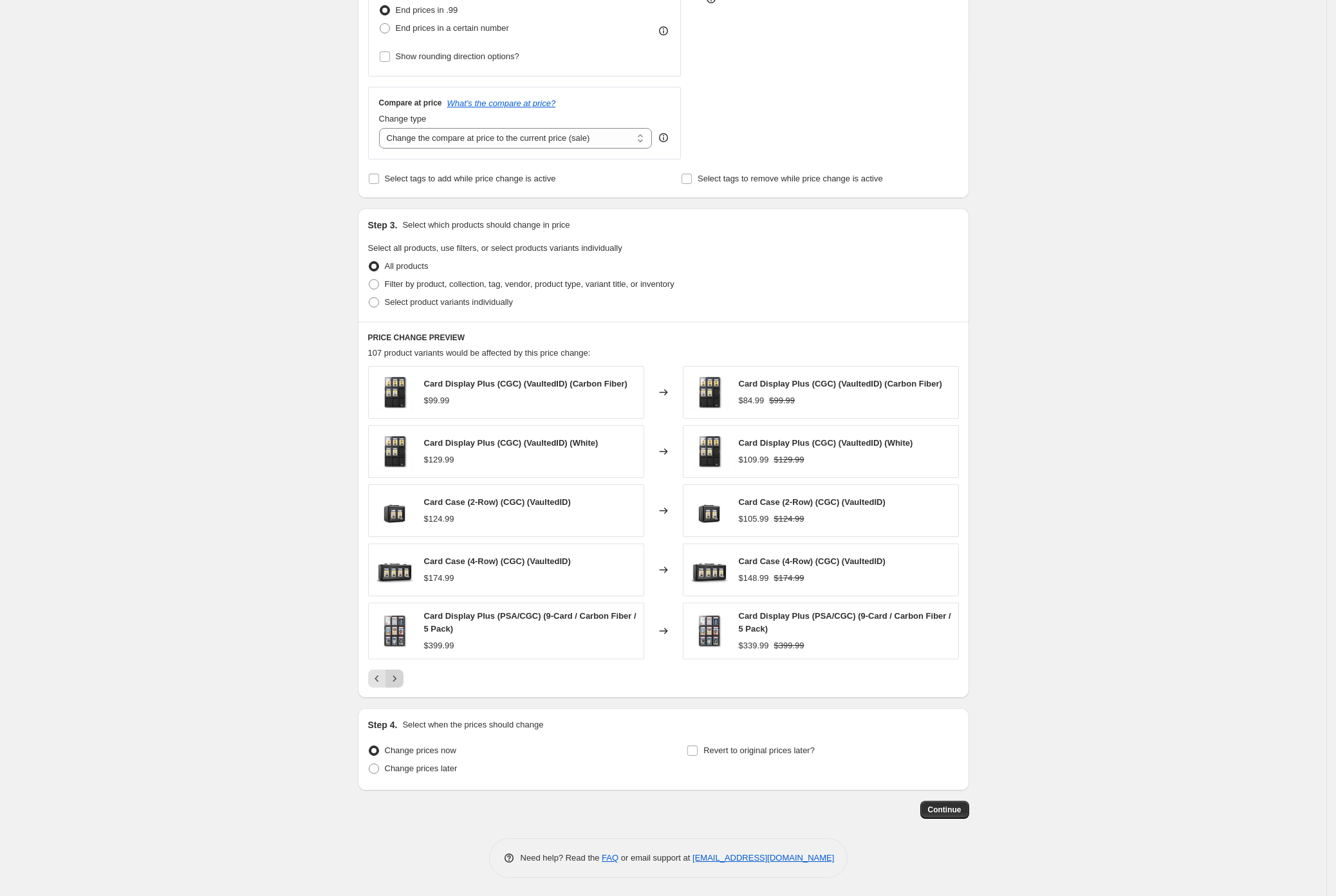
click at [399, 680] on icon "Next" at bounding box center [394, 678] width 13 height 13
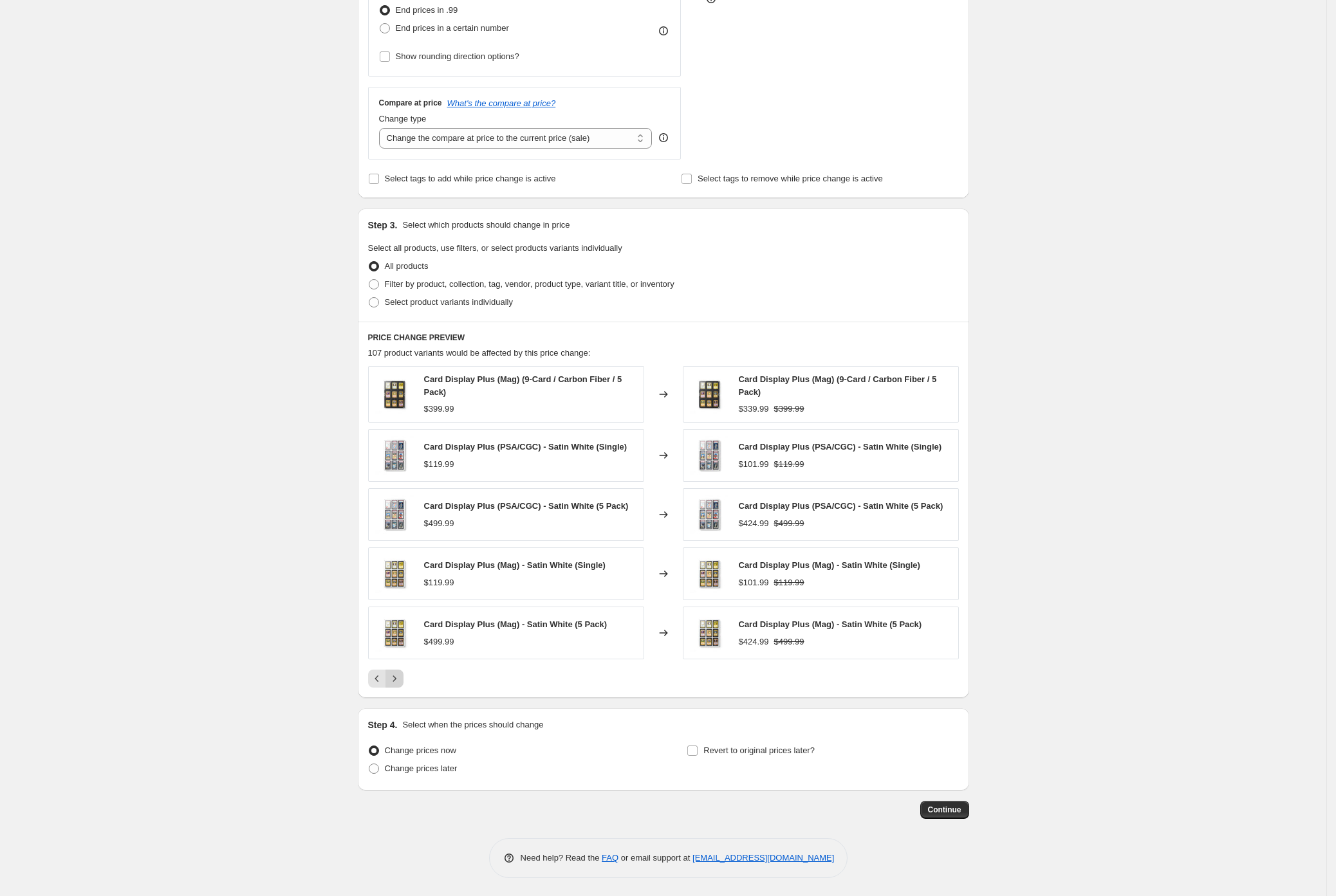
click at [399, 680] on button "Next" at bounding box center [394, 678] width 18 height 18
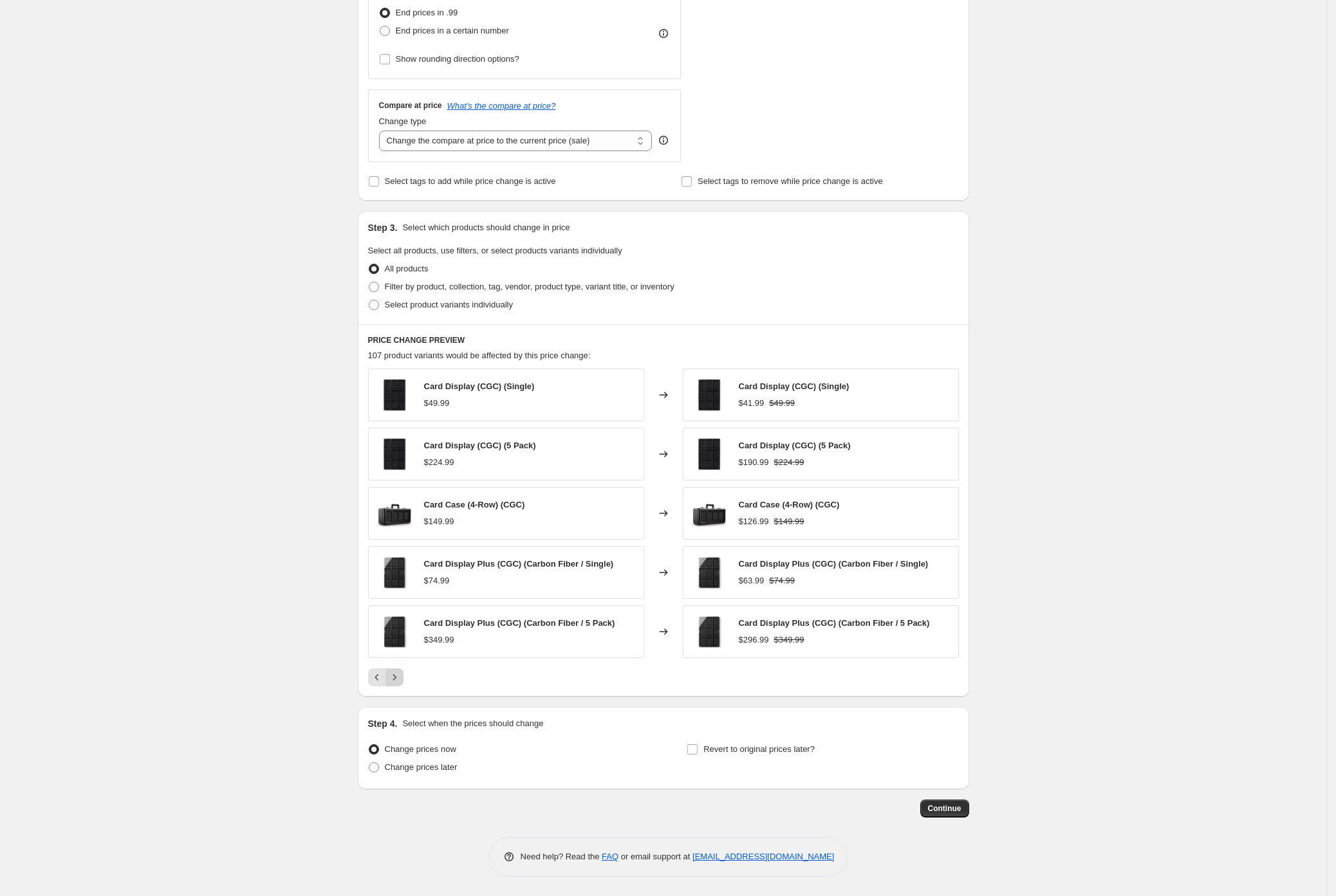
click at [400, 680] on icon "Next" at bounding box center [394, 677] width 13 height 13
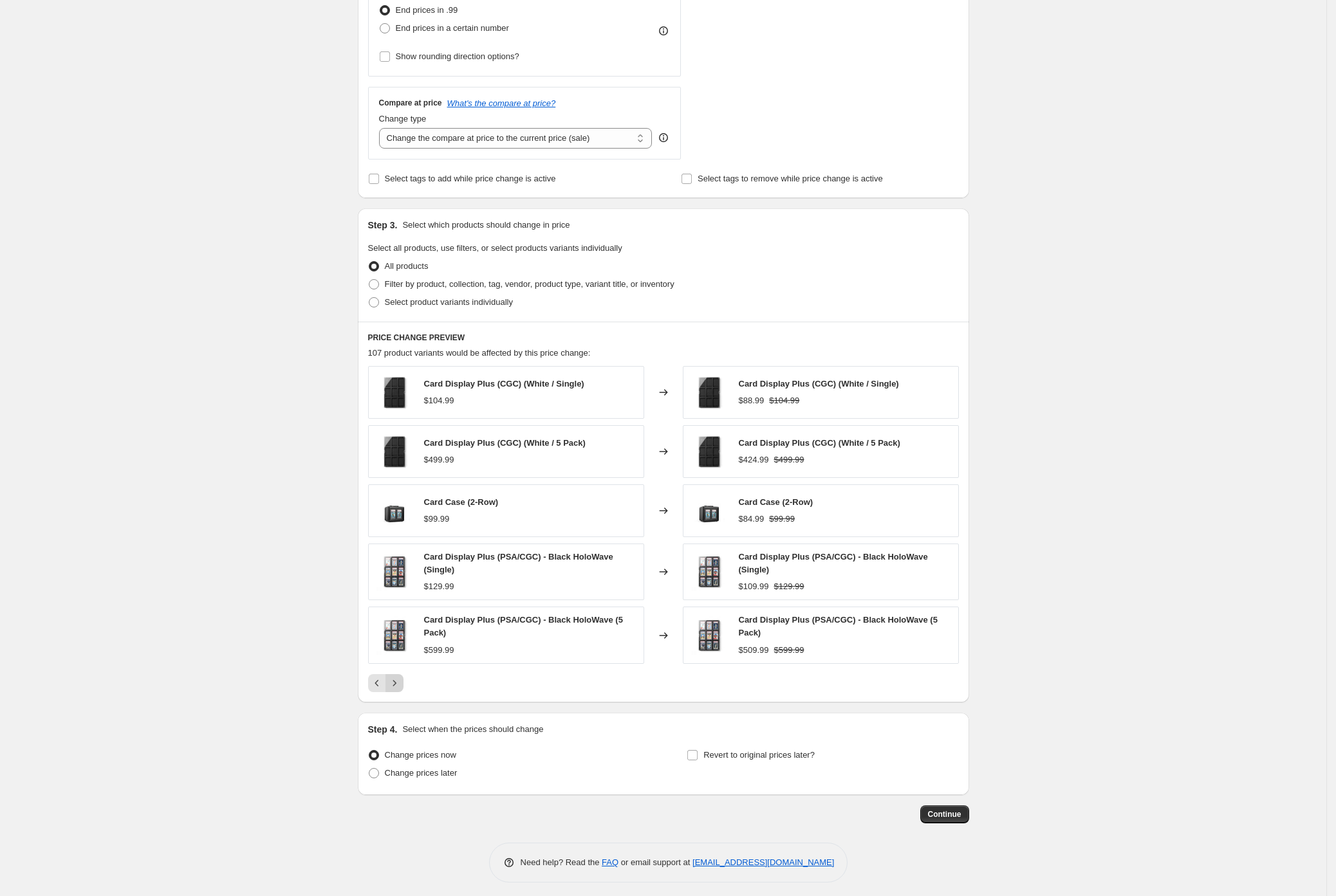
click at [400, 680] on icon "Next" at bounding box center [394, 682] width 13 height 13
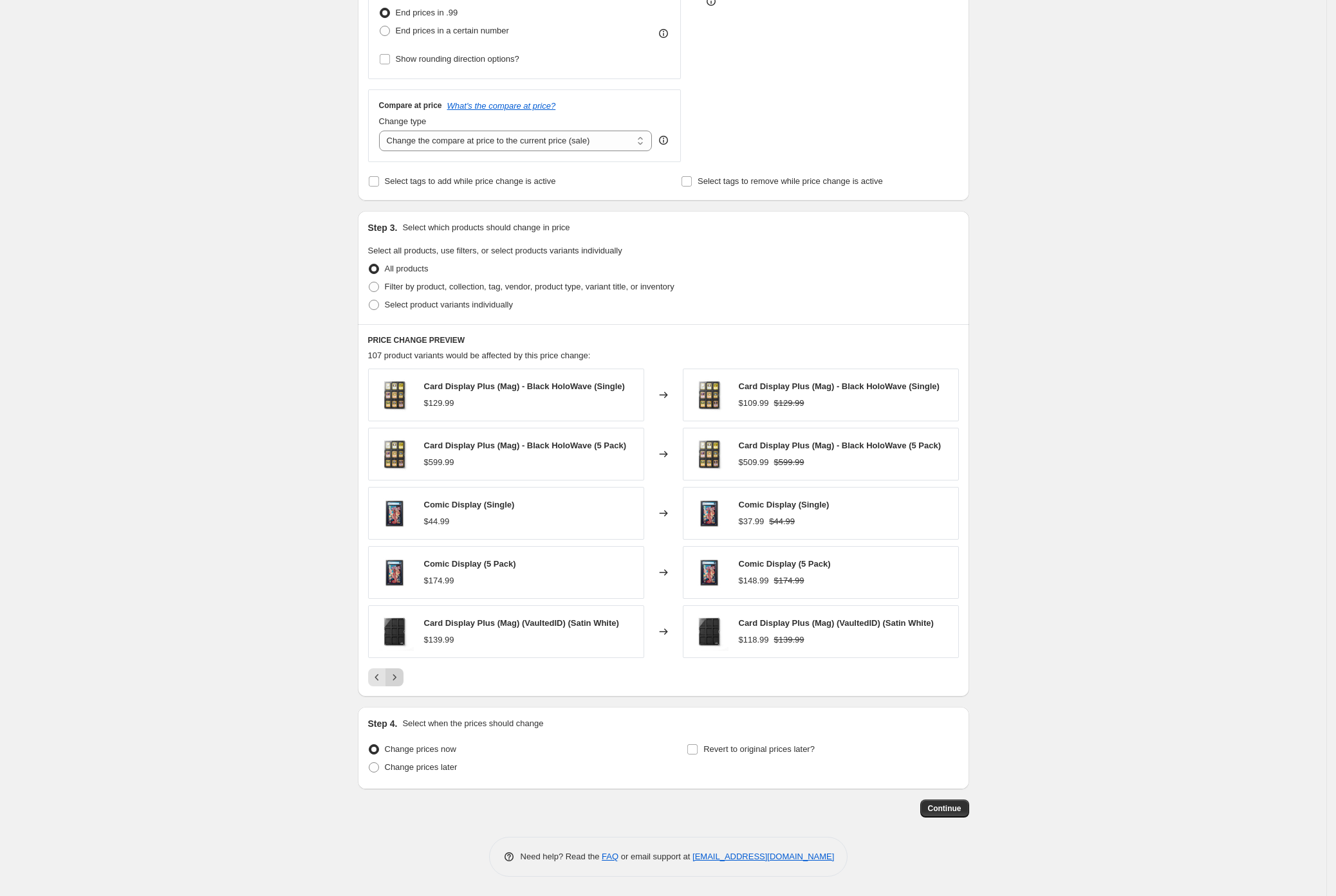
click at [400, 680] on icon "Next" at bounding box center [394, 677] width 13 height 13
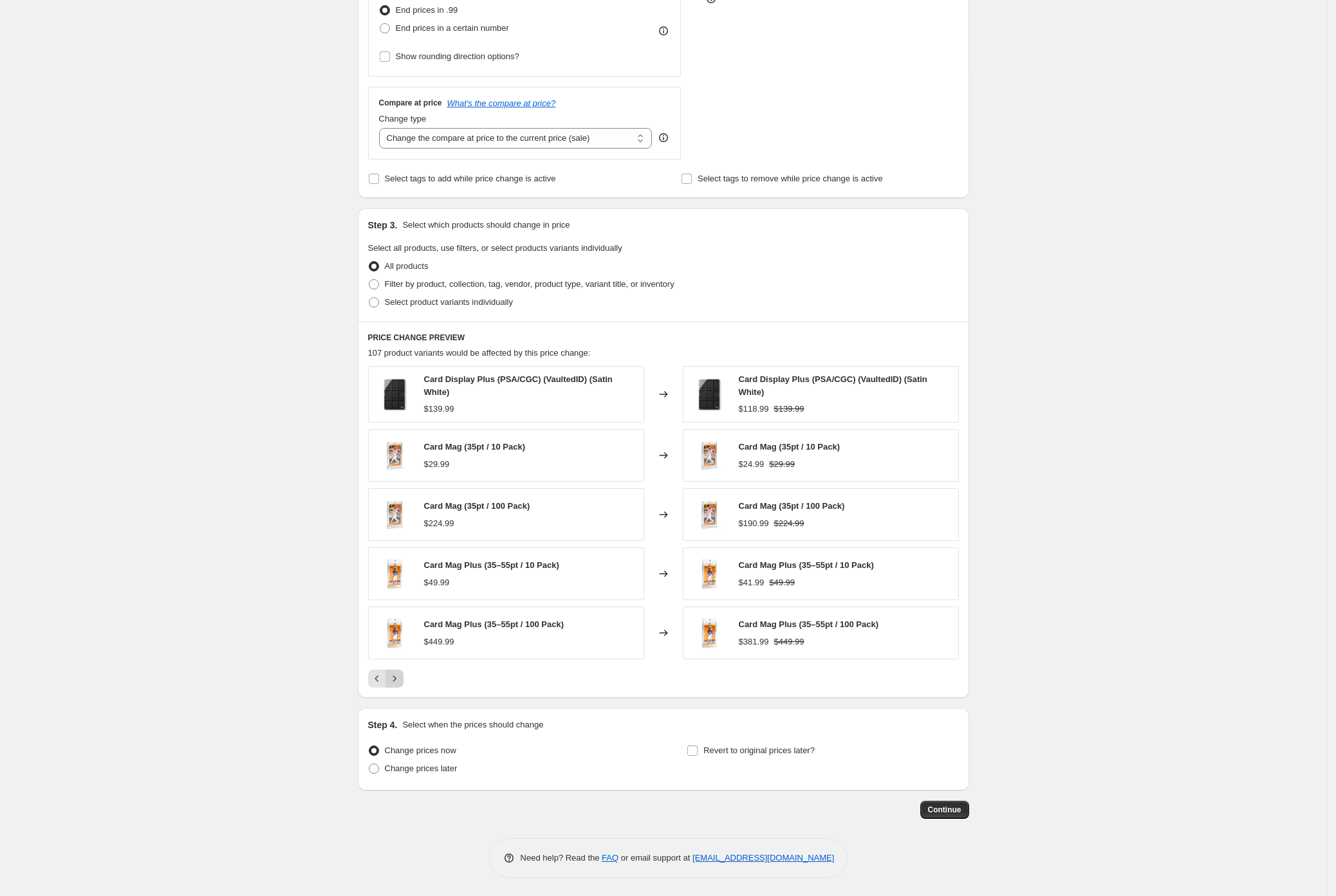
click at [400, 680] on icon "Next" at bounding box center [394, 678] width 13 height 13
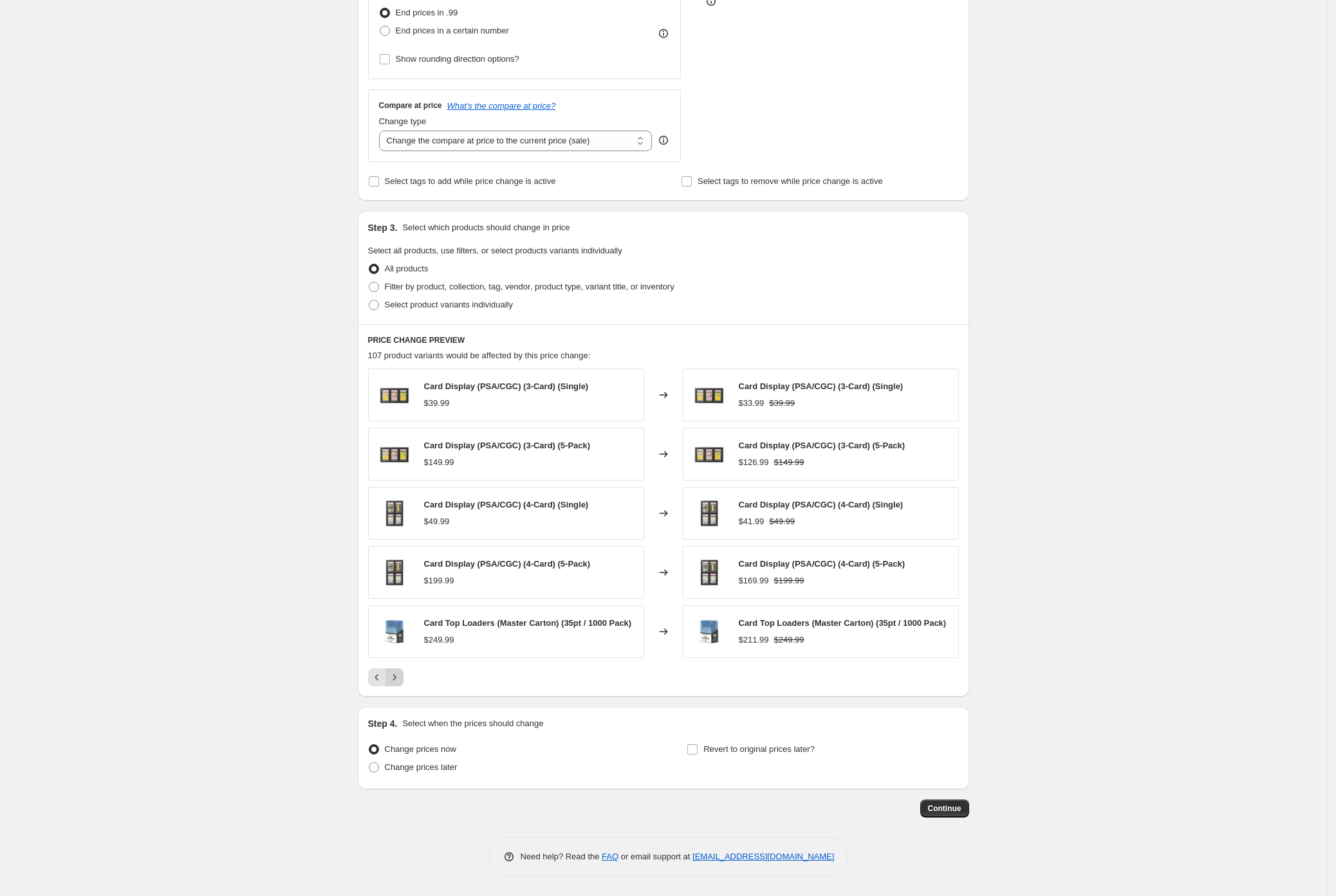
click at [400, 680] on icon "Next" at bounding box center [394, 677] width 13 height 13
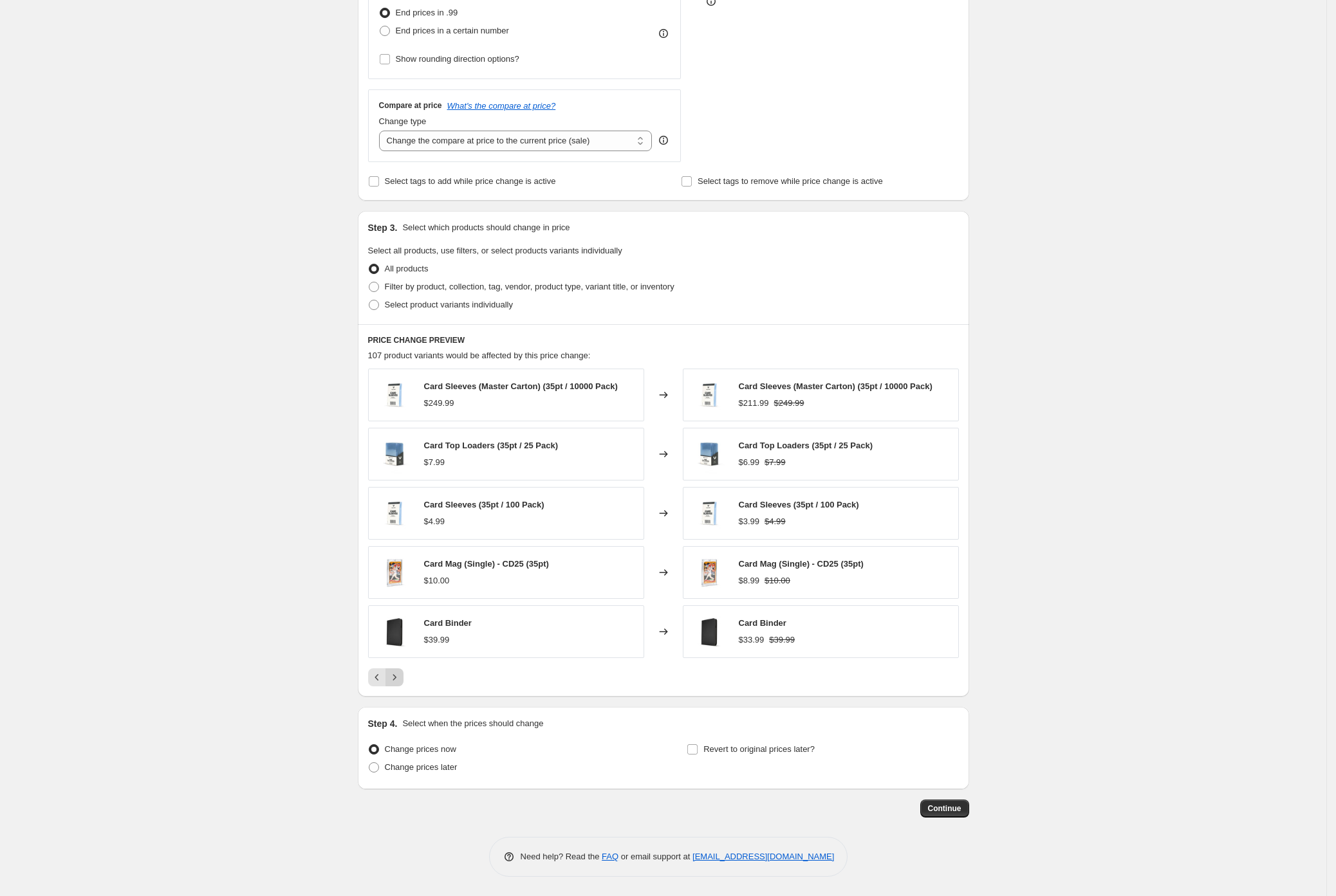
click at [400, 680] on icon "Next" at bounding box center [394, 677] width 13 height 13
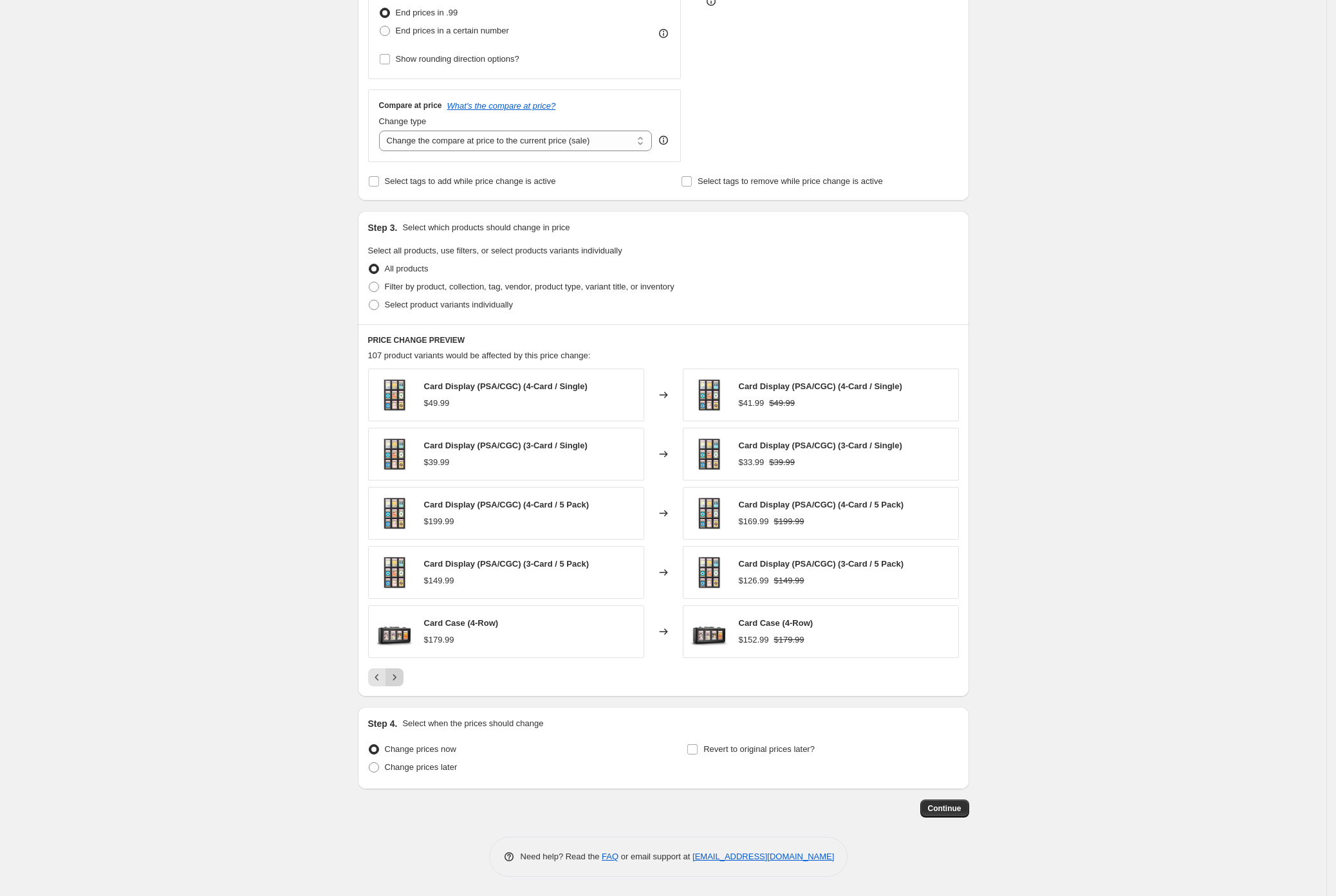
click at [400, 680] on icon "Next" at bounding box center [394, 677] width 13 height 13
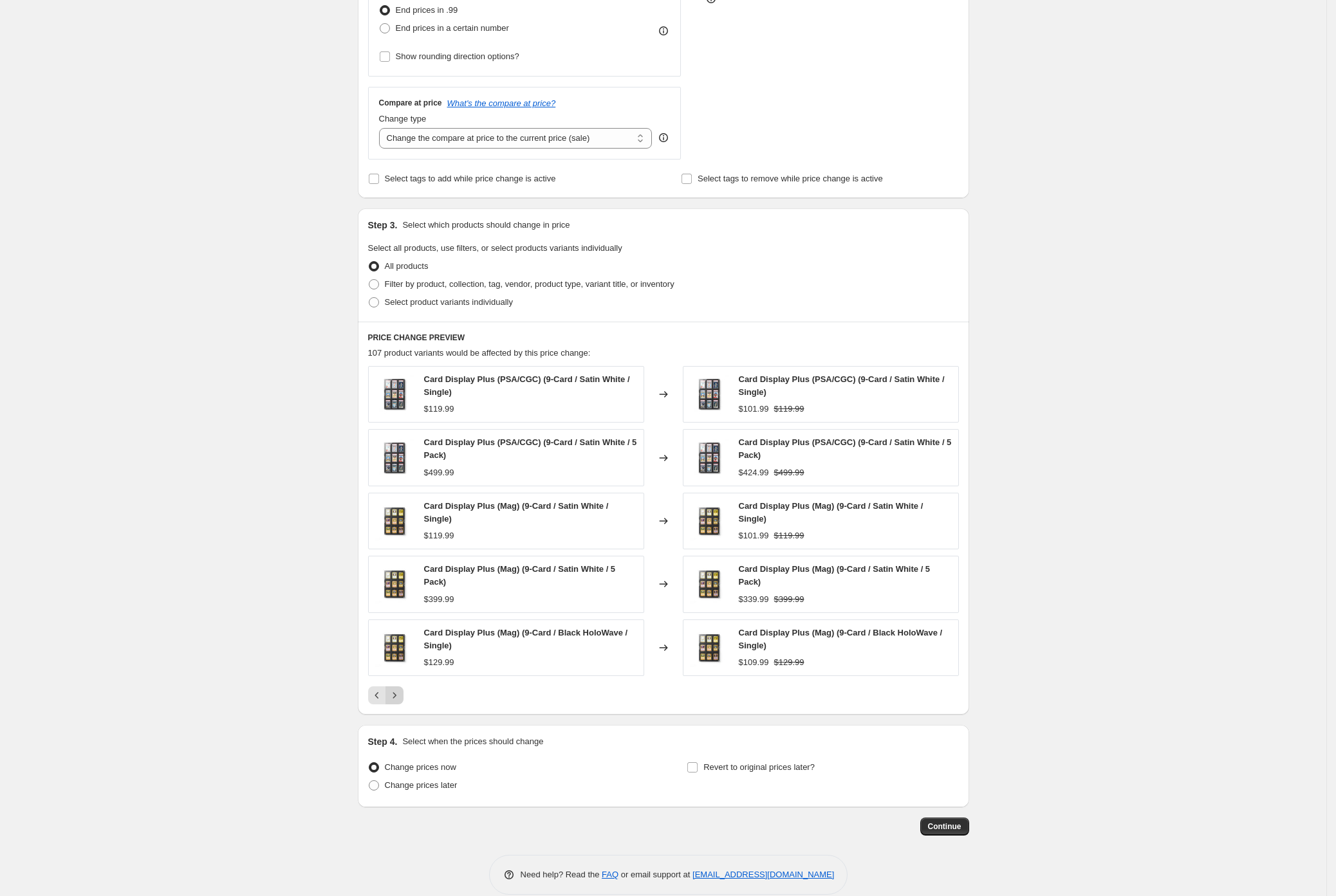
click at [400, 680] on div "Card Display Plus (PSA/CGC) (9-Card / Satin White / Single) $119.99 Changed to …" at bounding box center [663, 535] width 591 height 338
click at [426, 788] on span "Change prices later" at bounding box center [421, 785] width 73 height 9
click at [369, 781] on input "Change prices later" at bounding box center [369, 780] width 1 height 1
radio input "true"
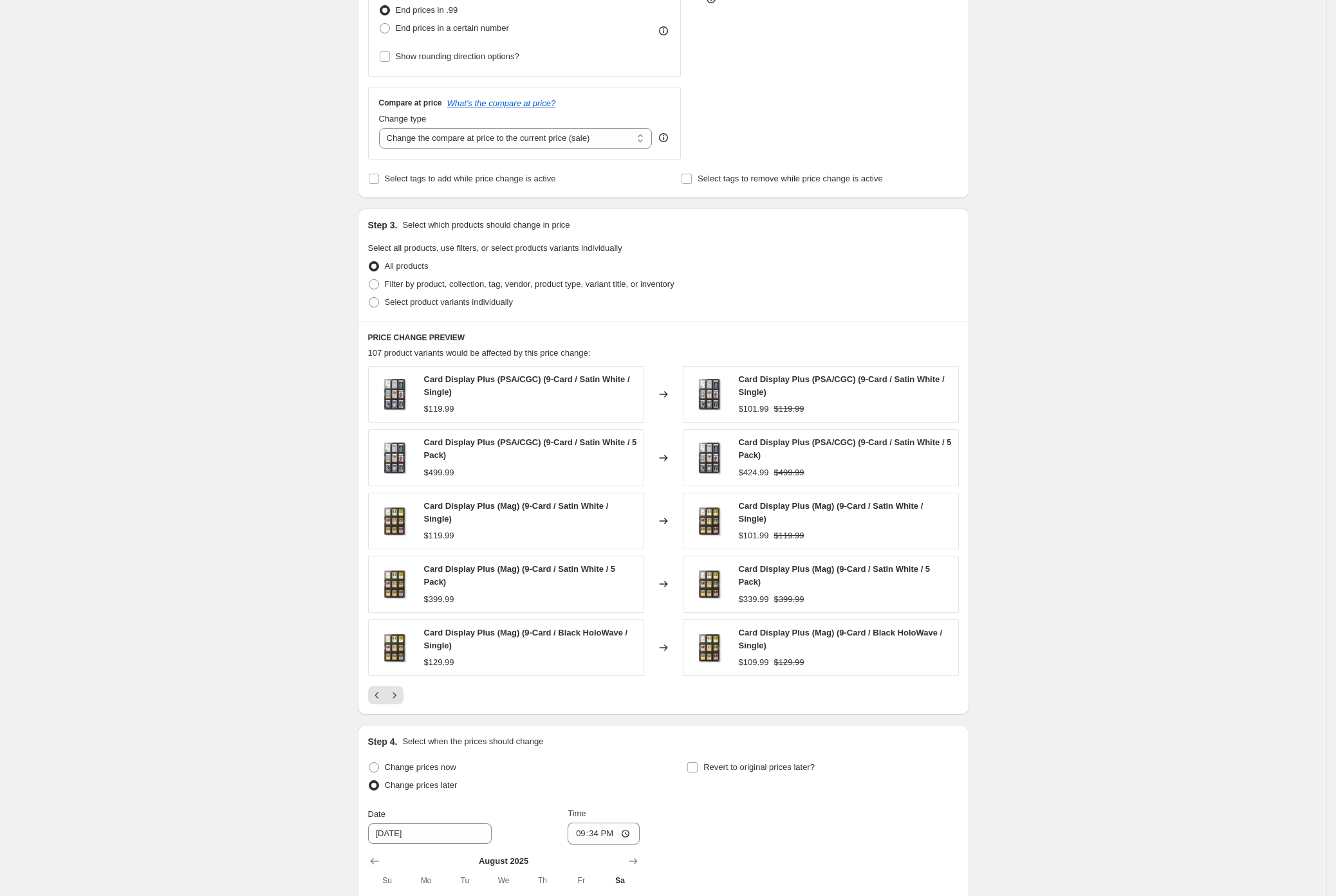
scroll to position [561, 0]
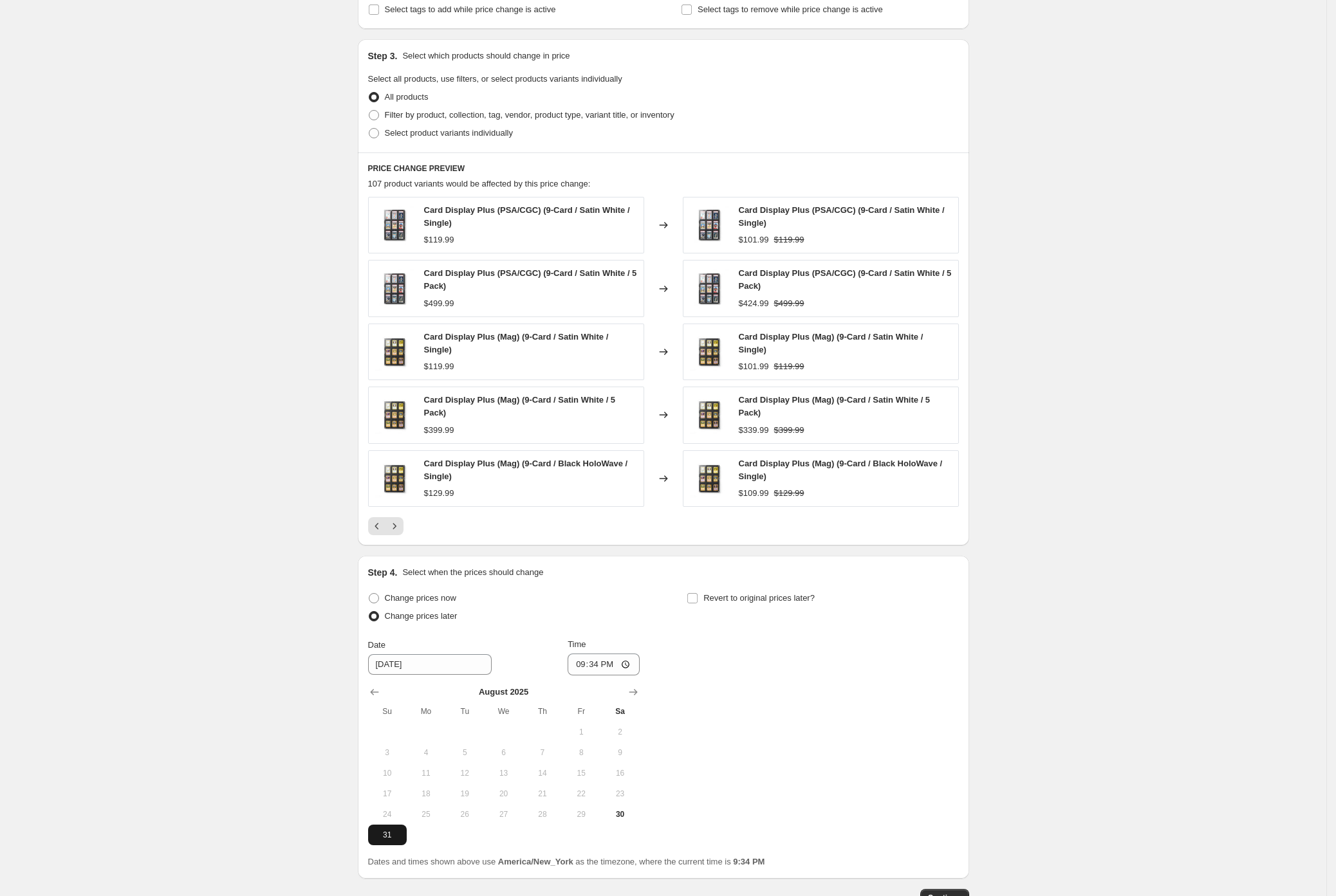
click at [387, 839] on span "31" at bounding box center [387, 834] width 28 height 10
click at [597, 668] on input "21:34" at bounding box center [604, 664] width 72 height 22
click at [614, 670] on input "12:34" at bounding box center [604, 664] width 72 height 22
click at [627, 670] on input "12:00" at bounding box center [604, 664] width 72 height 22
type input "00:00"
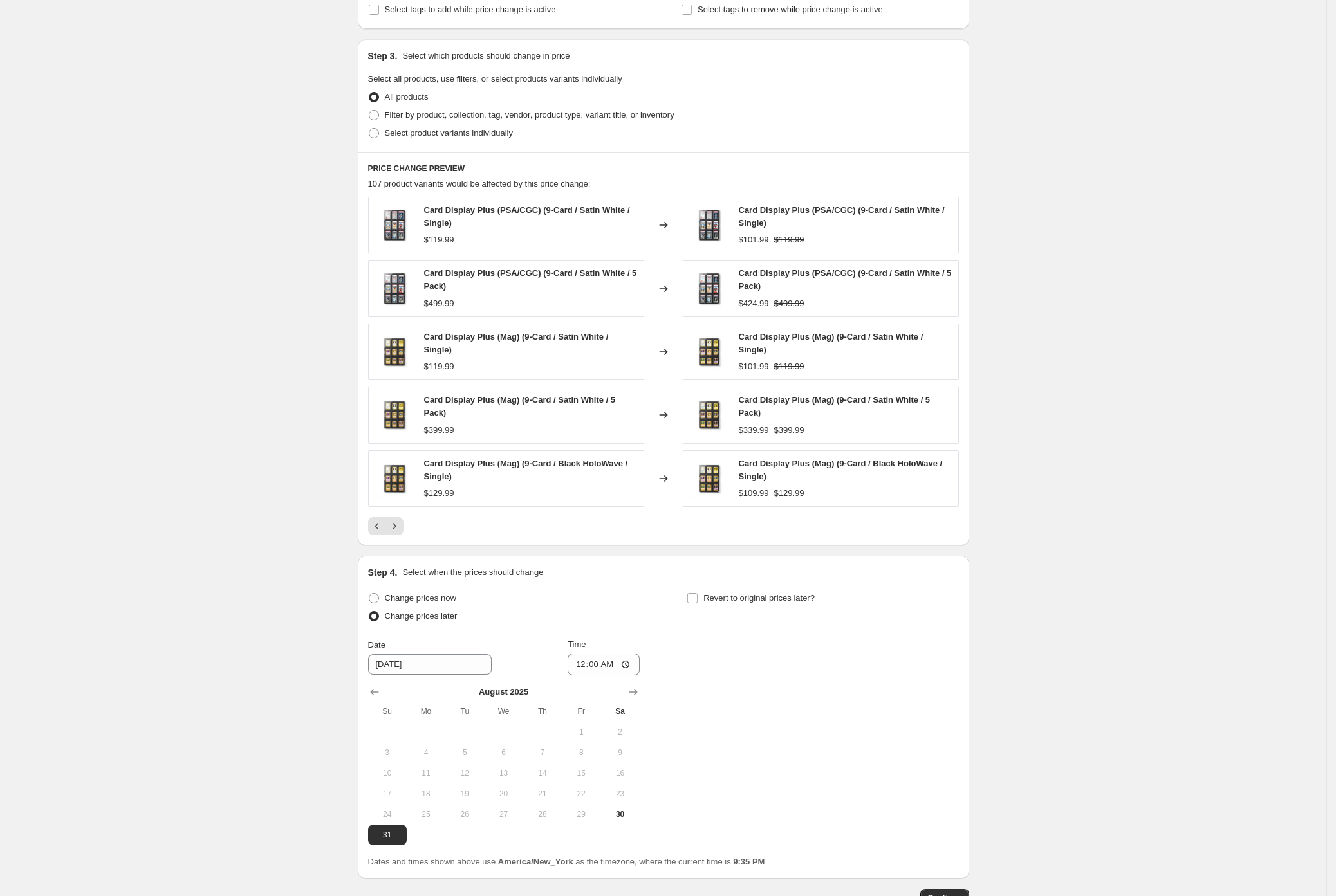
click at [938, 644] on div "Change prices now Change prices later Date 8/31/2025 Time 00:00 August 2025 Su …" at bounding box center [663, 717] width 591 height 256
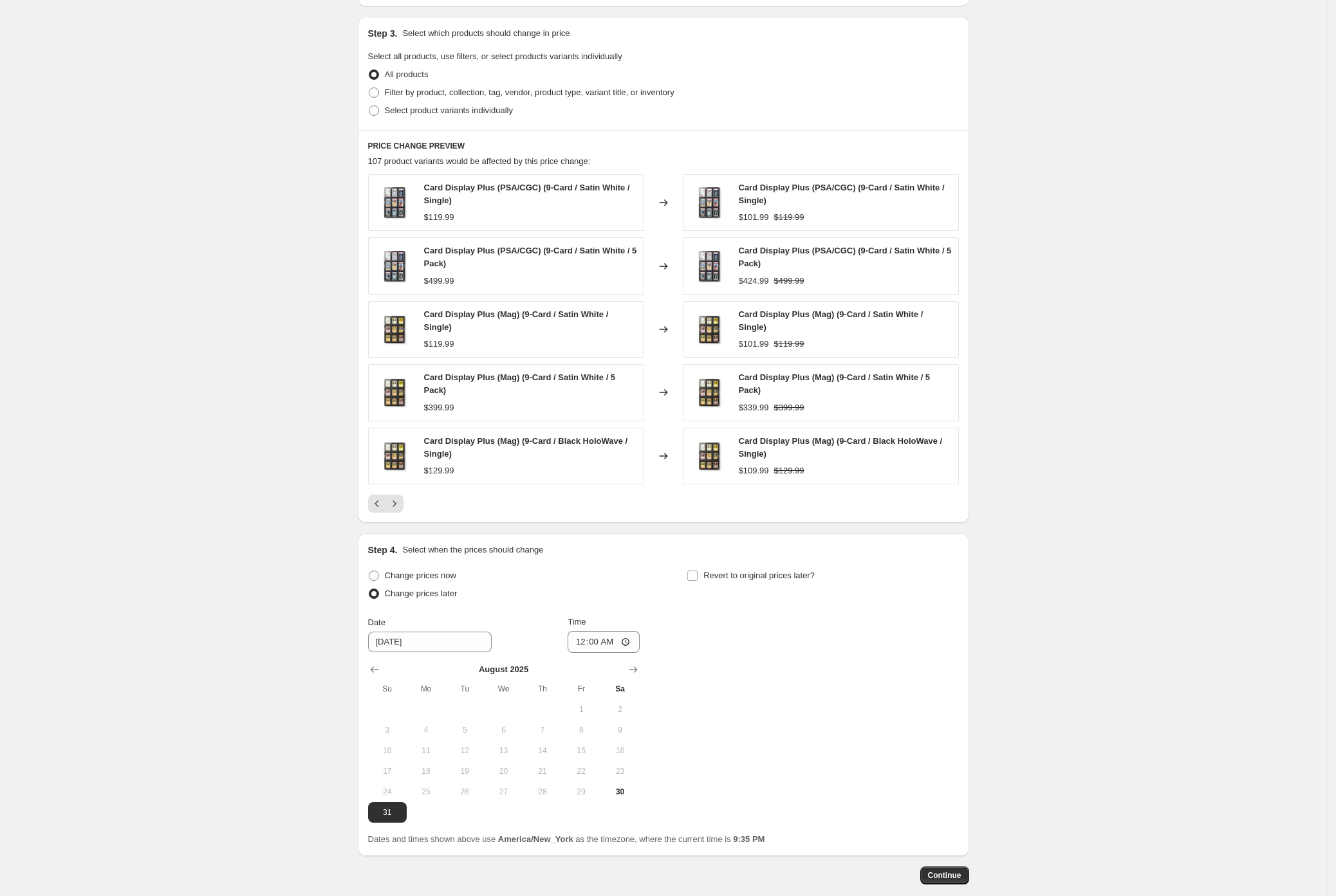
scroll to position [655, 0]
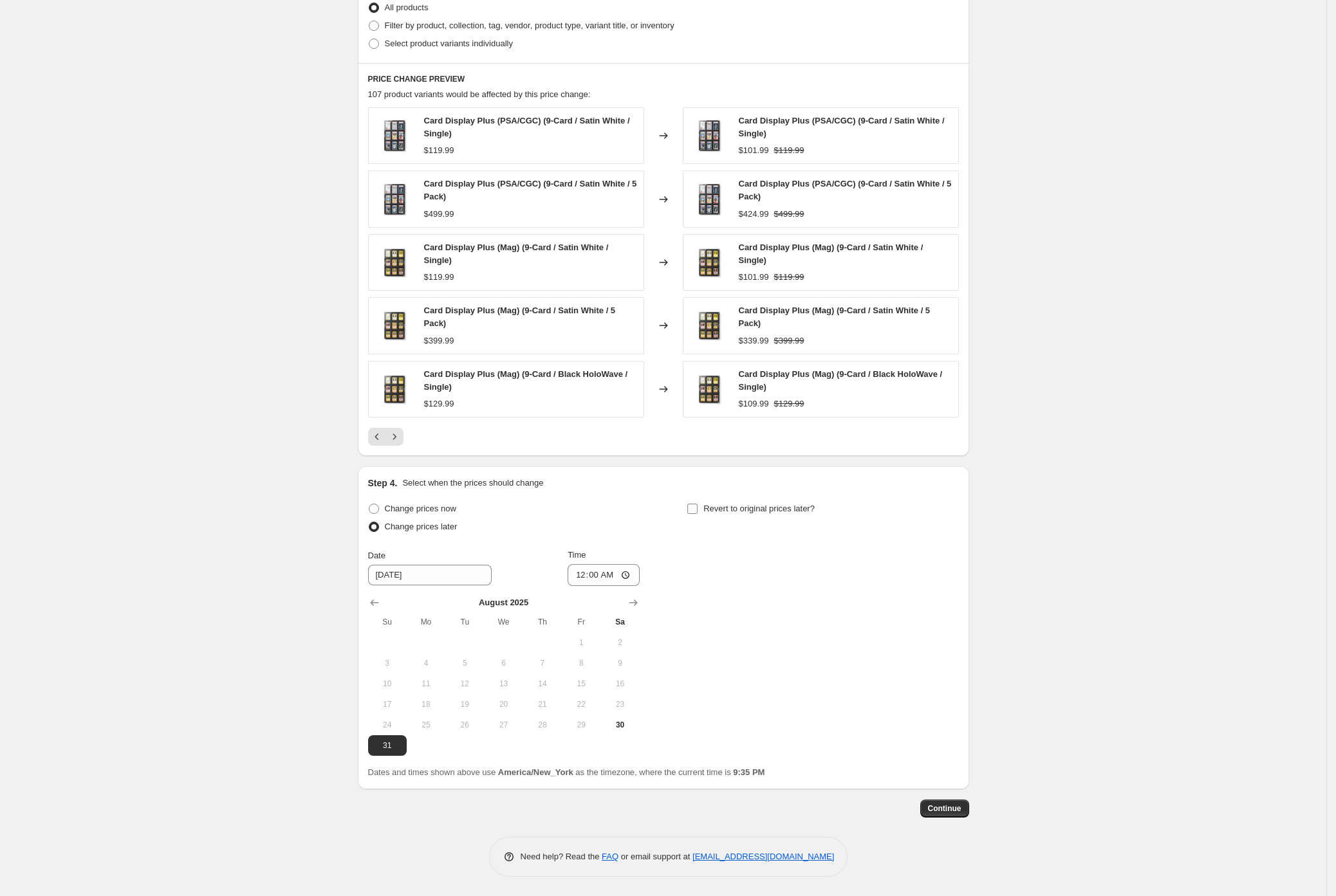
click at [697, 508] on input "Revert to original prices later?" at bounding box center [692, 508] width 10 height 10
checkbox input "true"
click at [759, 642] on span "1" at bounding box center [745, 642] width 28 height 10
type input "9/1/2025"
click at [919, 575] on input "21:35" at bounding box center [923, 575] width 72 height 22
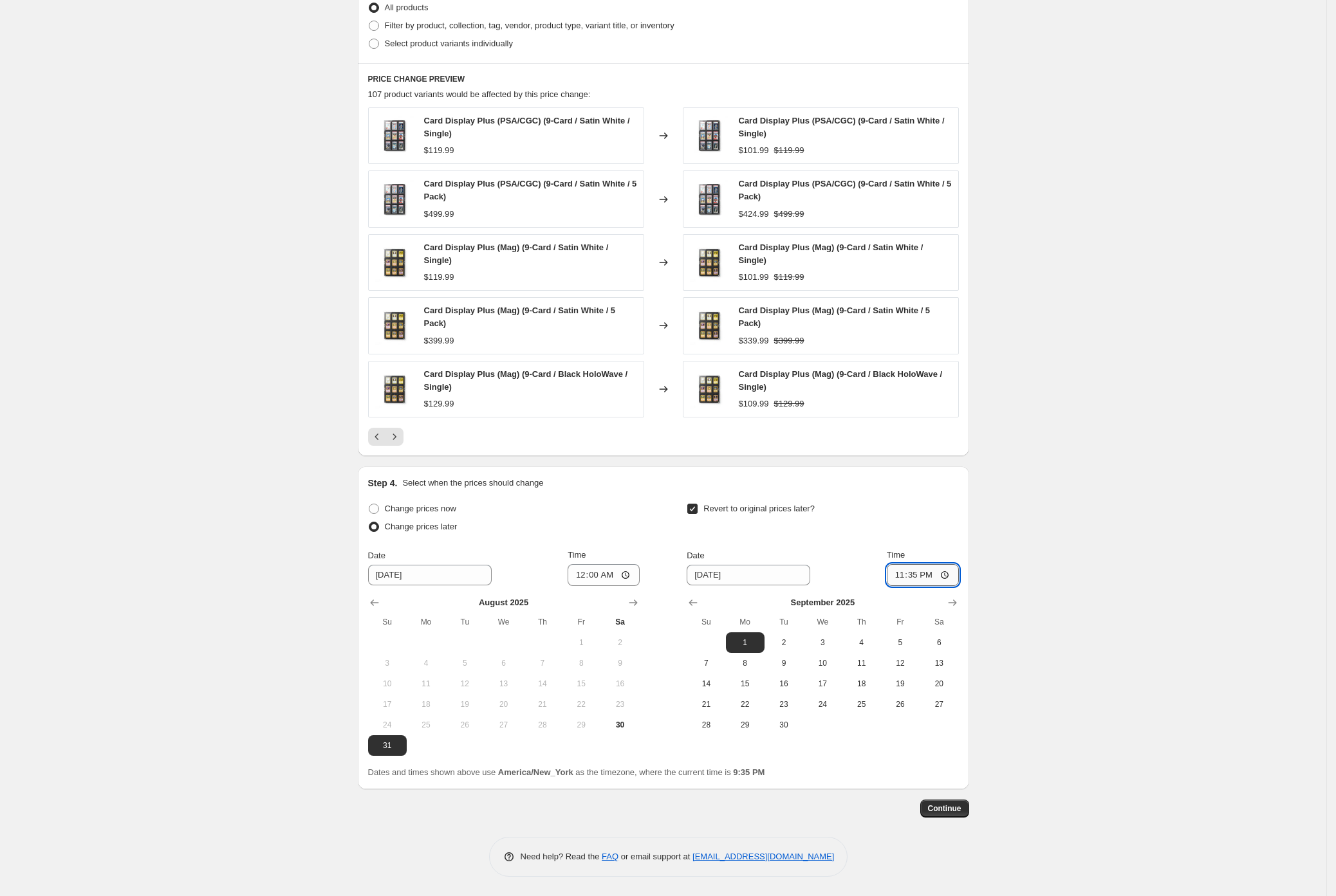
click at [935, 578] on input "23:35" at bounding box center [923, 575] width 72 height 22
type input "23:59"
click at [943, 812] on span "Continue" at bounding box center [945, 808] width 34 height 10
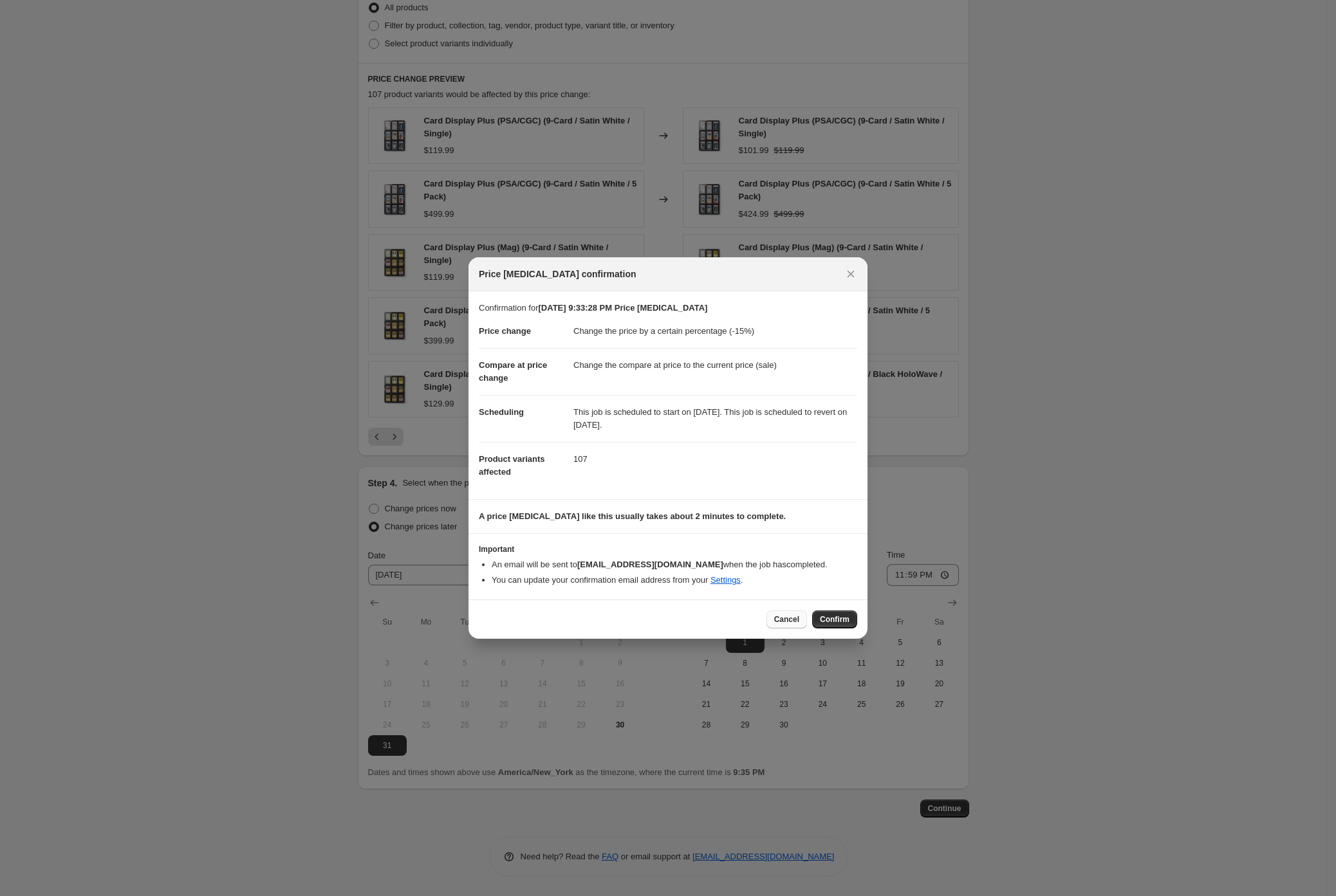
click at [774, 625] on span "Cancel" at bounding box center [786, 619] width 25 height 10
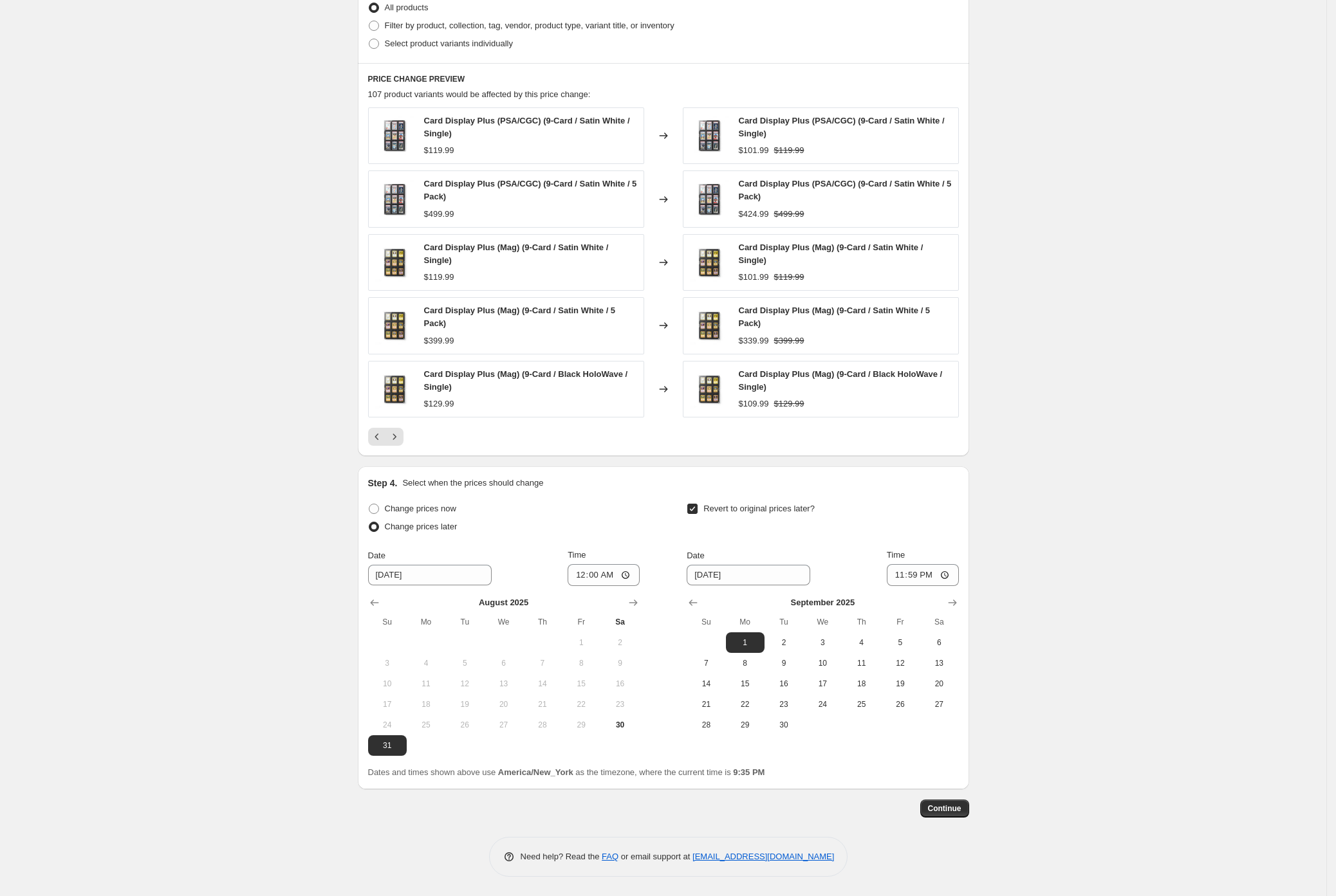
scroll to position [0, 0]
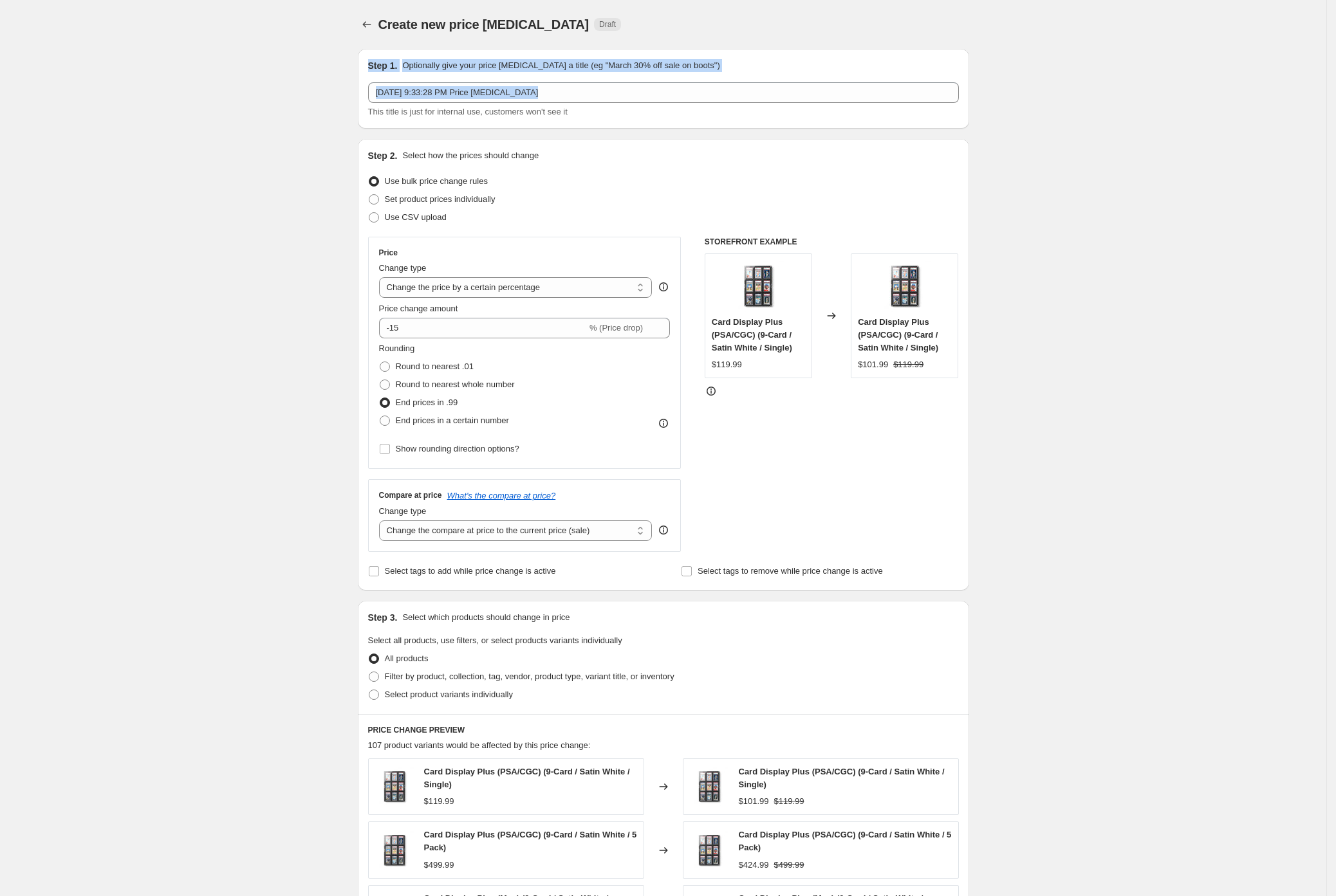
drag, startPoint x: 369, startPoint y: 62, endPoint x: 307, endPoint y: 57, distance: 62.2
click at [307, 57] on div "Create new price change job. This page is ready Create new price change job Dra…" at bounding box center [663, 773] width 1327 height 1547
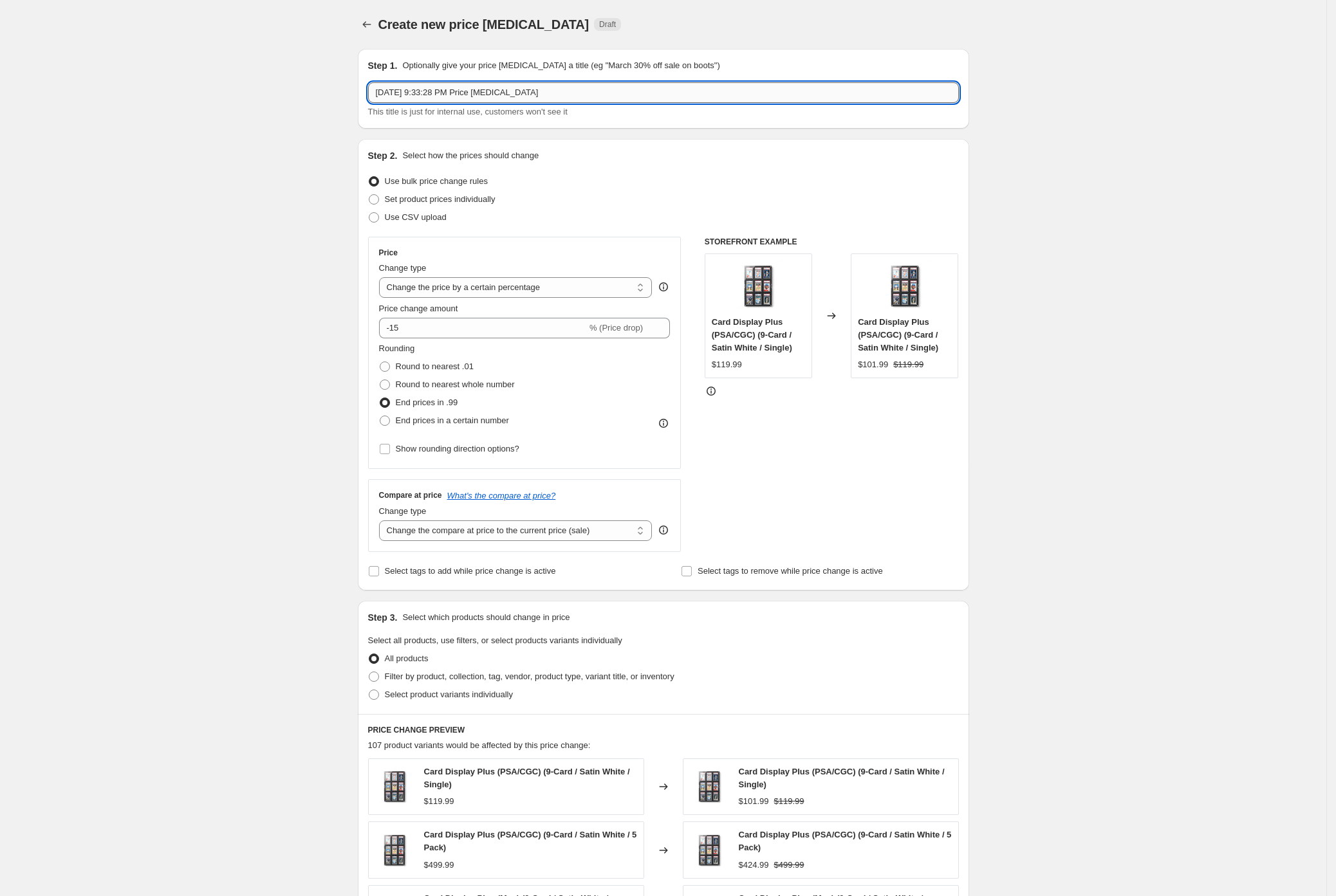
click at [669, 95] on input "Aug 30, 2025 at 9:33:28 PM Price change job" at bounding box center [663, 92] width 591 height 21
drag, startPoint x: 673, startPoint y: 92, endPoint x: 351, endPoint y: 86, distance: 322.1
click at [351, 86] on div "Step 1. Optionally give your price change job a title (eg "March 30% off sale o…" at bounding box center [659, 753] width 622 height 1430
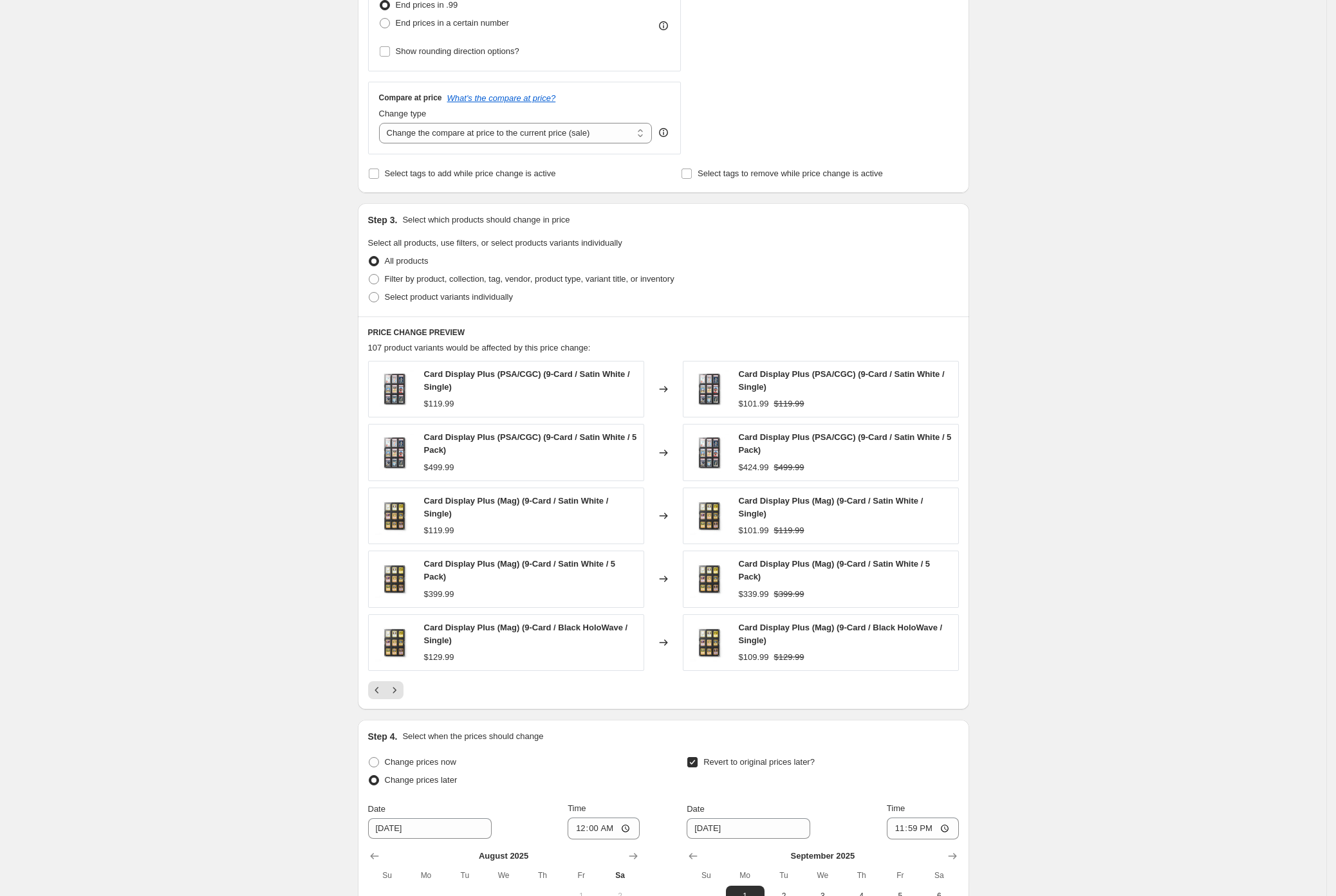
scroll to position [655, 0]
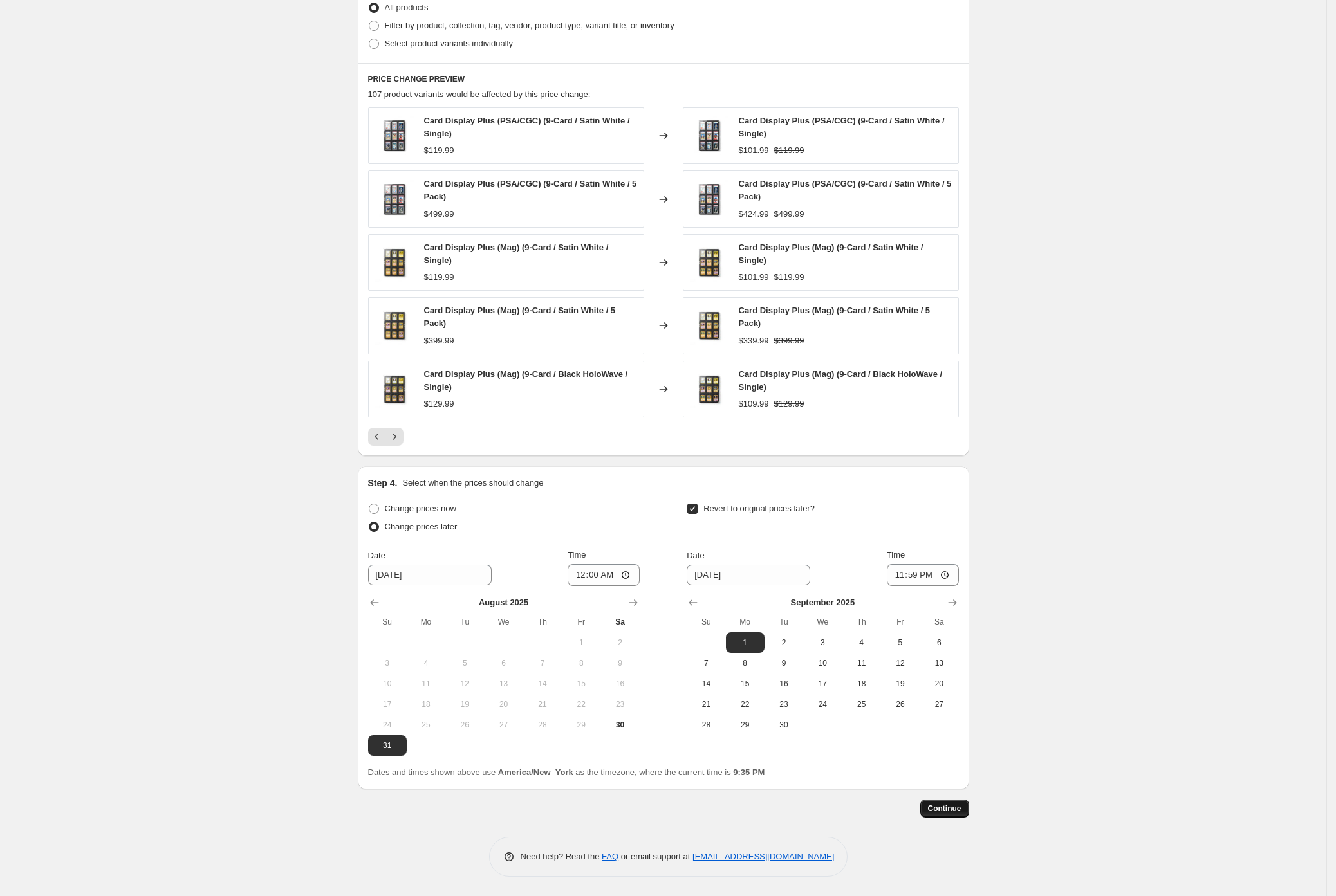
type input "Block Party '25 - 15% OFF"
click at [943, 814] on button "Continue" at bounding box center [944, 808] width 49 height 18
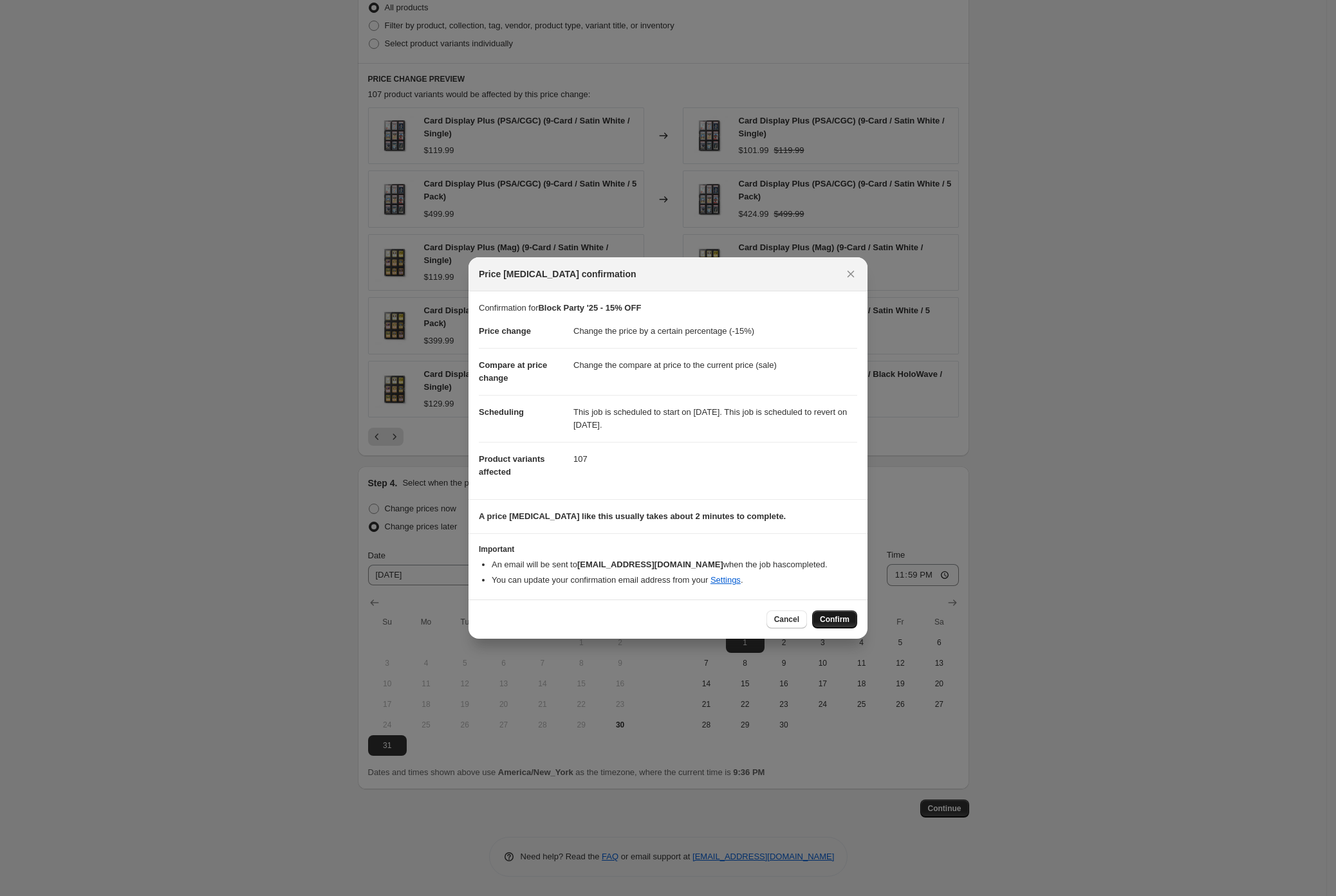
click at [831, 618] on span "Confirm" at bounding box center [835, 619] width 29 height 10
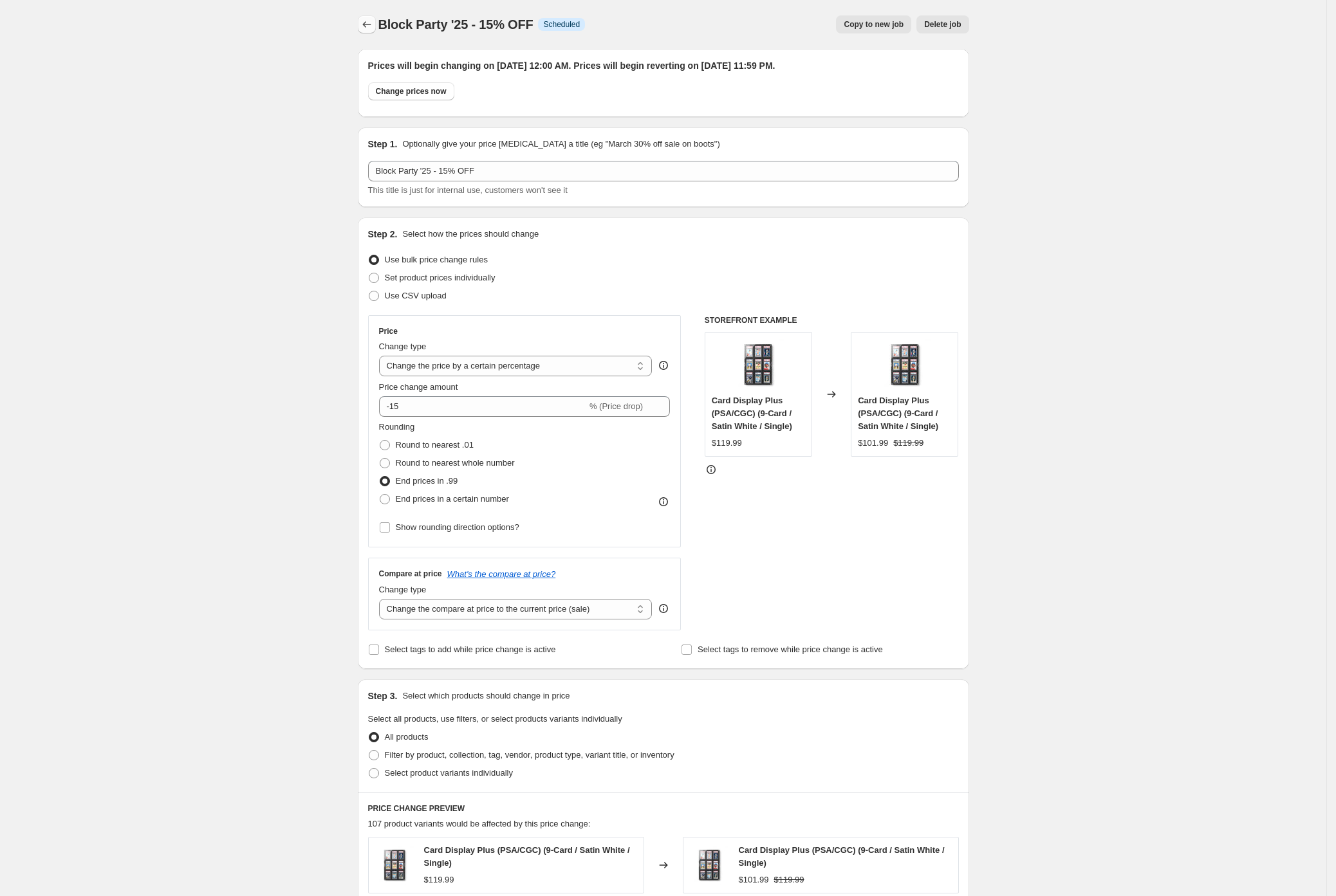
click at [373, 26] on icon "Price change jobs" at bounding box center [366, 24] width 13 height 13
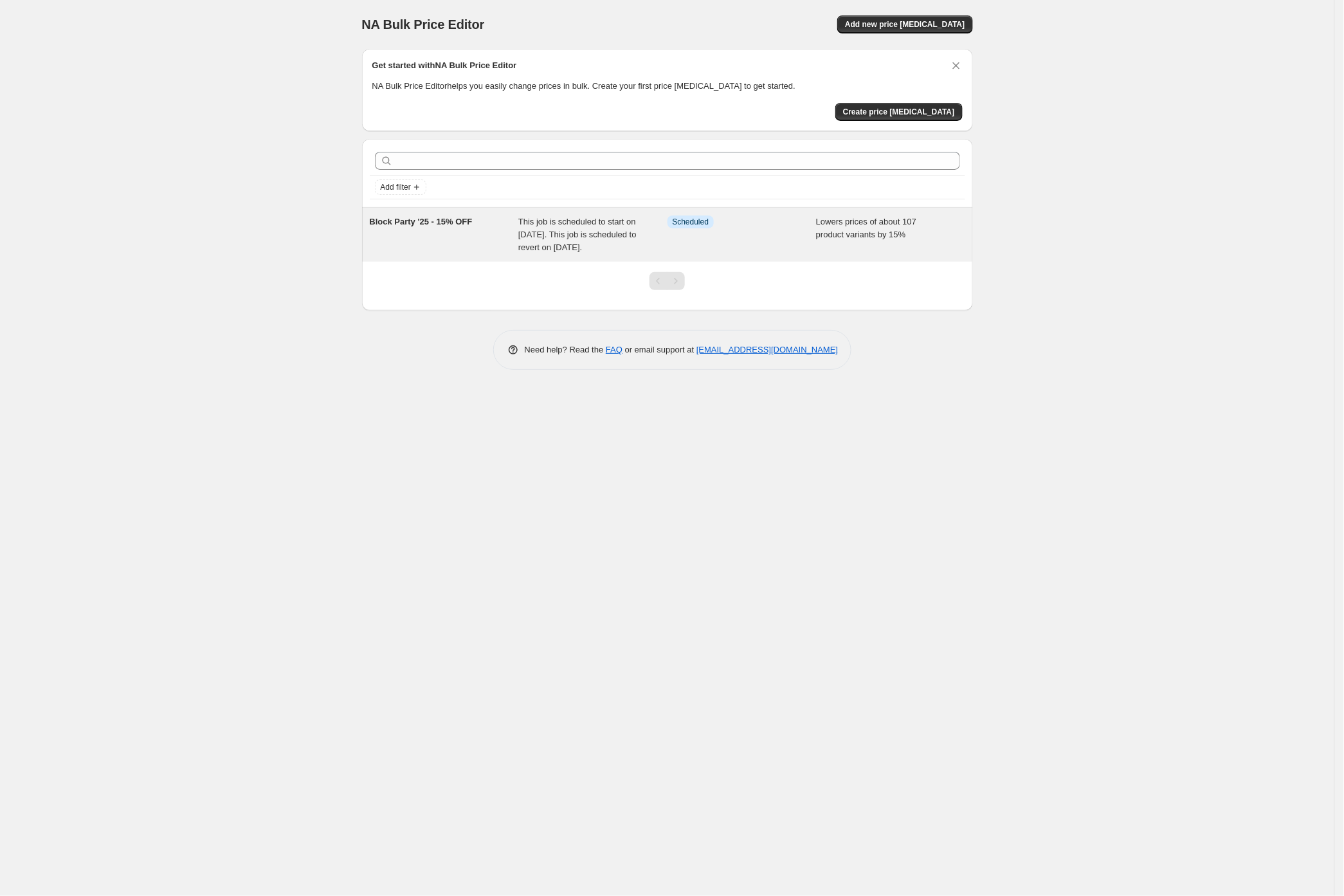
click at [751, 254] on div "Info Scheduled" at bounding box center [742, 235] width 149 height 39
select select "percentage"
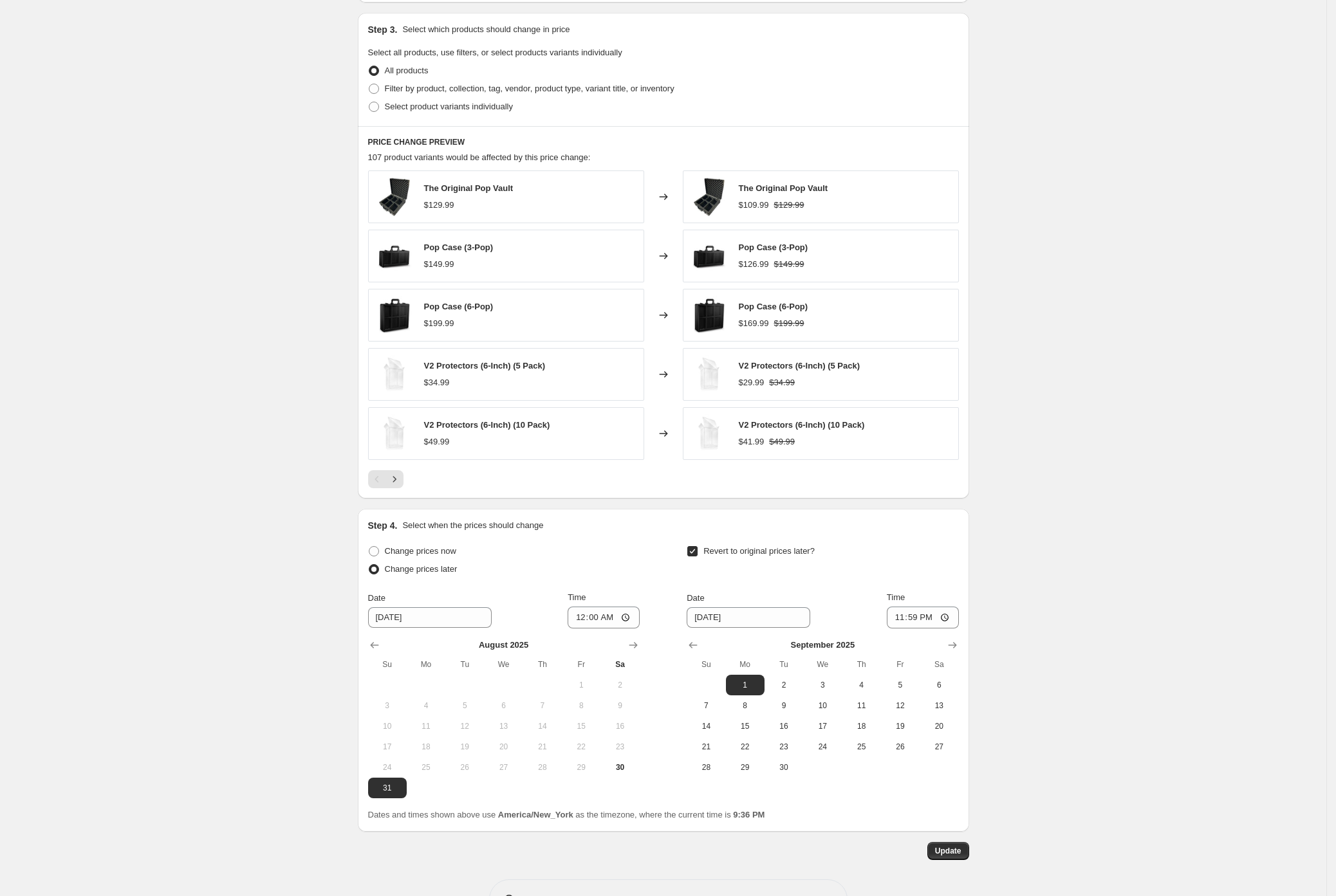
scroll to position [713, 0]
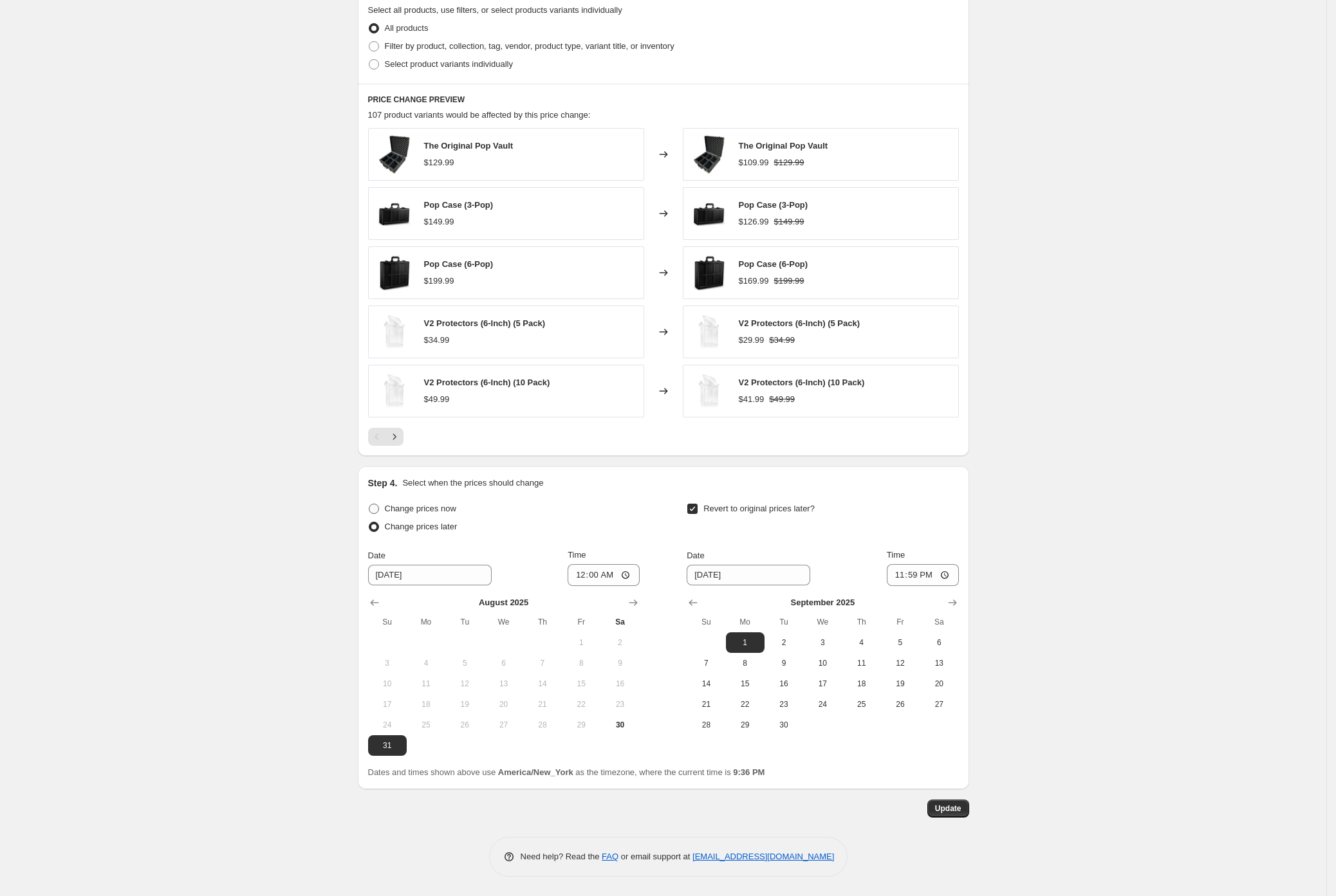
click at [407, 508] on span "Change prices now" at bounding box center [420, 508] width 72 height 9
click at [369, 504] on input "Change prices now" at bounding box center [369, 504] width 1 height 1
radio input "true"
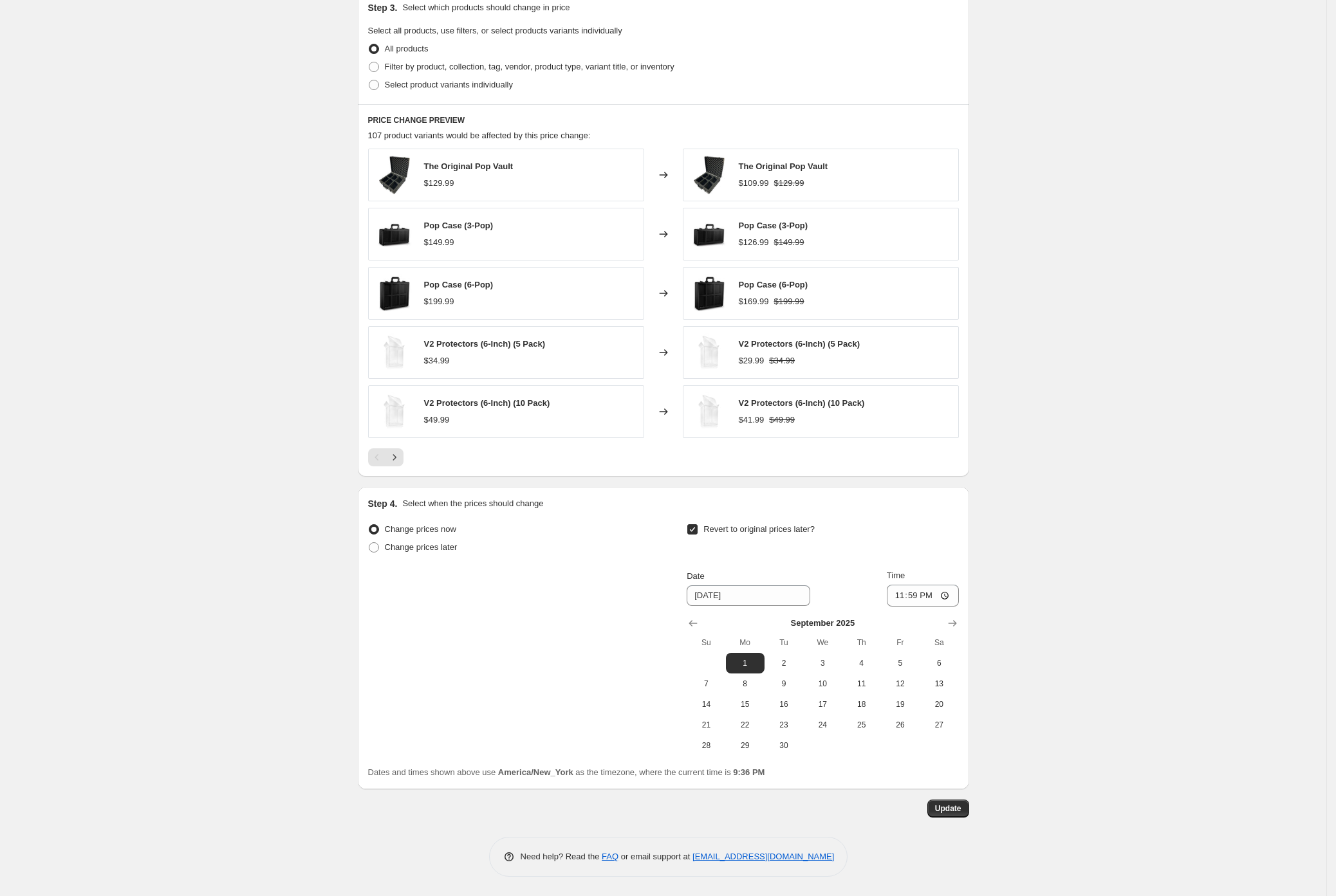
scroll to position [692, 0]
click at [696, 526] on input "Revert to original prices later?" at bounding box center [692, 529] width 10 height 10
checkbox input "false"
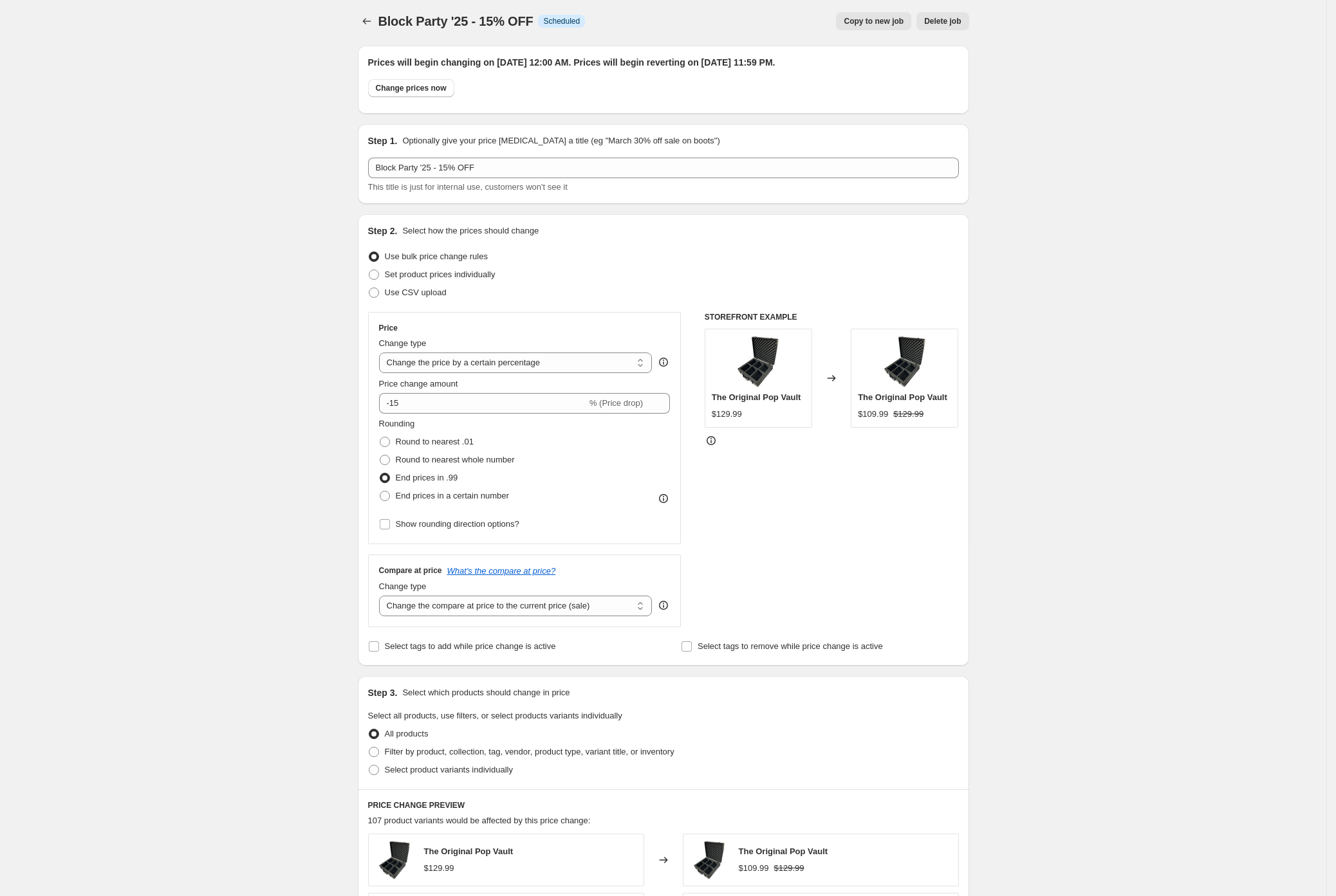
scroll to position [0, 0]
click at [432, 275] on span "Set product prices individually" at bounding box center [440, 277] width 111 height 9
click at [369, 273] on input "Set product prices individually" at bounding box center [369, 273] width 1 height 1
radio input "true"
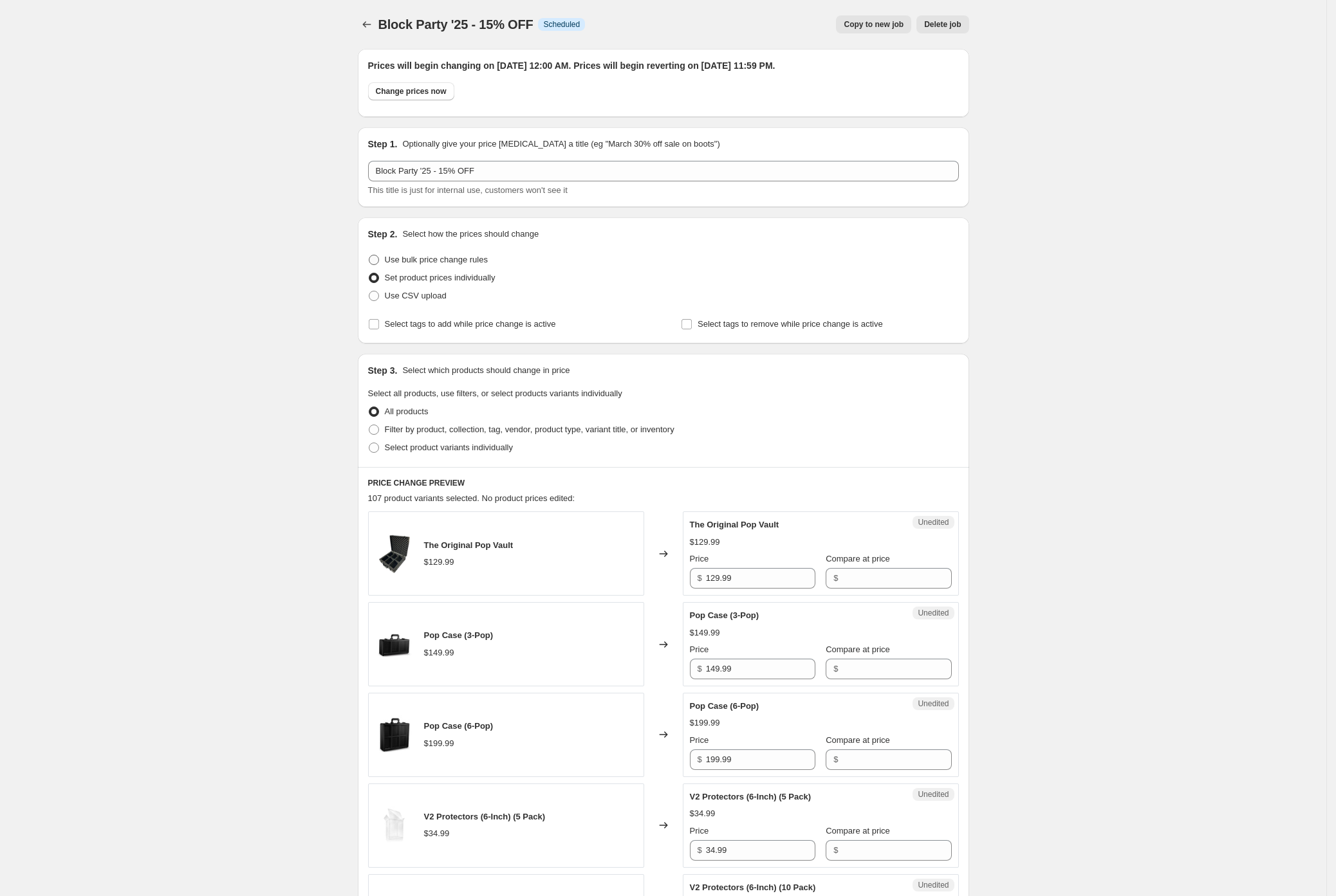
click at [449, 263] on span "Use bulk price change rules" at bounding box center [436, 259] width 103 height 9
click at [369, 255] on input "Use bulk price change rules" at bounding box center [369, 254] width 1 height 1
radio input "true"
select select "percentage"
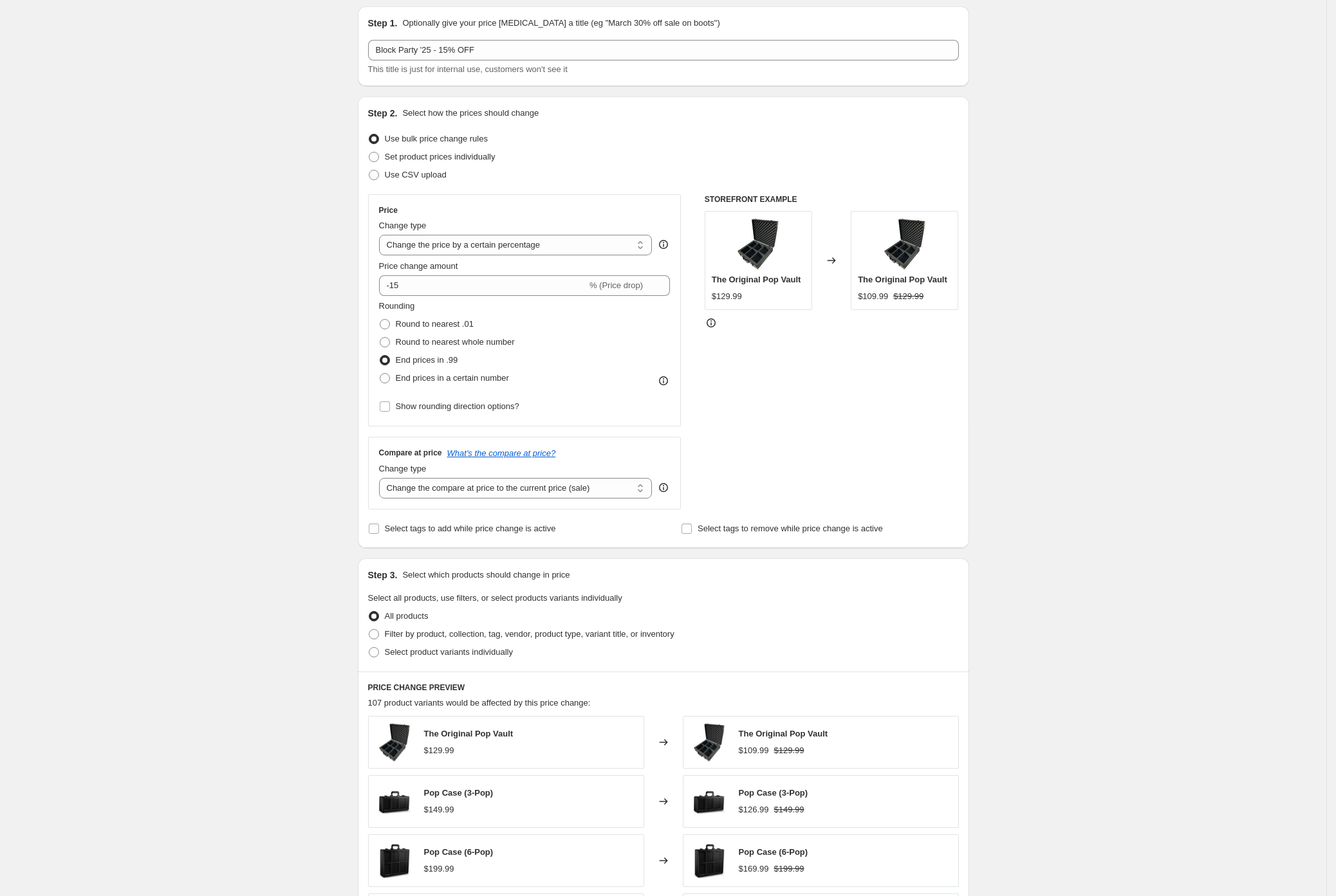
scroll to position [230, 0]
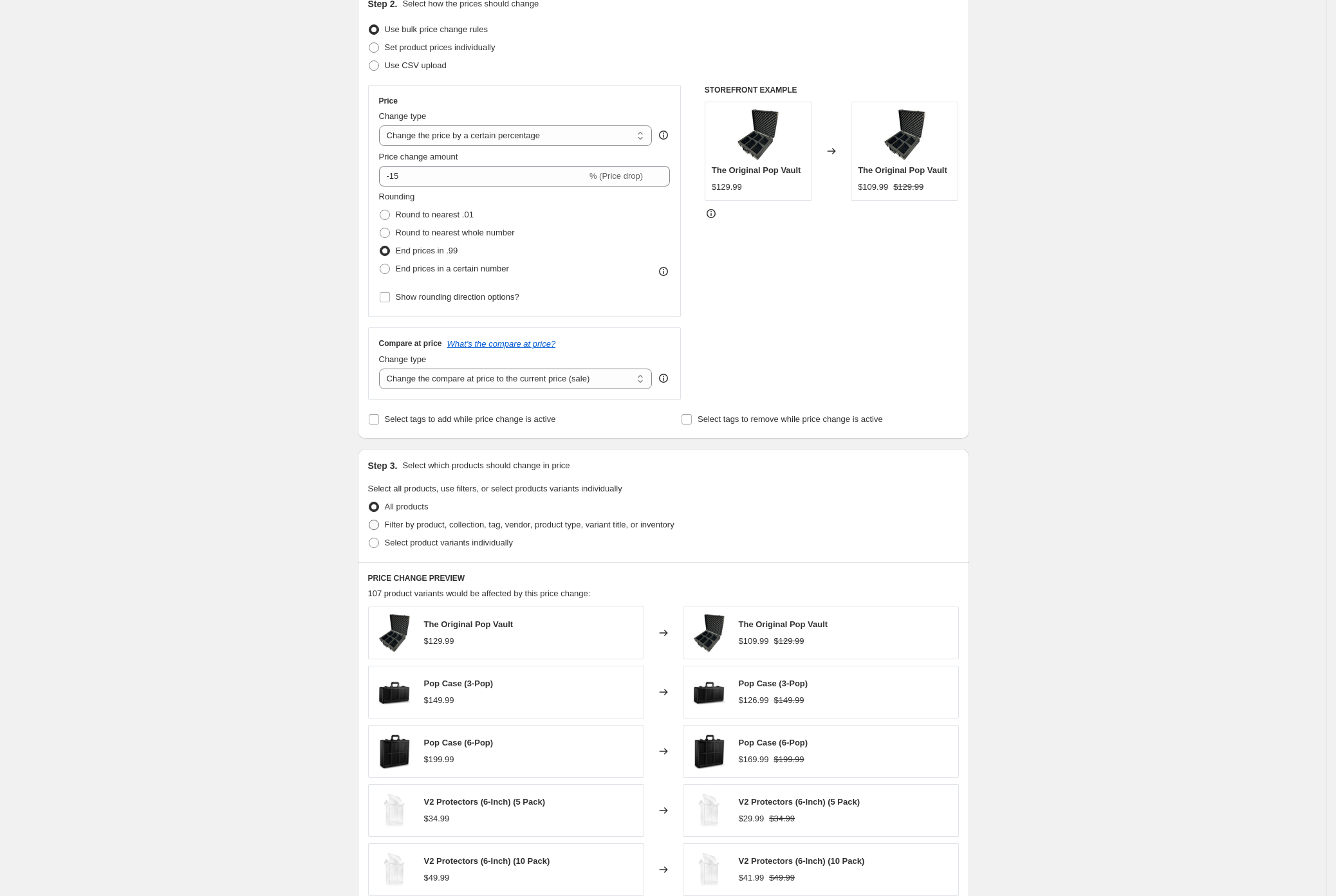
click at [443, 523] on span "Filter by product, collection, tag, vendor, product type, variant title, or inv…" at bounding box center [529, 524] width 289 height 9
click at [369, 520] on input "Filter by product, collection, tag, vendor, product type, variant title, or inv…" at bounding box center [369, 520] width 1 height 1
radio input "true"
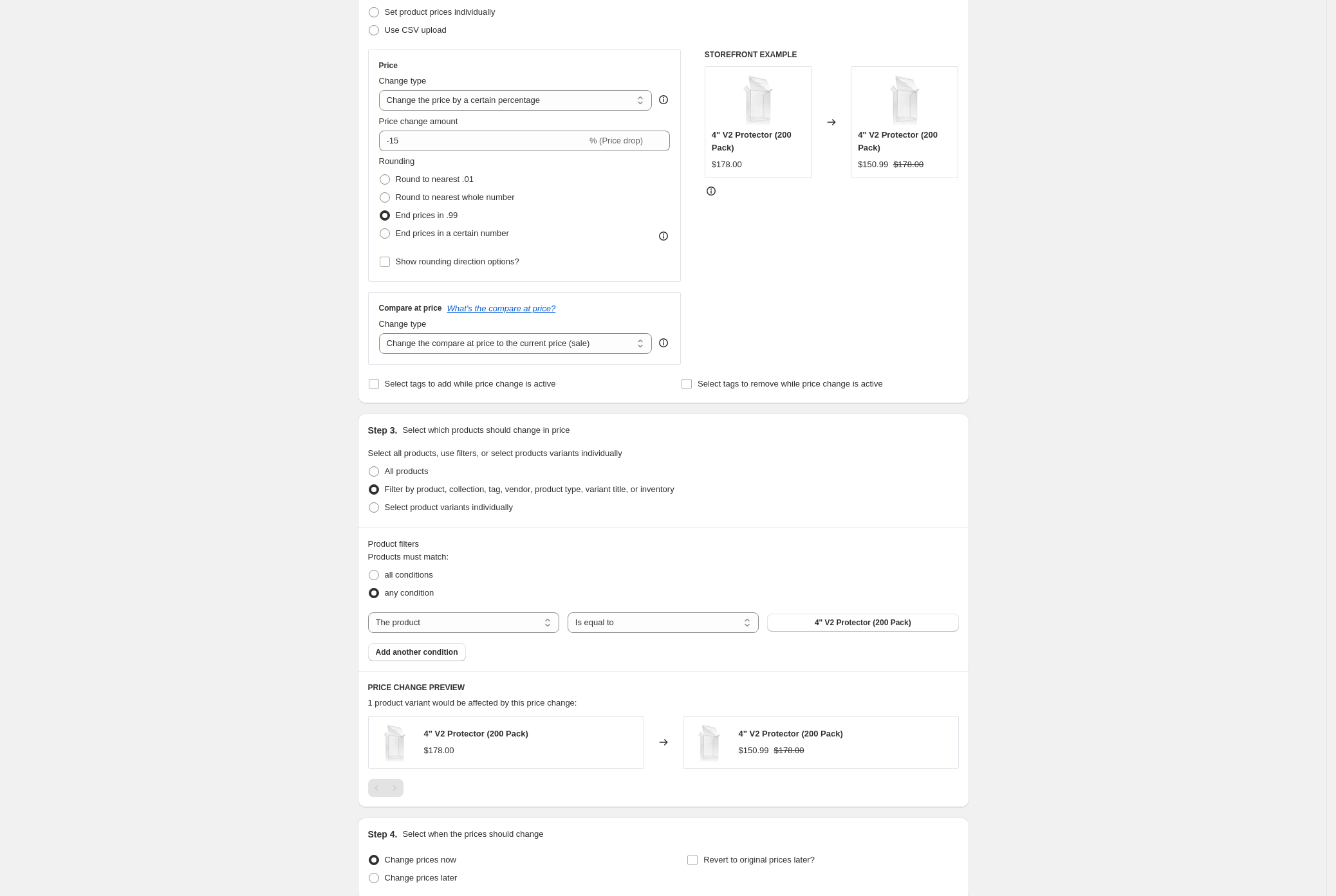
scroll to position [378, 0]
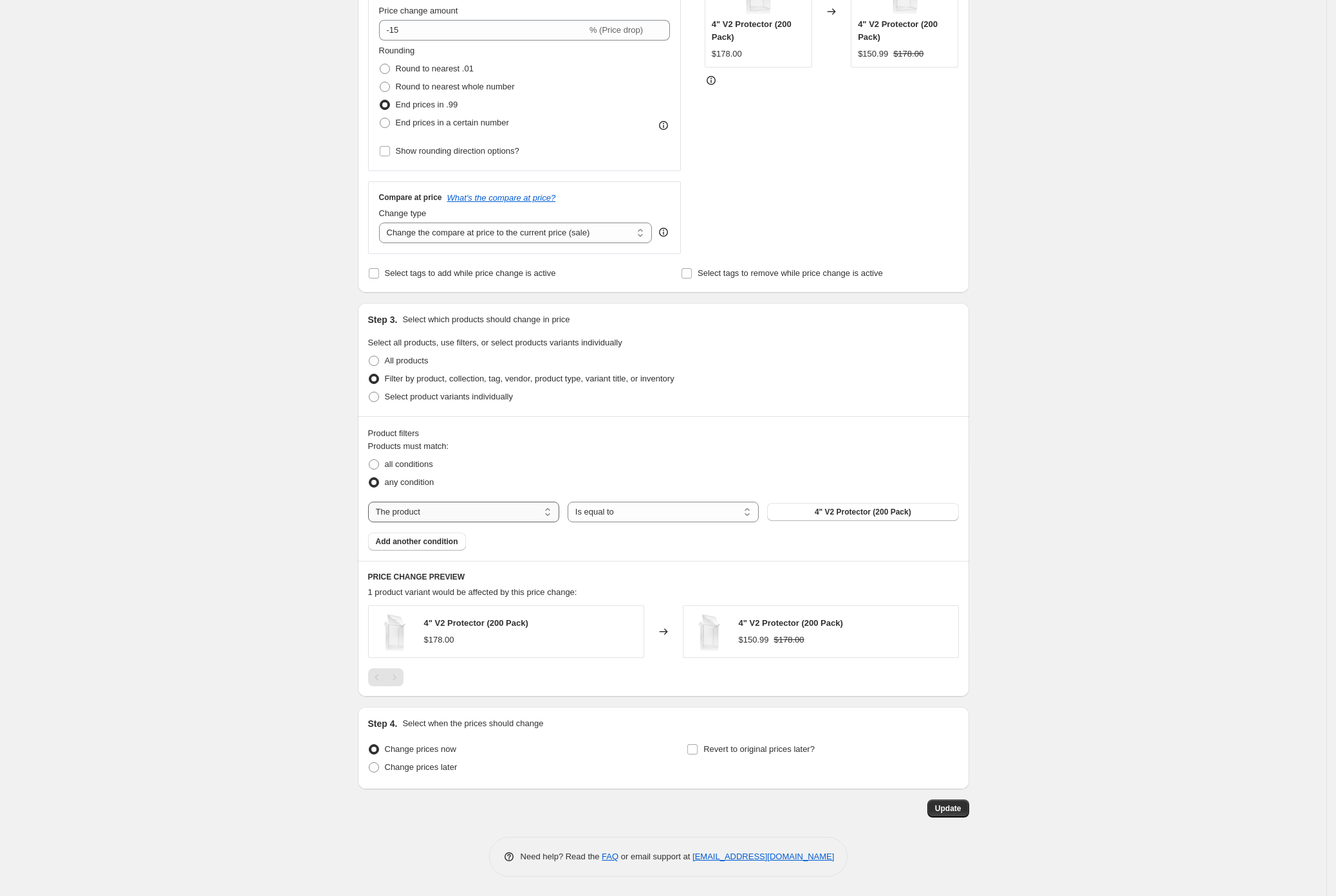
select select "collection"
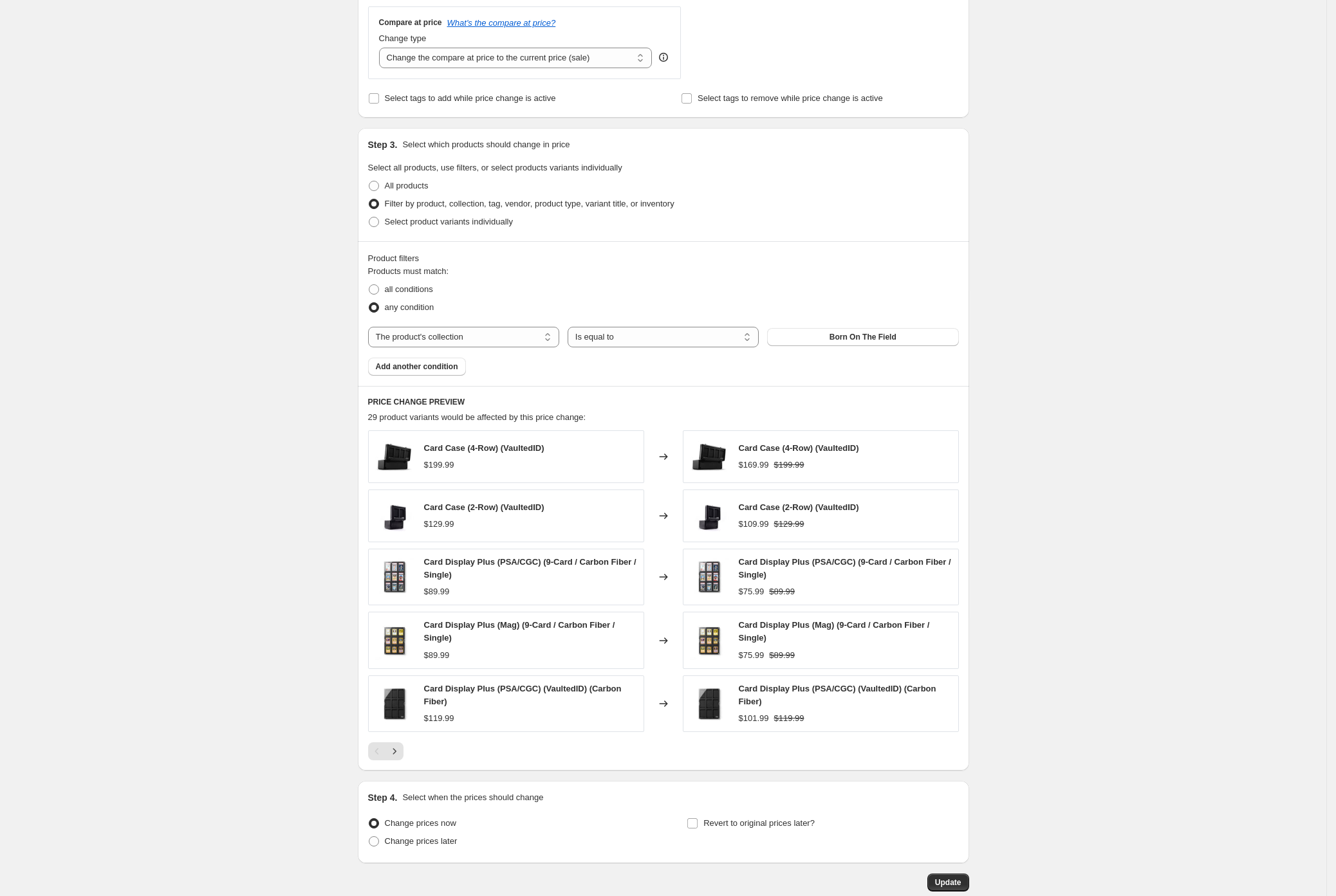
scroll to position [628, 0]
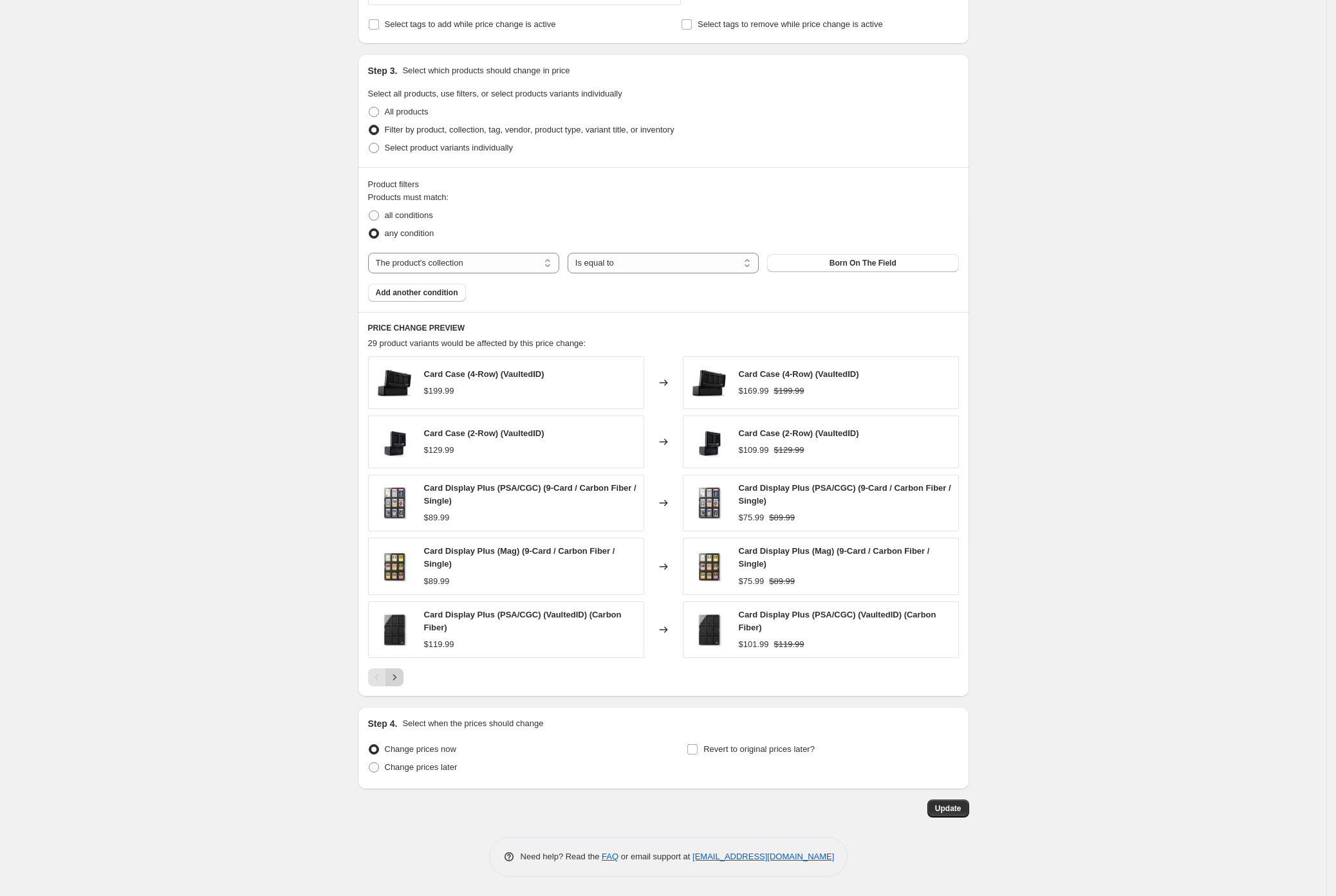
click at [400, 676] on icon "Next" at bounding box center [394, 677] width 13 height 13
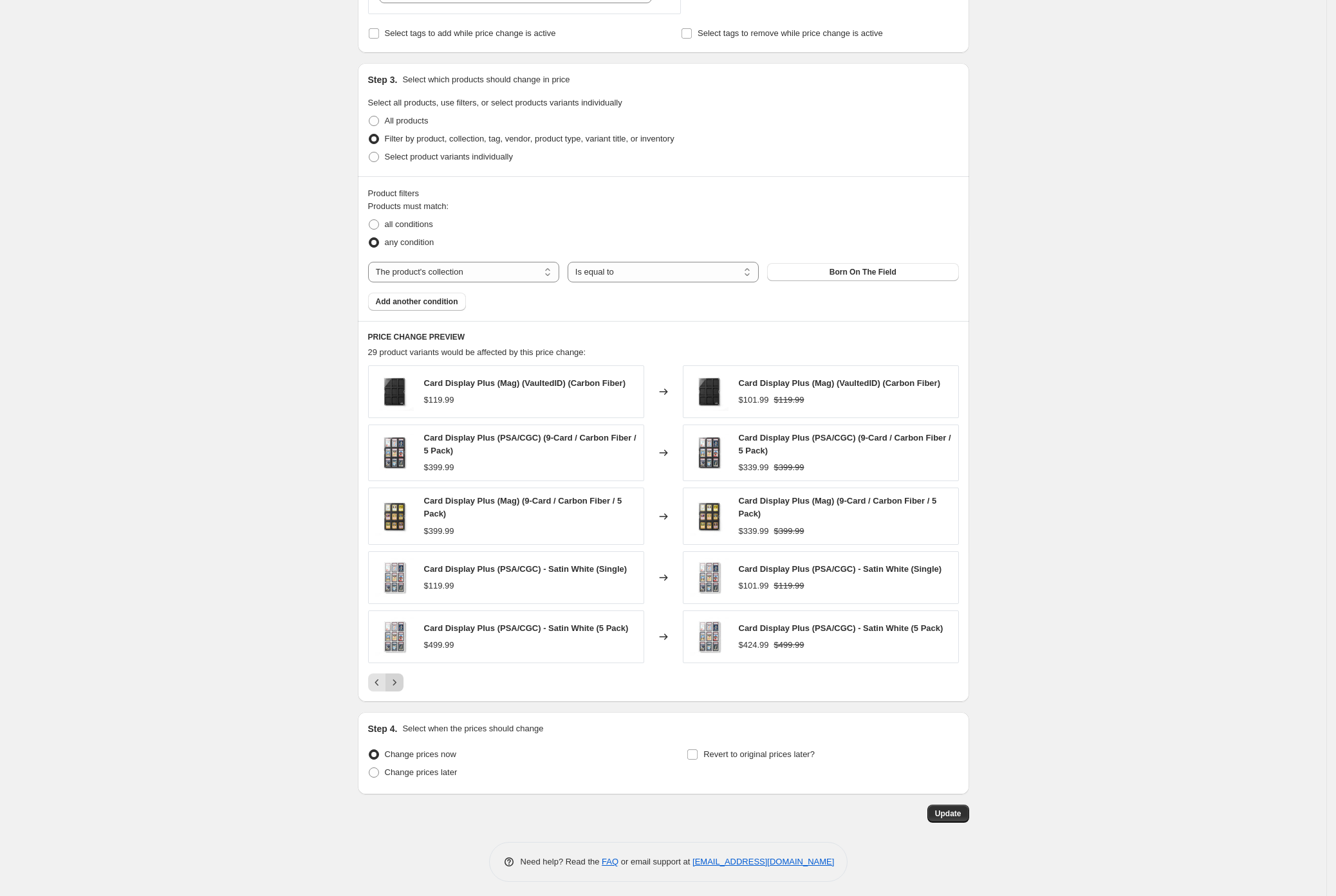
click at [400, 689] on icon "Next" at bounding box center [394, 682] width 13 height 13
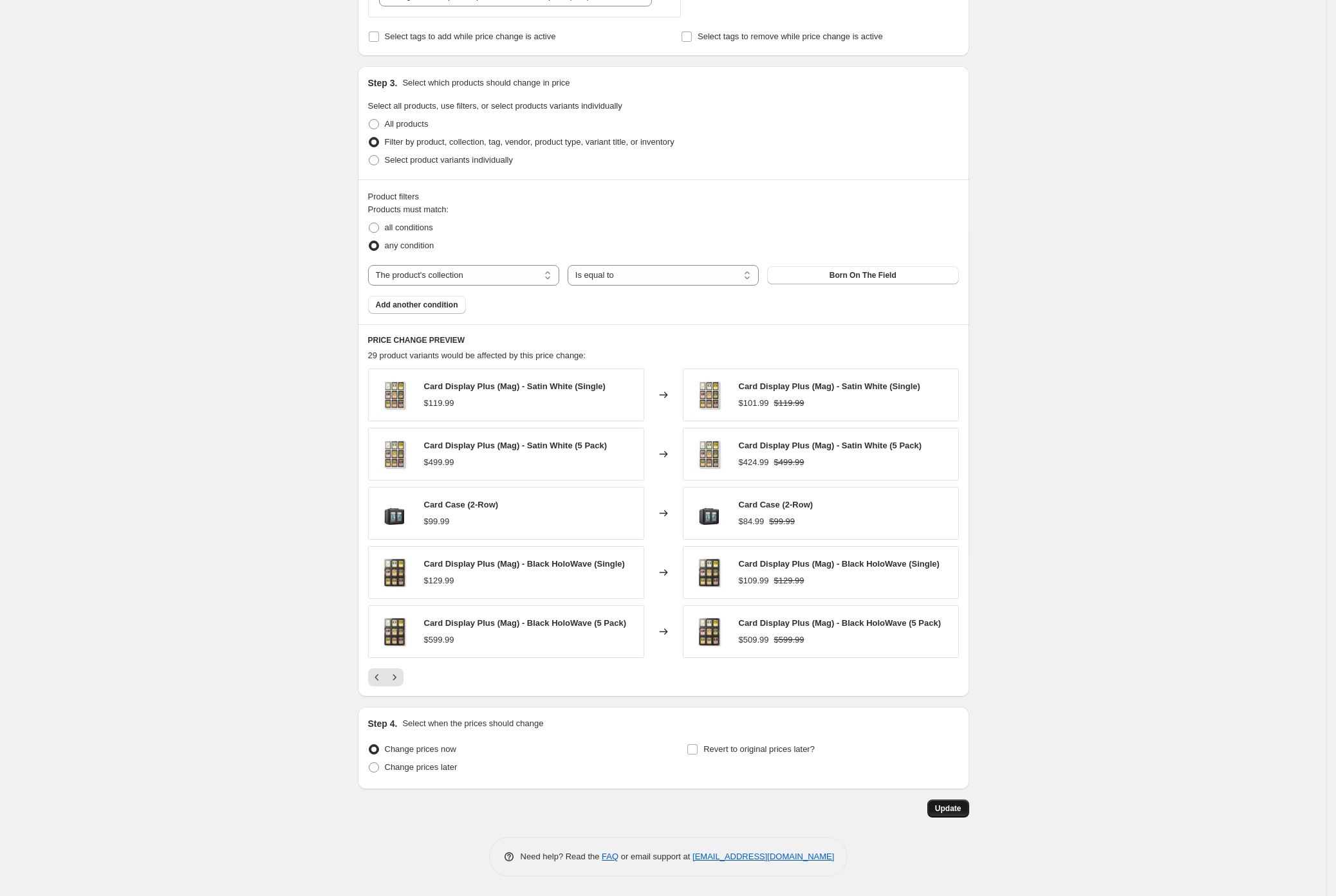
click at [955, 814] on span "Update" at bounding box center [948, 808] width 26 height 10
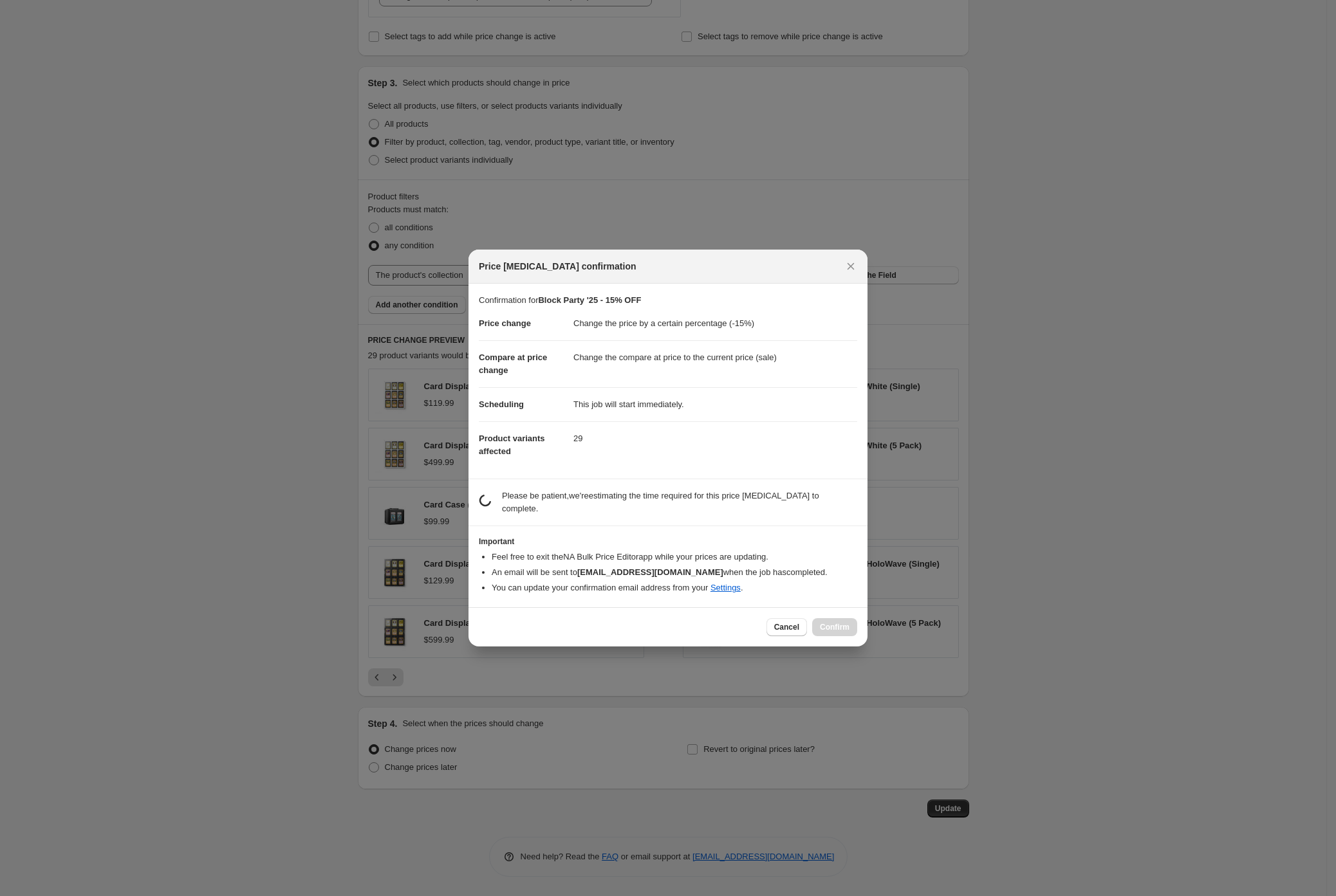
scroll to position [615, 0]
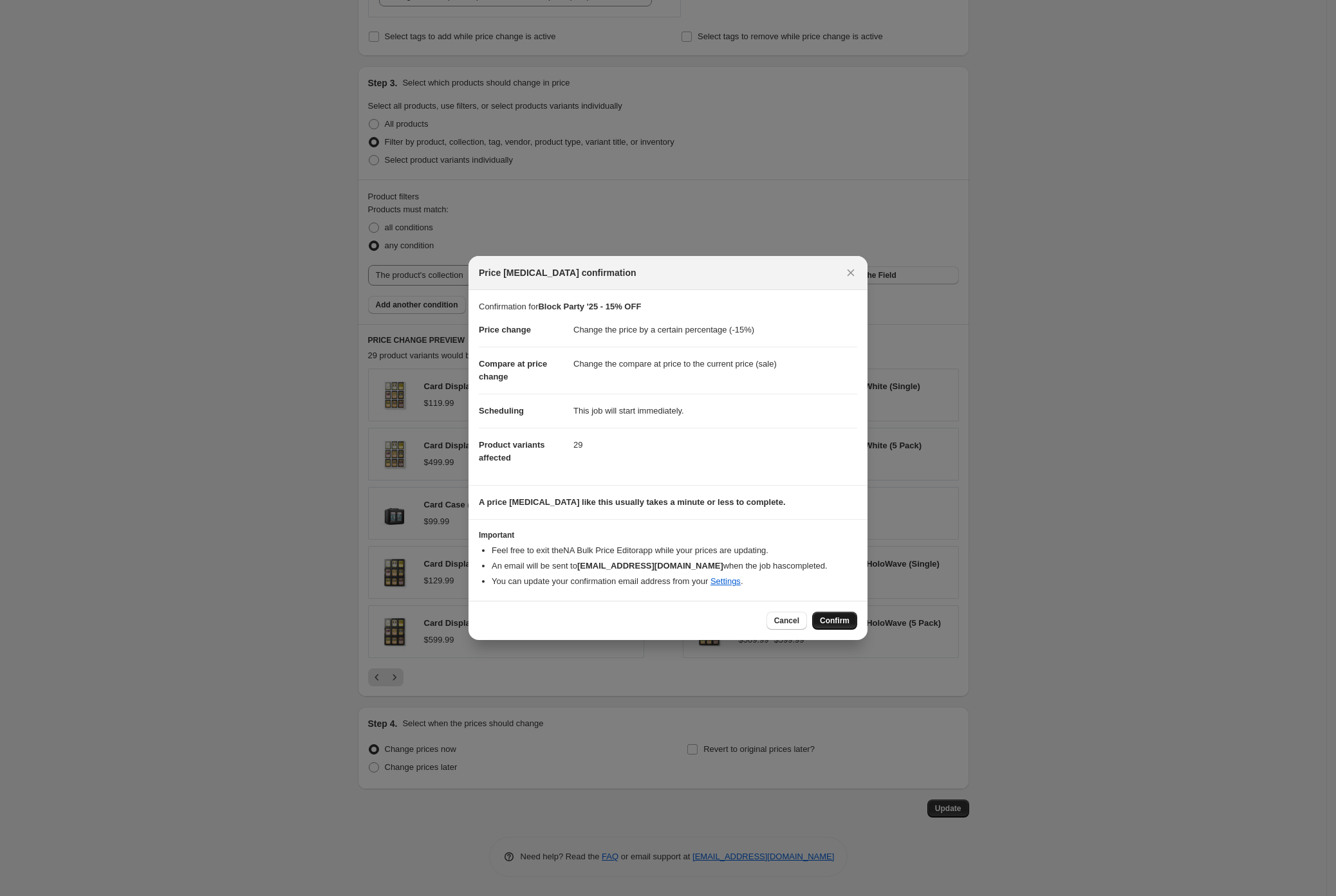
click at [830, 617] on span "Confirm" at bounding box center [835, 620] width 29 height 10
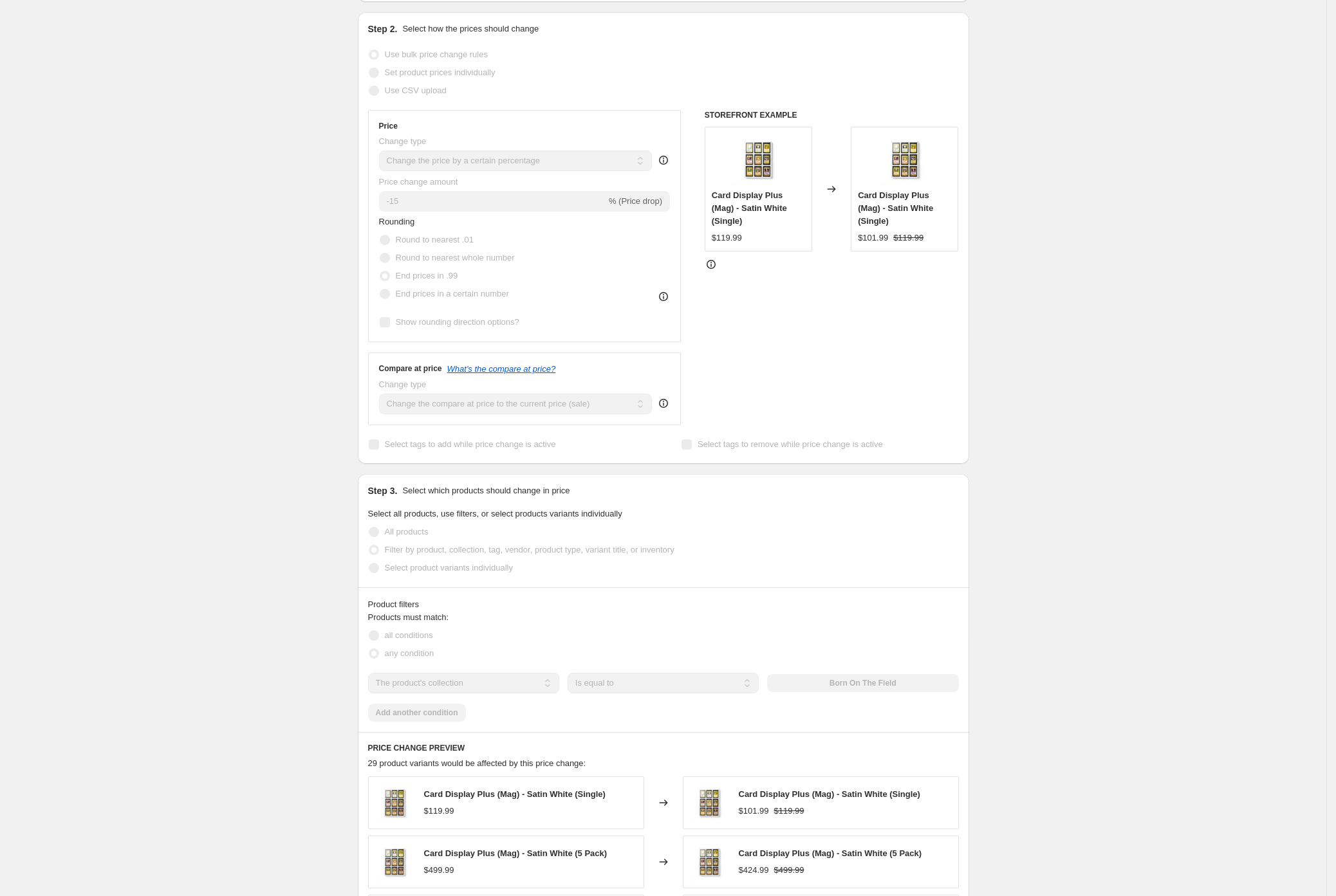
scroll to position [0, 0]
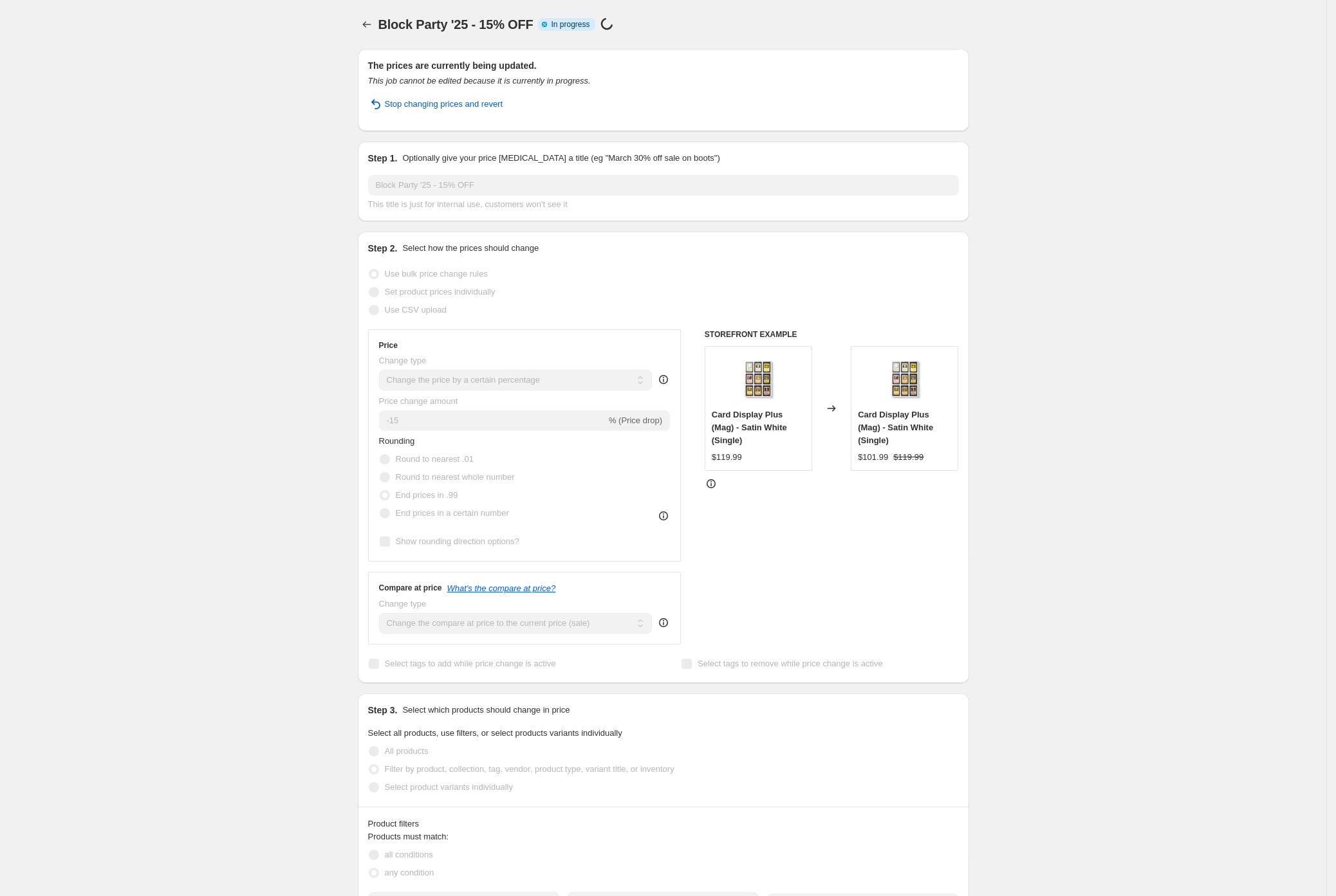
select select "percentage"
select select "collection"
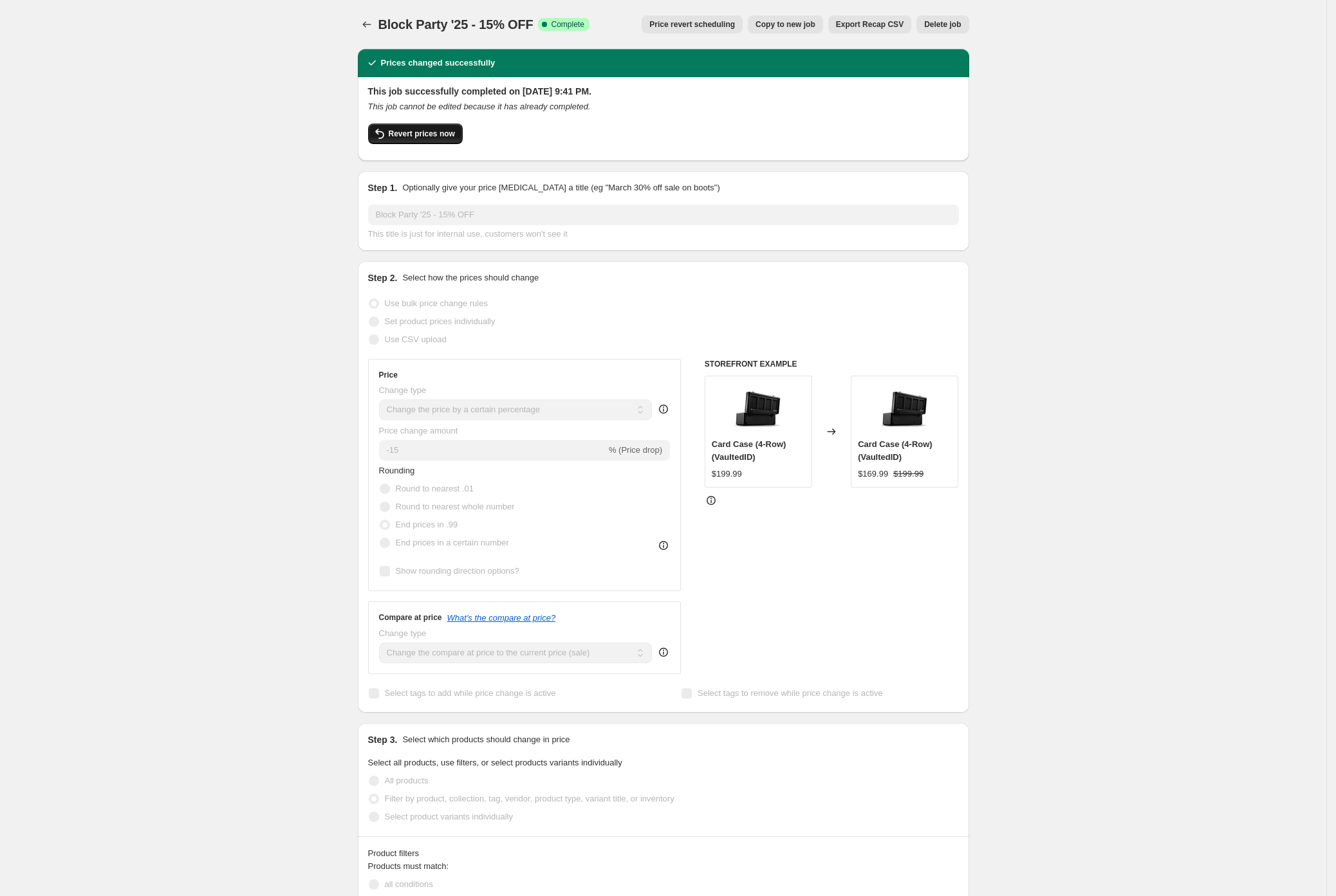
click at [448, 137] on span "Revert prices now" at bounding box center [421, 133] width 66 height 10
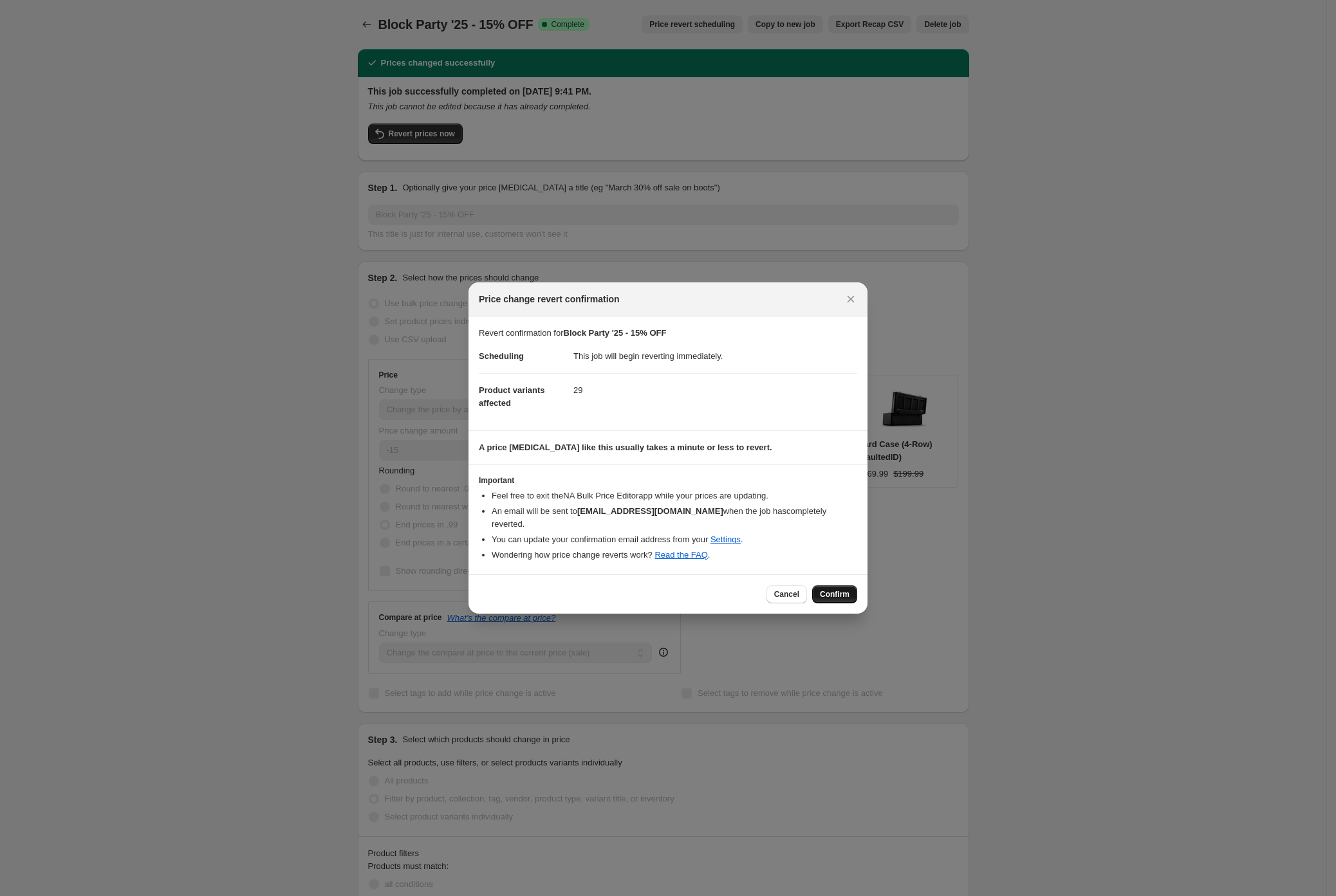
click at [827, 597] on span "Confirm" at bounding box center [835, 594] width 29 height 10
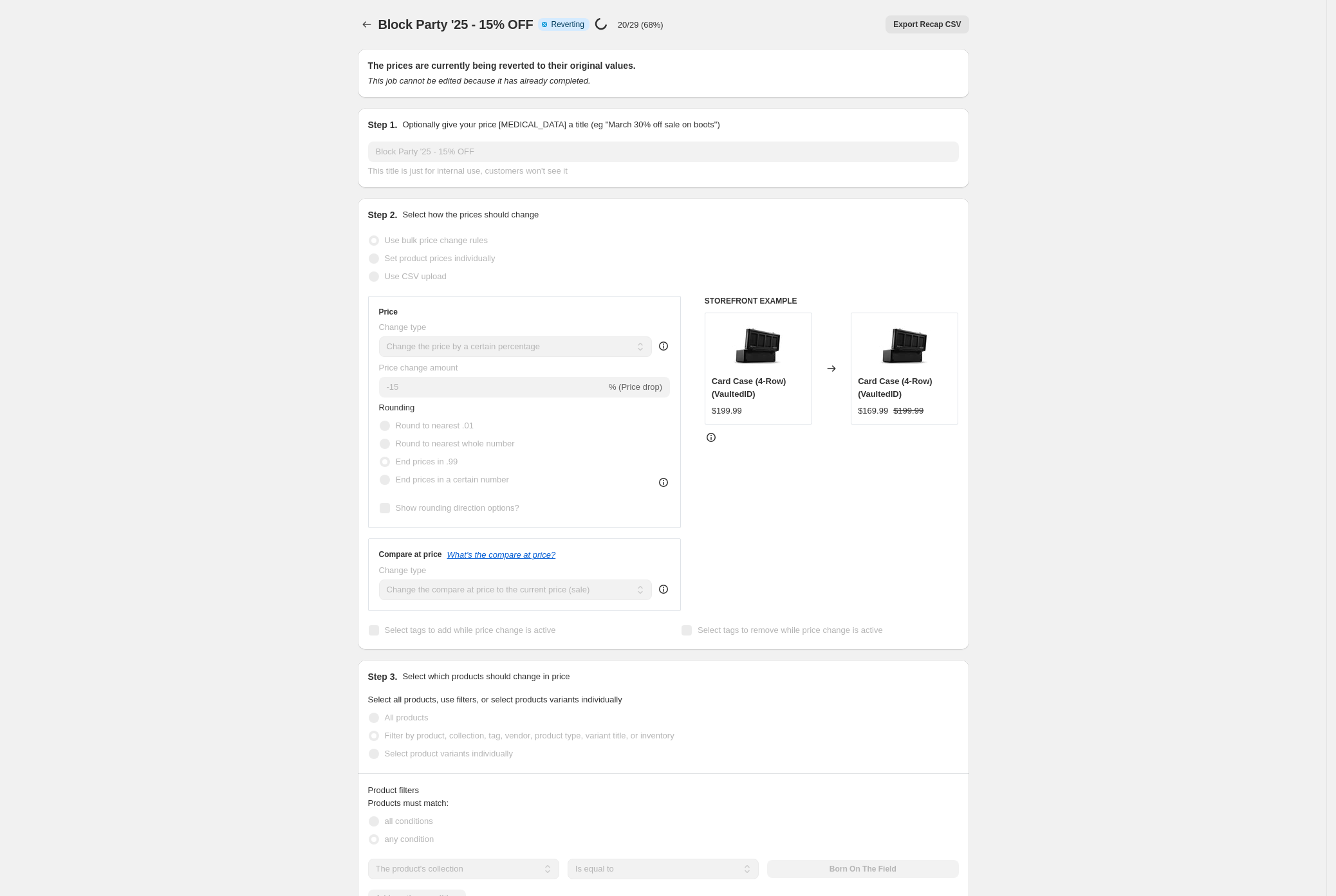
select select "percentage"
select select "collection"
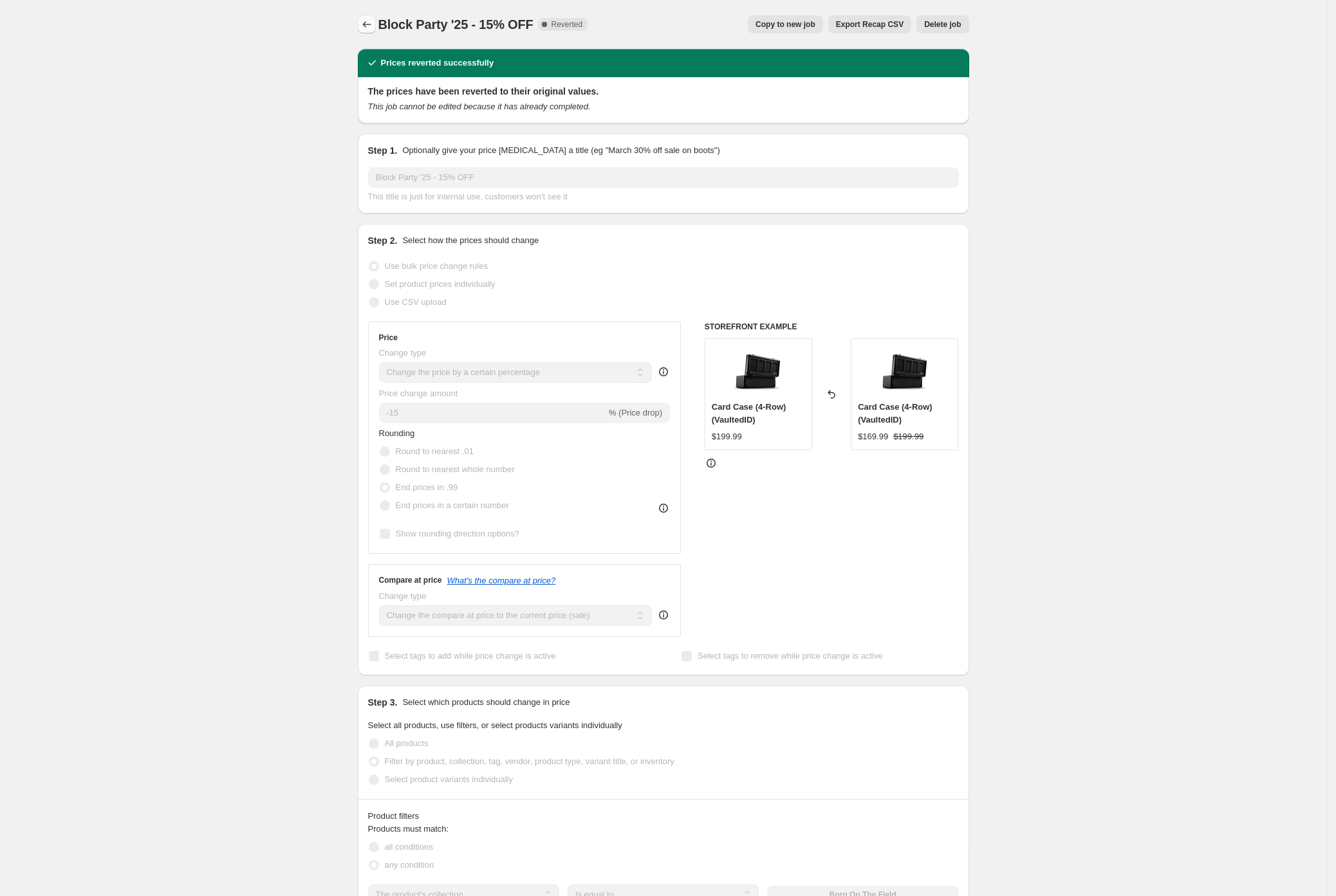
click at [373, 24] on icon "Price change jobs" at bounding box center [366, 24] width 13 height 13
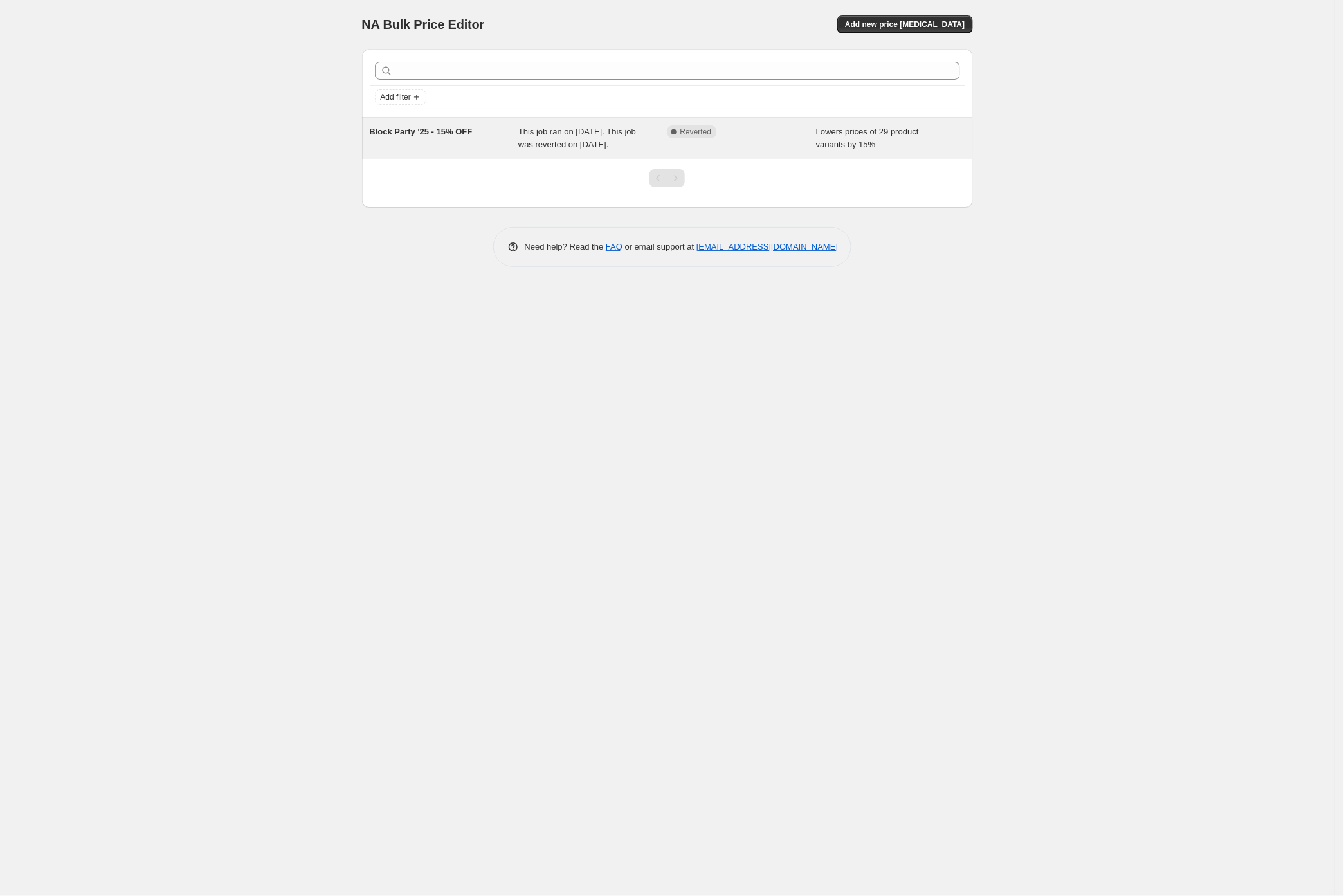
click at [739, 151] on div "Complete Reverted" at bounding box center [742, 138] width 149 height 25
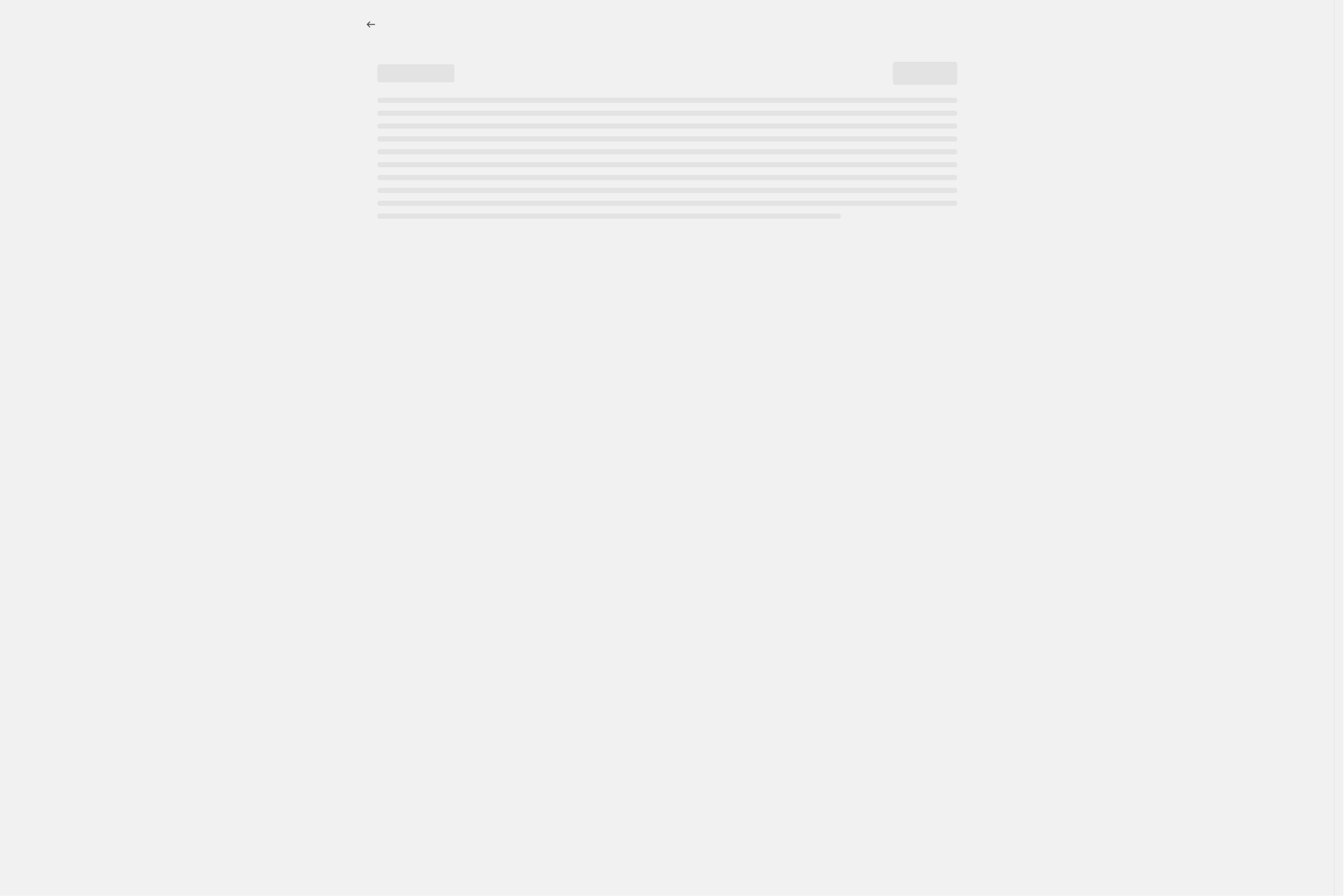
select select "percentage"
select select "collection"
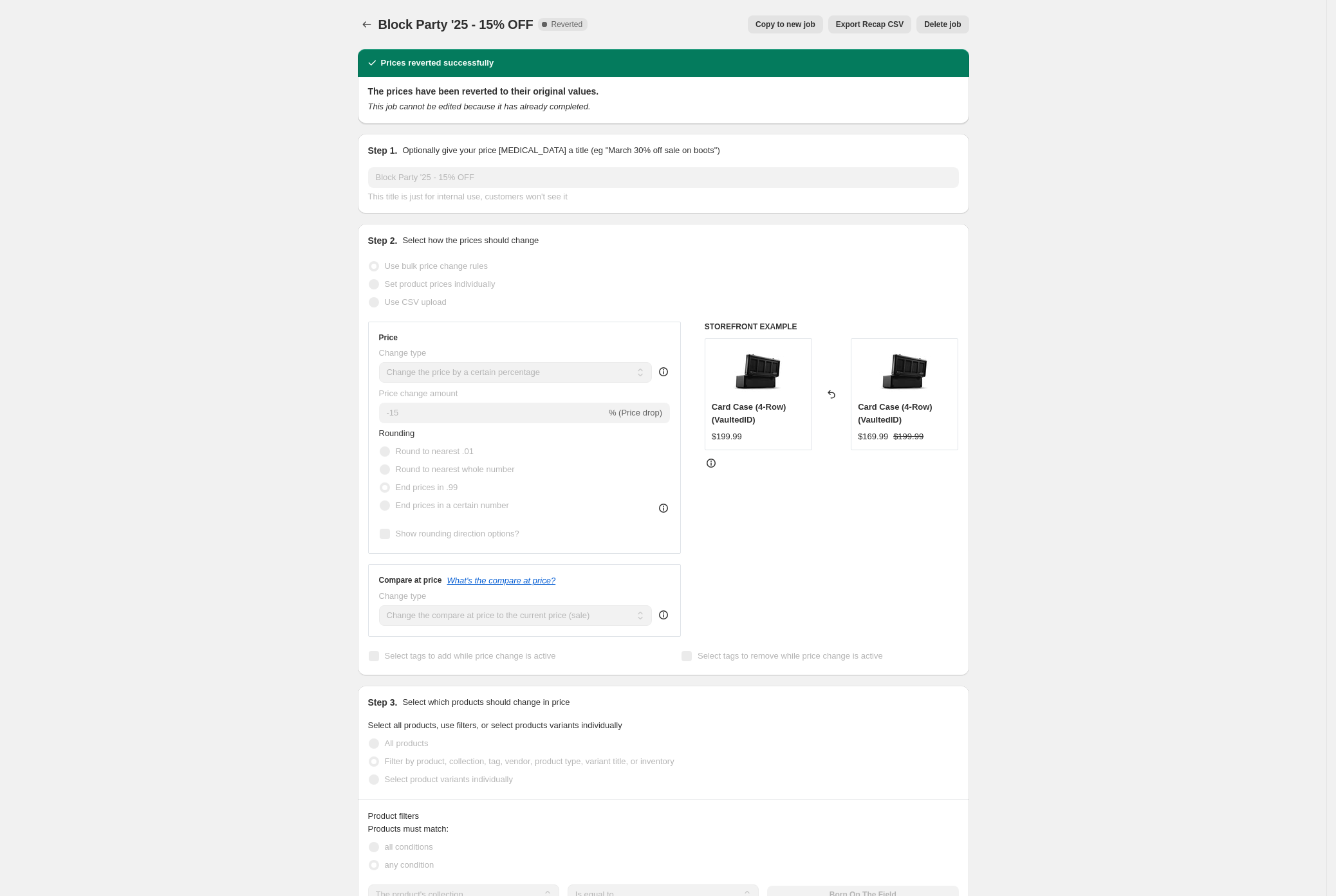
click at [939, 22] on span "Delete job" at bounding box center [942, 24] width 37 height 10
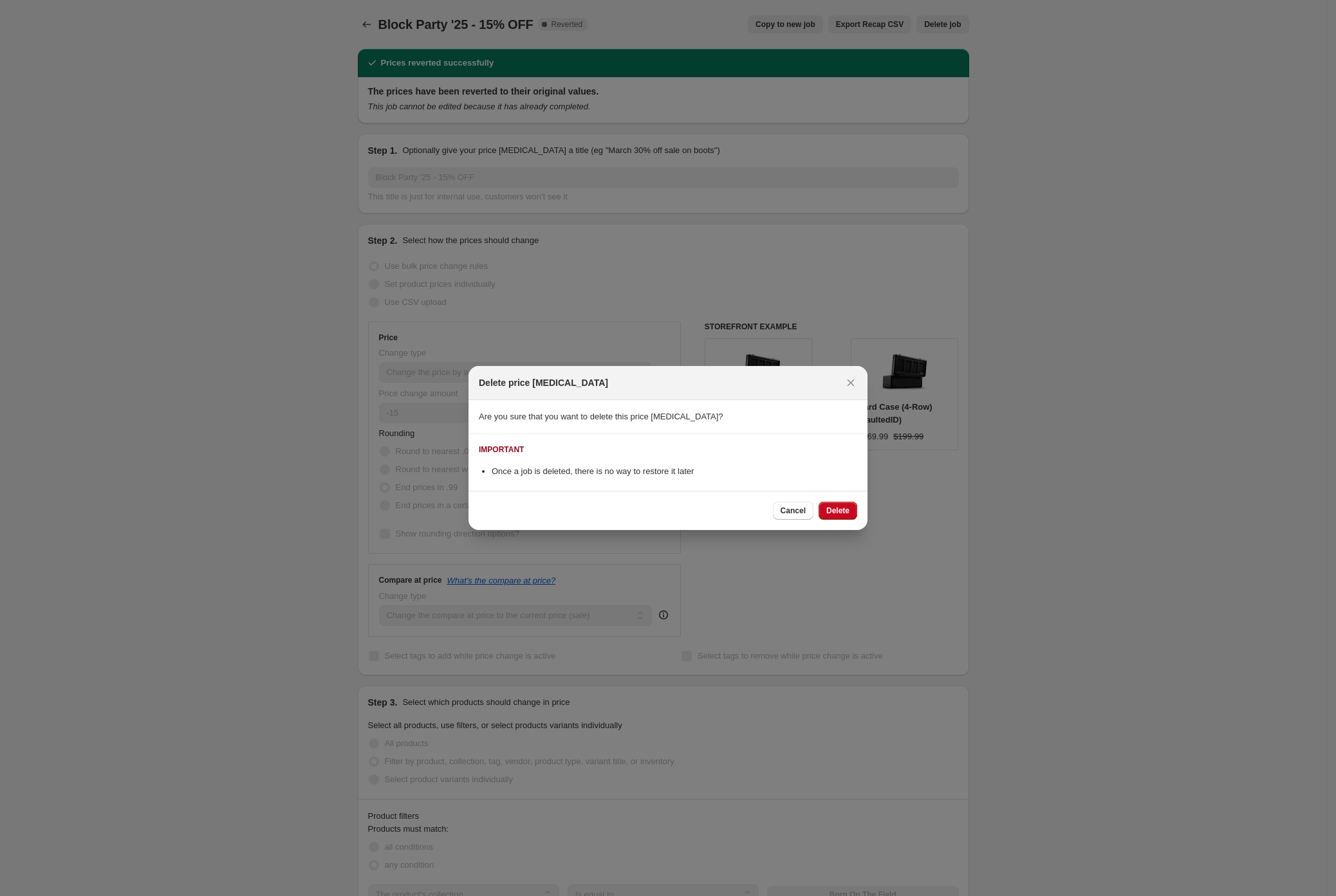
click at [844, 510] on span "Delete" at bounding box center [838, 510] width 23 height 10
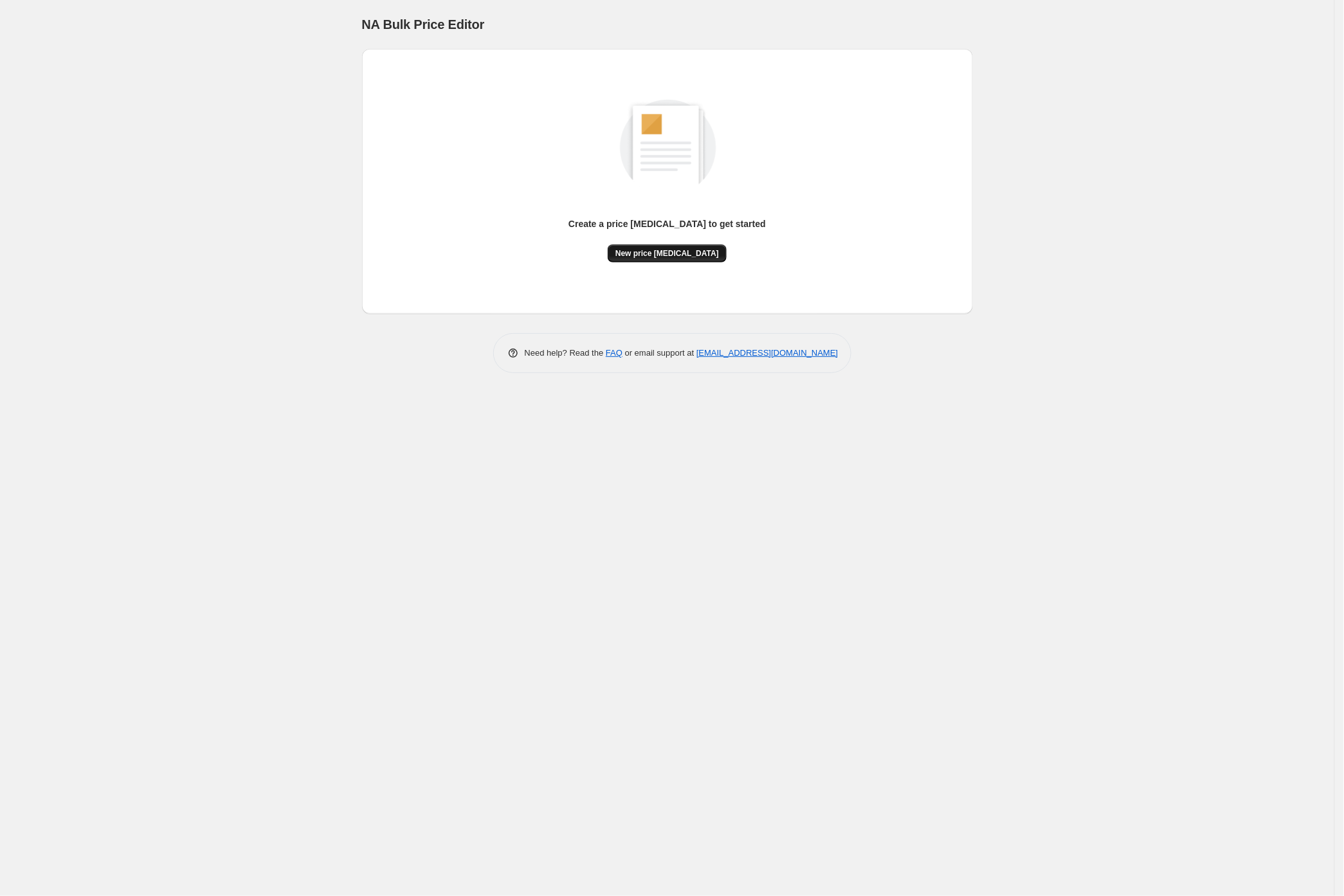
click at [698, 258] on button "New price change job" at bounding box center [668, 253] width 119 height 18
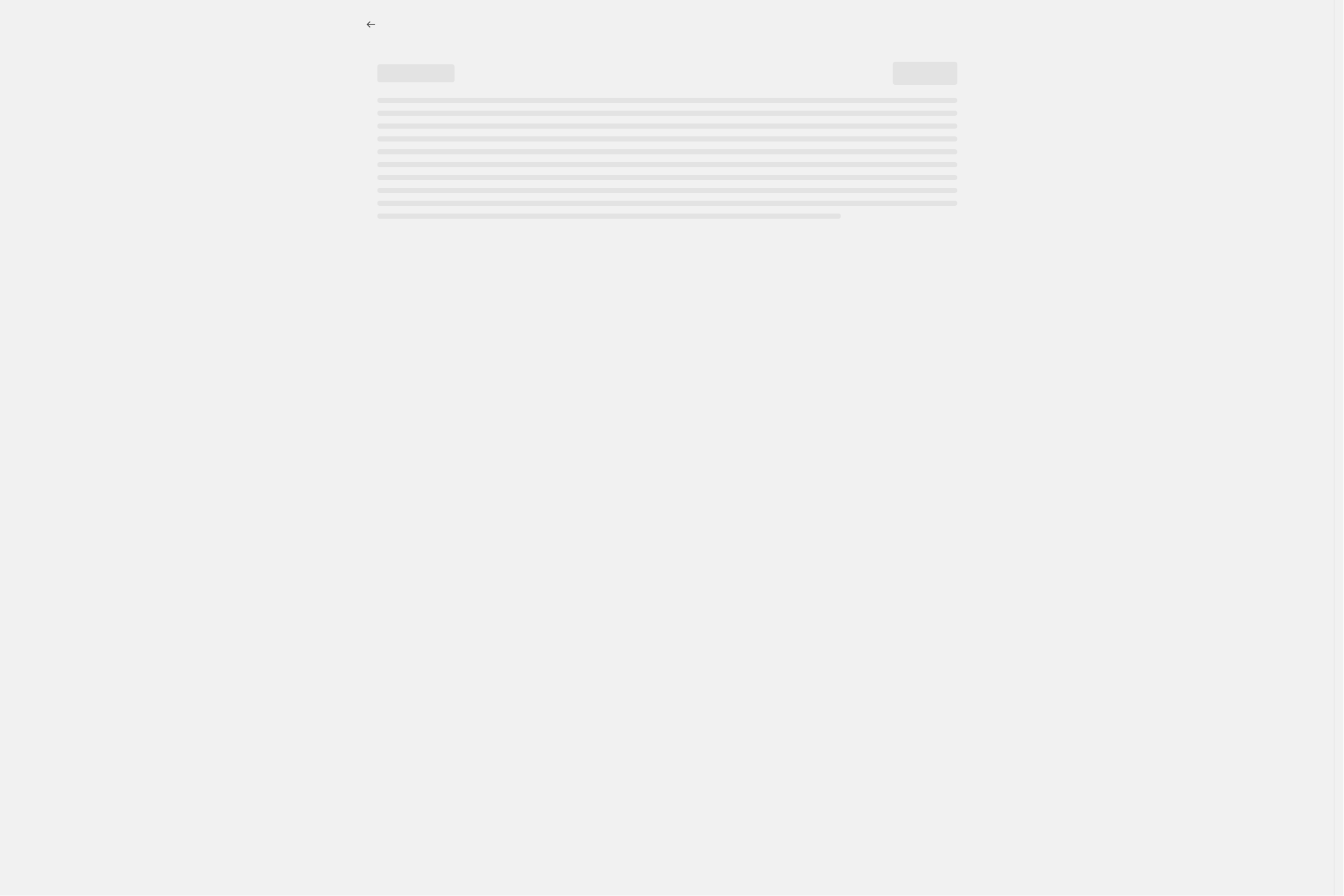
select select "percentage"
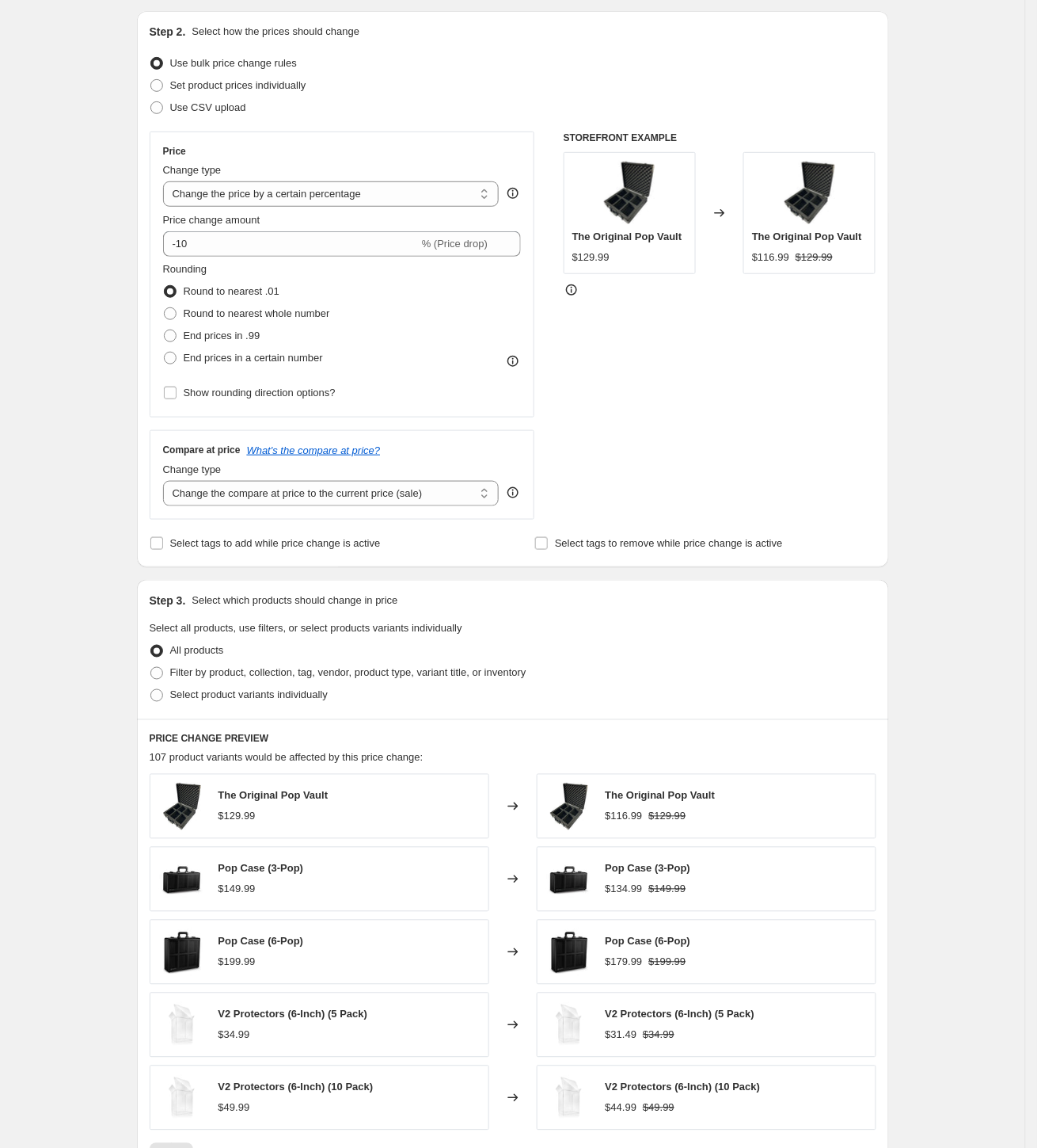
scroll to position [439, 0]
